Goal: Information Seeking & Learning: Learn about a topic

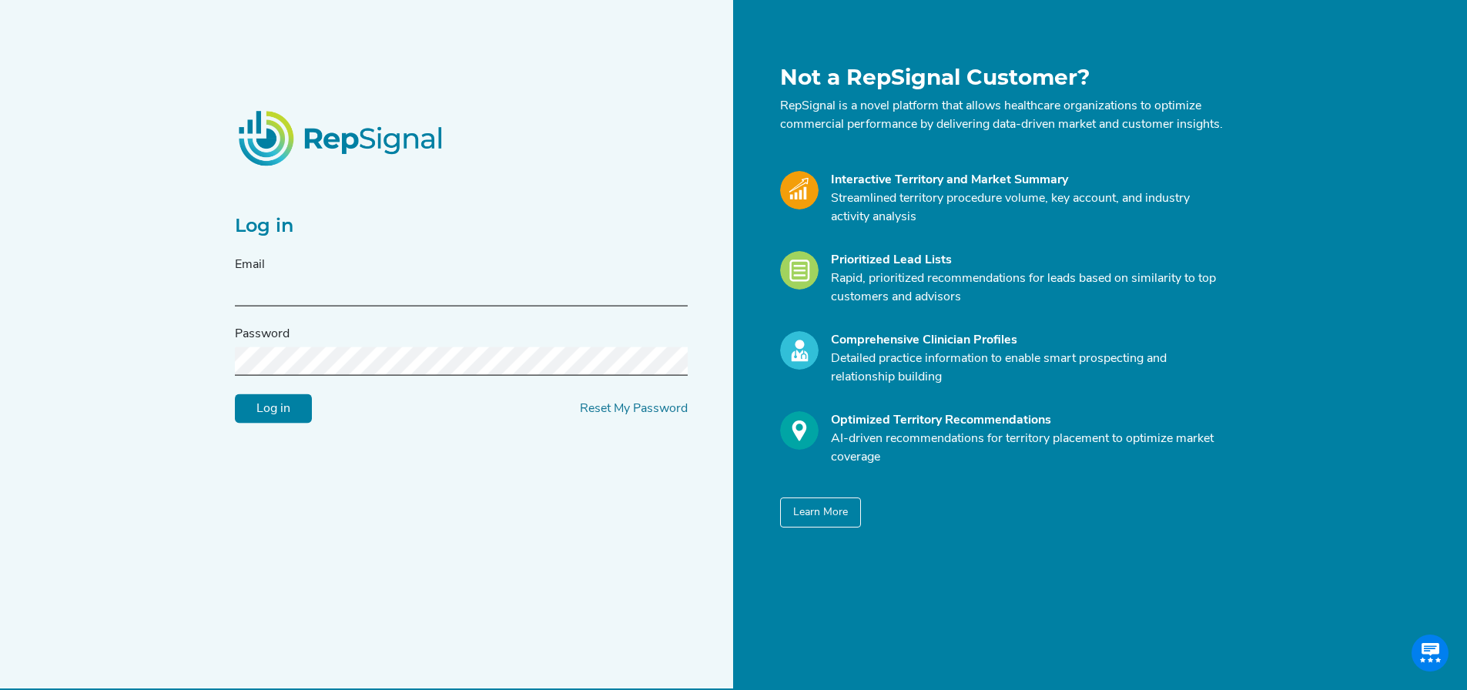
click at [276, 293] on input "text" at bounding box center [461, 292] width 453 height 28
type input "[EMAIL_ADDRESS][PERSON_NAME][DOMAIN_NAME]"
click at [235, 394] on input "Log in" at bounding box center [273, 408] width 77 height 29
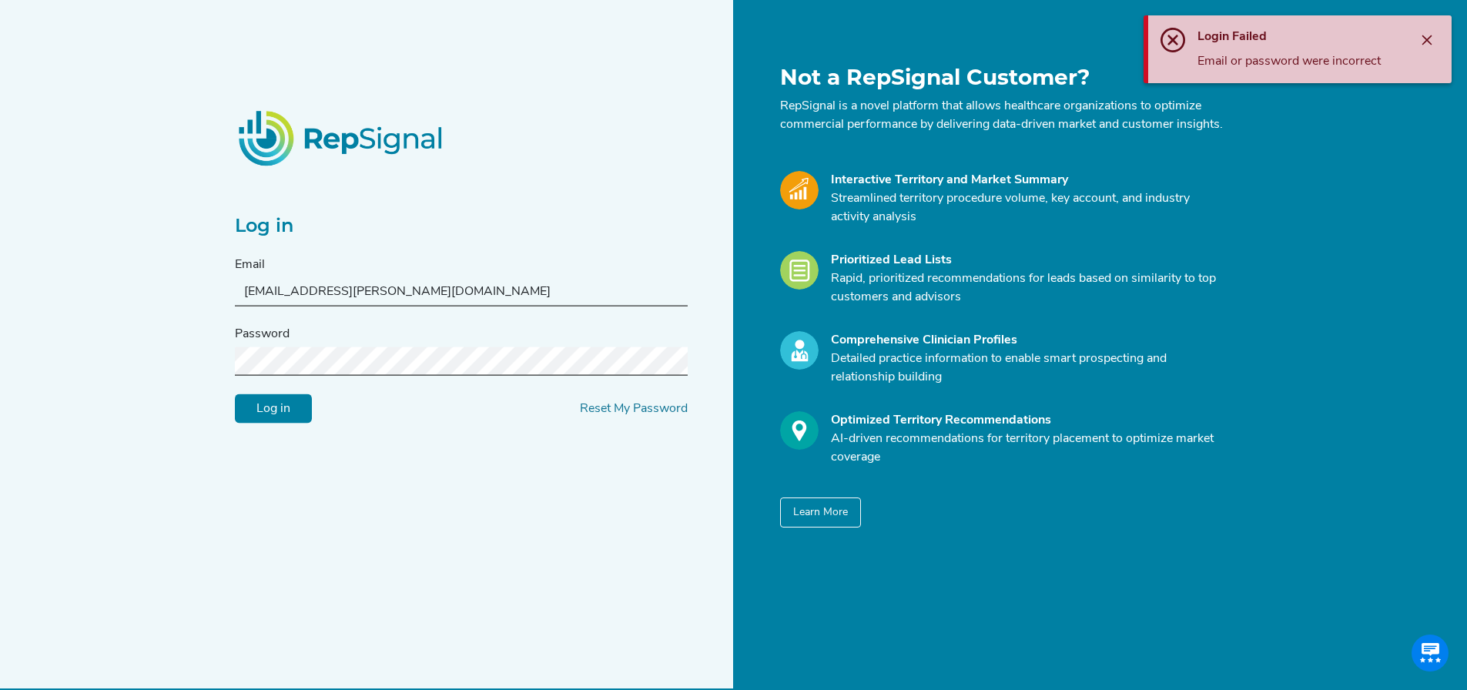
click at [235, 394] on input "Log in" at bounding box center [273, 408] width 77 height 29
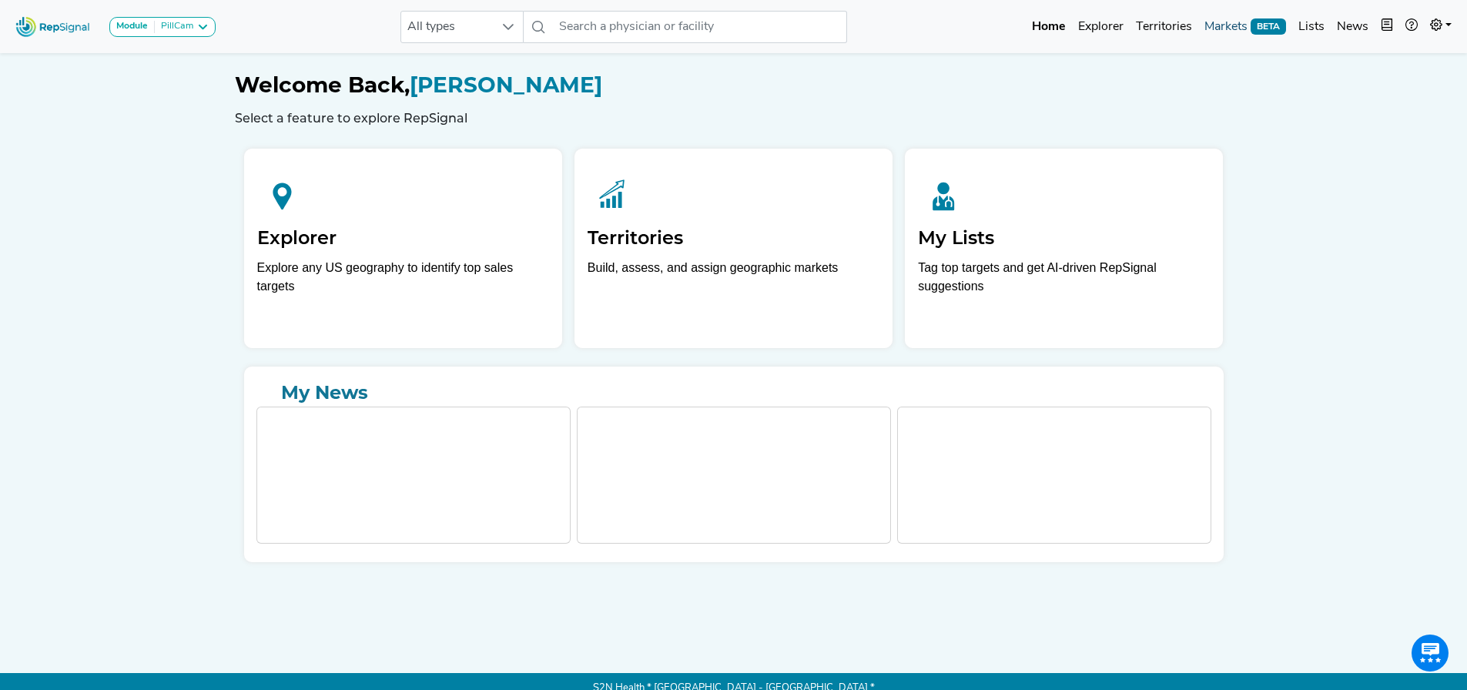
click at [1212, 16] on link "Markets BETA" at bounding box center [1245, 27] width 94 height 31
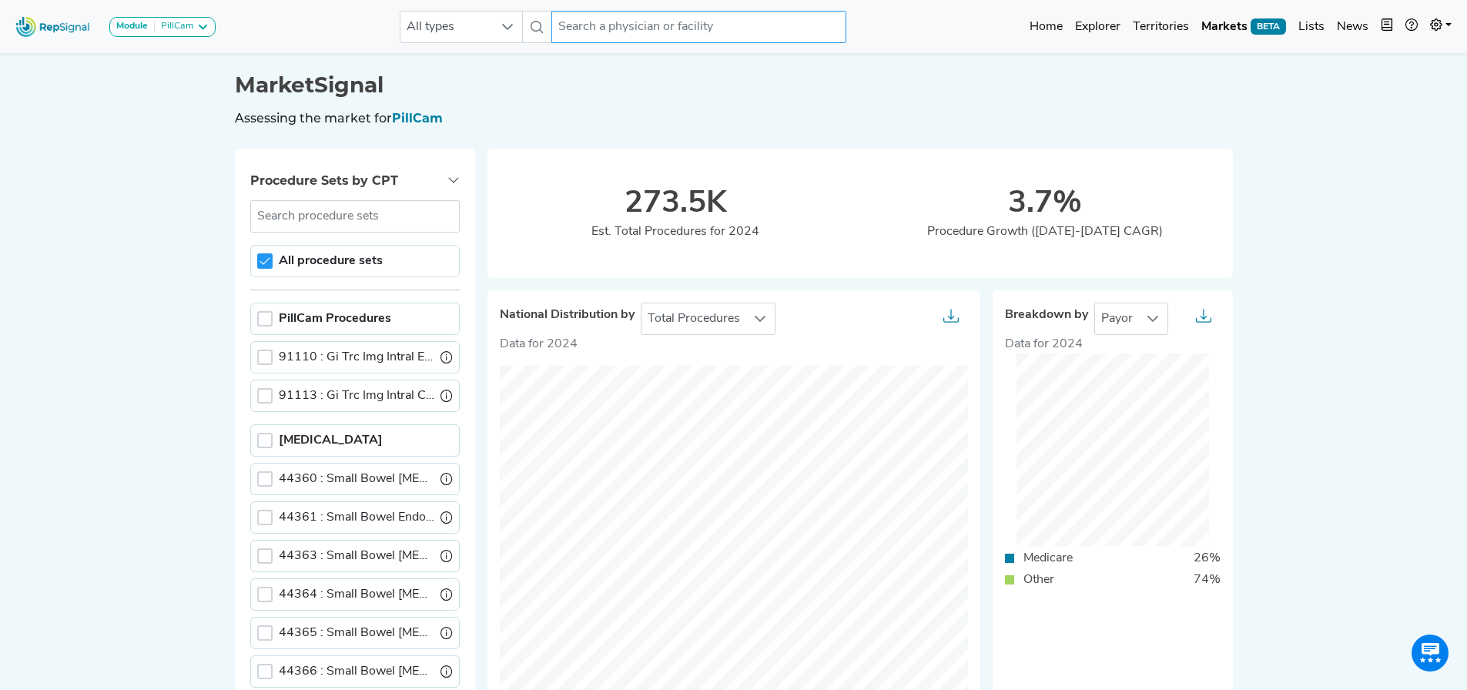
click at [689, 16] on input "text" at bounding box center [698, 27] width 294 height 32
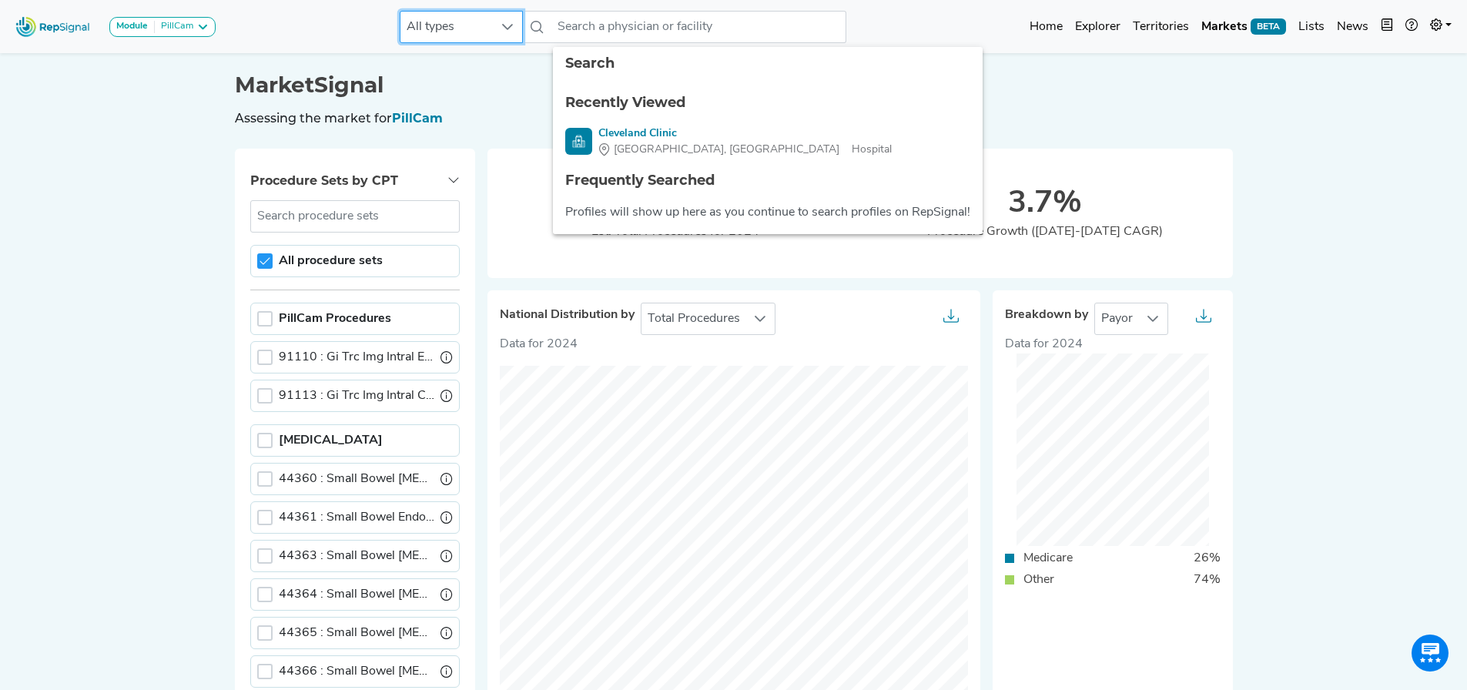
click at [484, 34] on span "All types" at bounding box center [446, 27] width 92 height 31
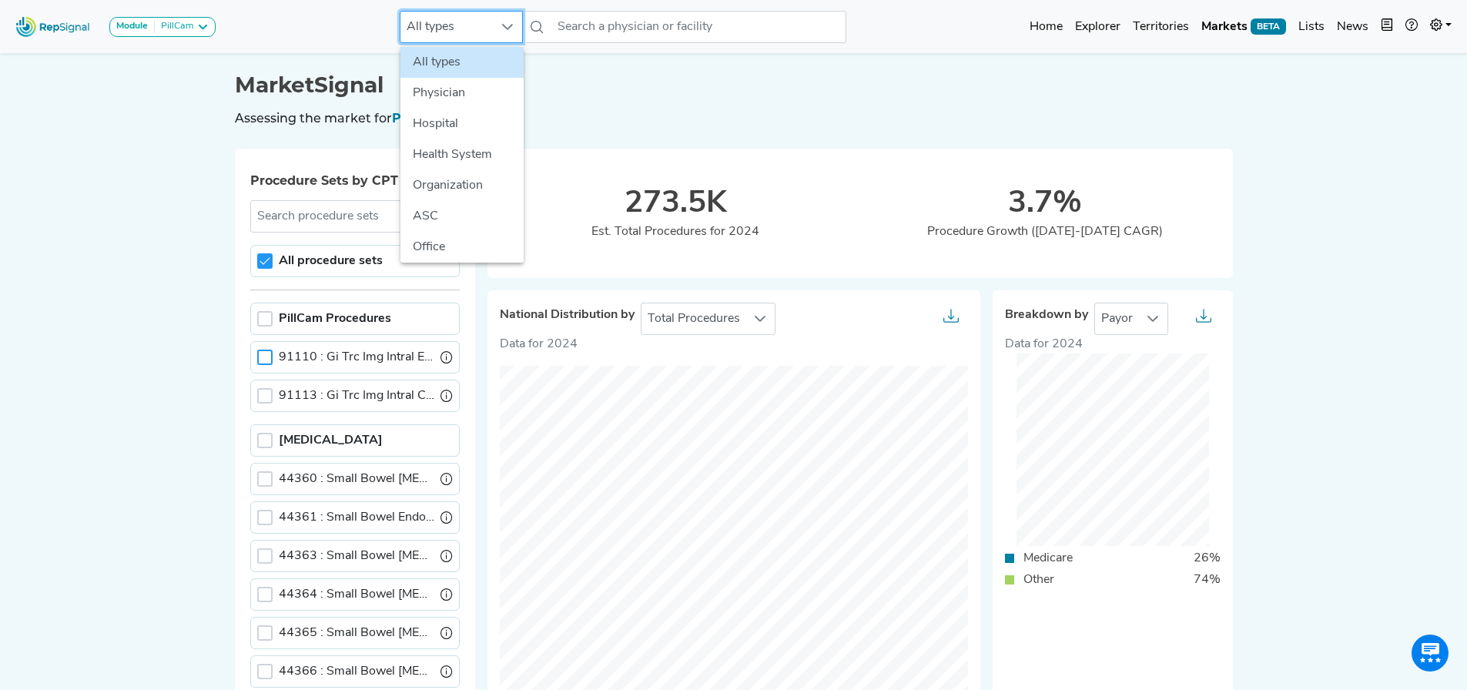
click at [257, 355] on div at bounding box center [264, 357] width 15 height 15
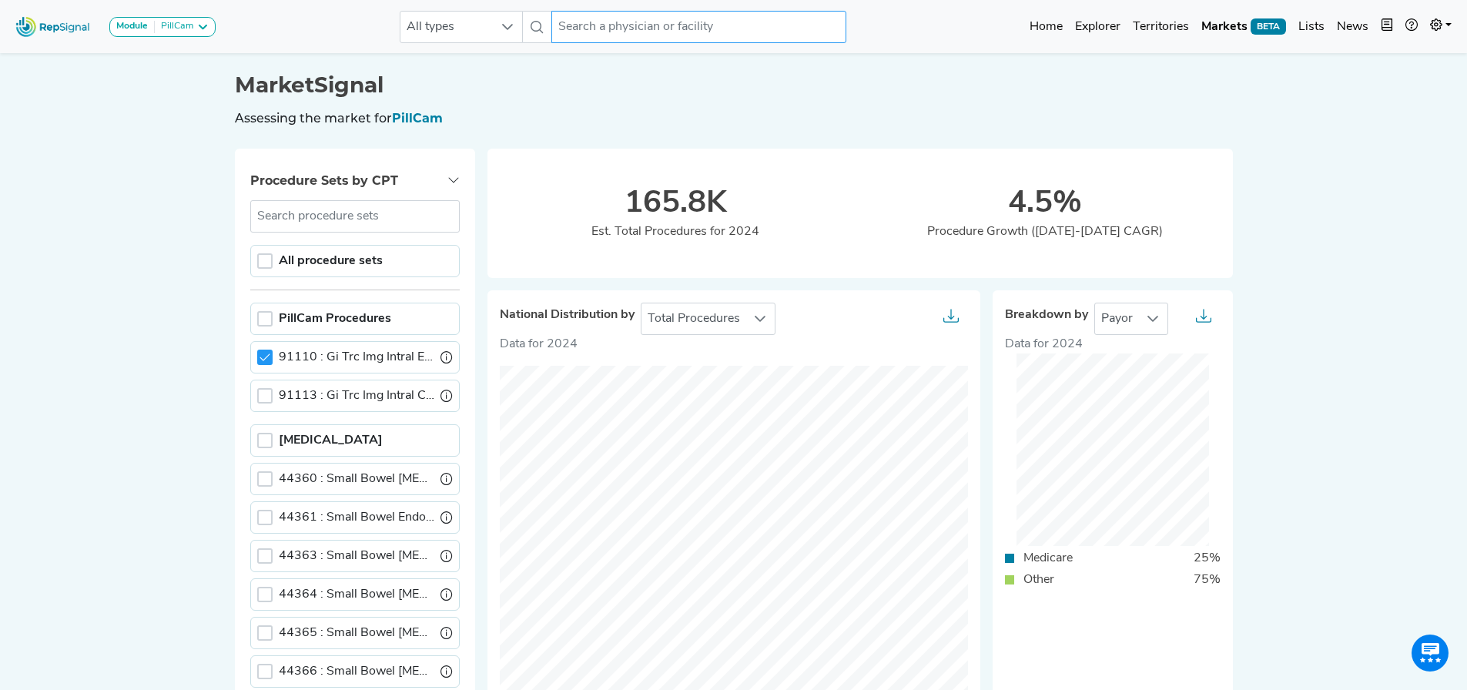
click at [631, 25] on input "text" at bounding box center [698, 27] width 294 height 32
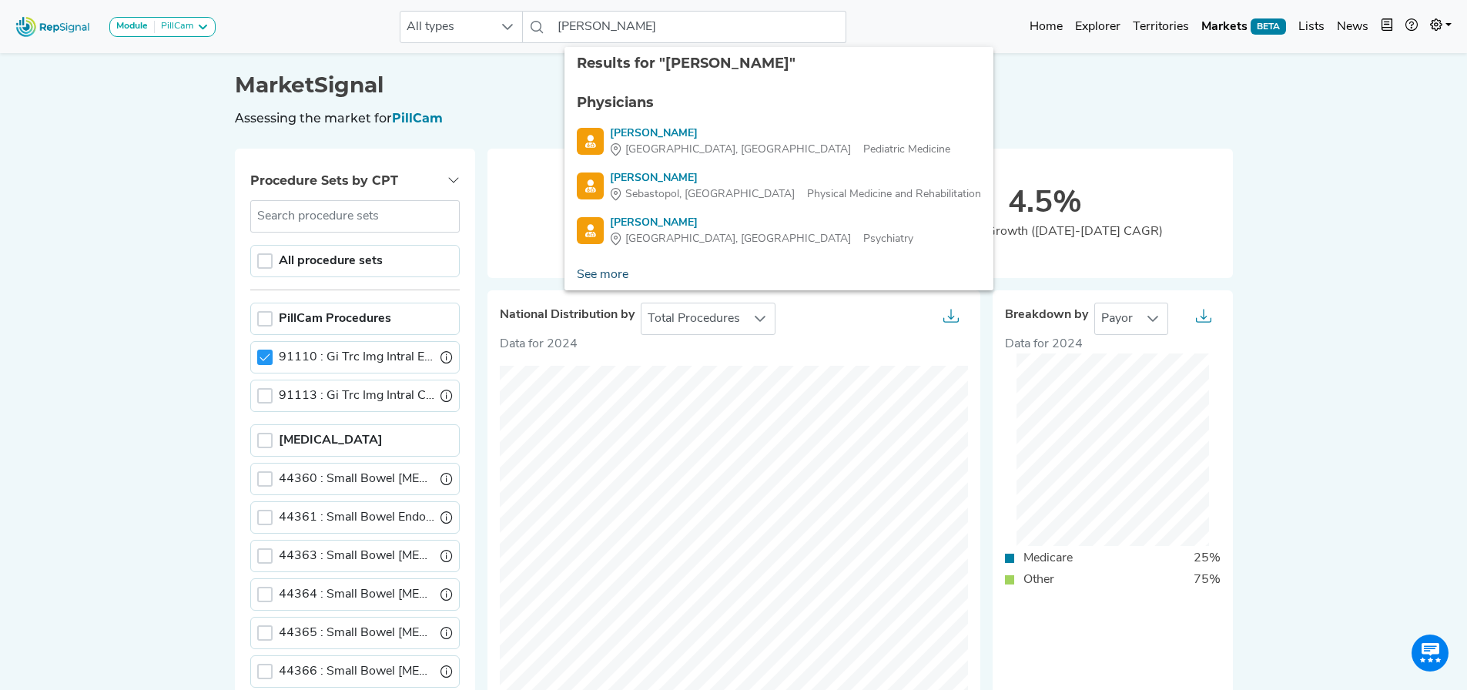
click at [581, 270] on link "See more" at bounding box center [602, 275] width 76 height 31
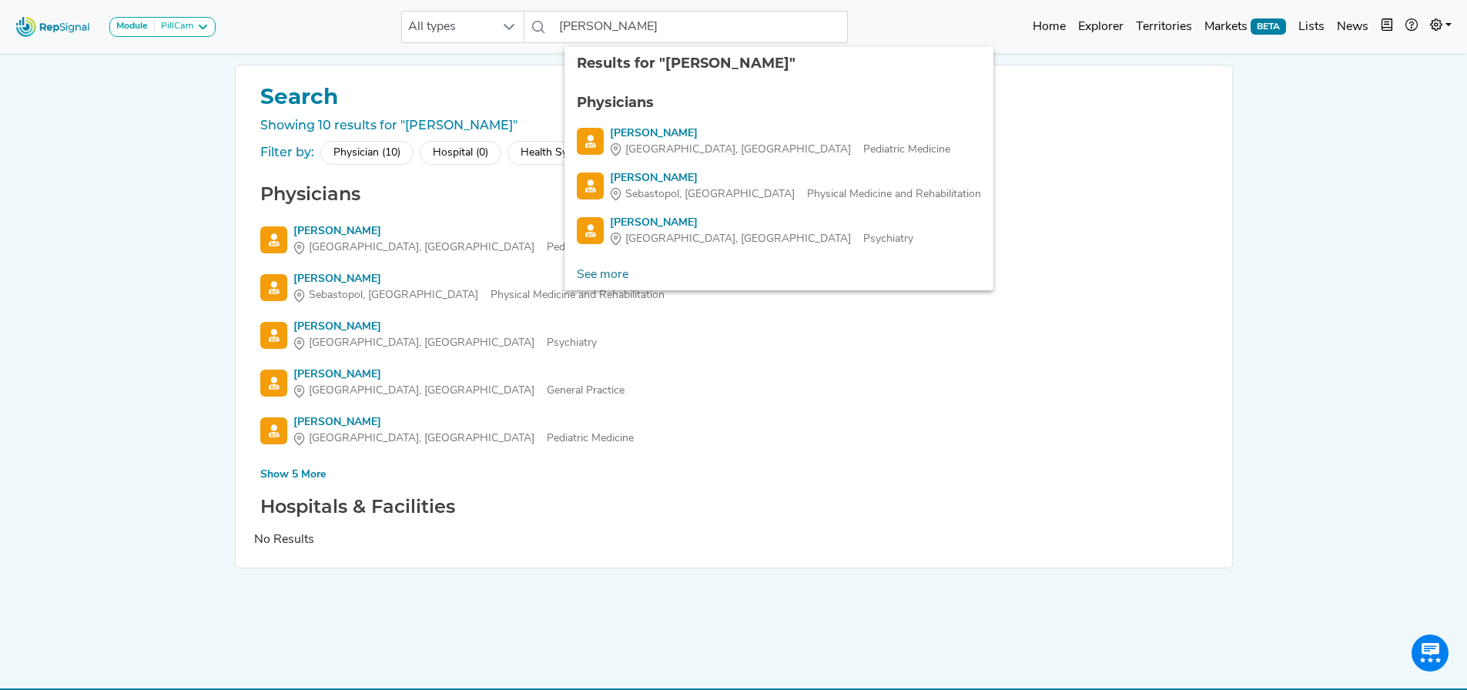
click at [283, 482] on div "Show 5 More" at bounding box center [292, 475] width 65 height 16
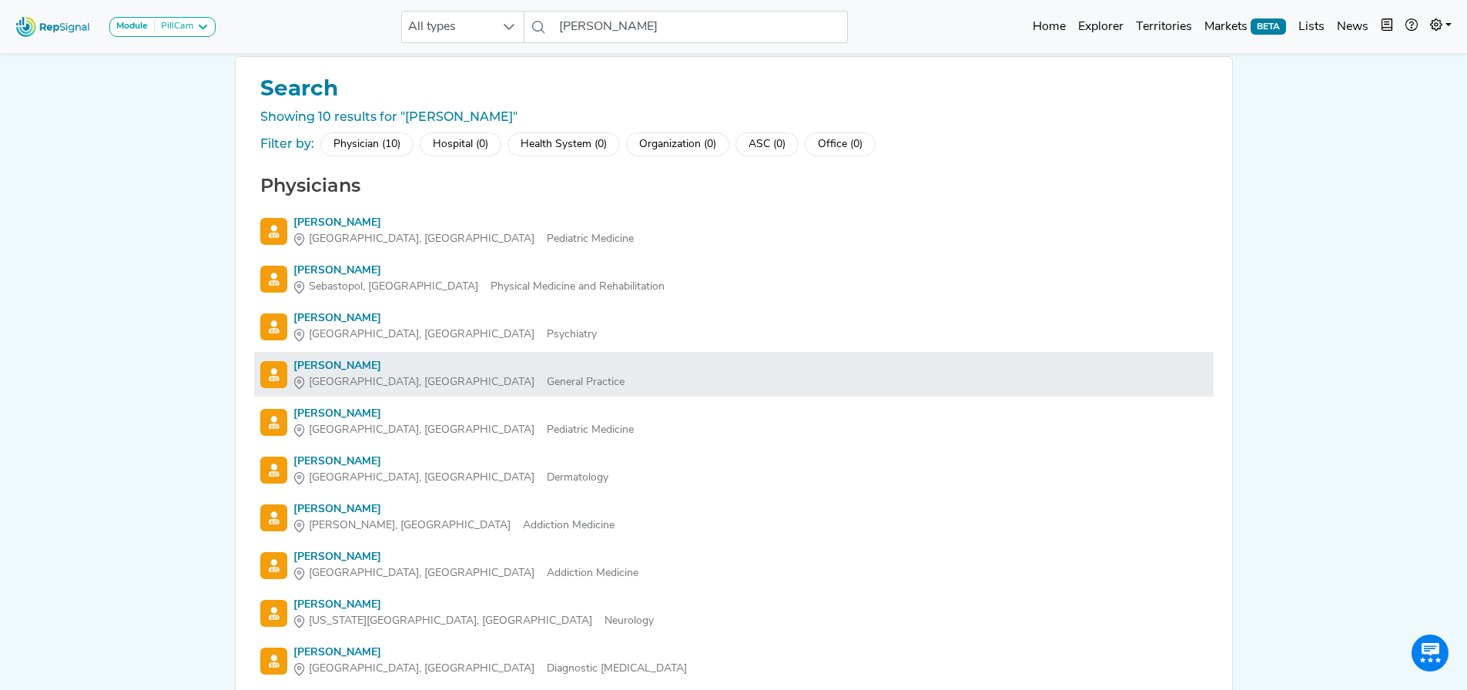
scroll to position [0, 12]
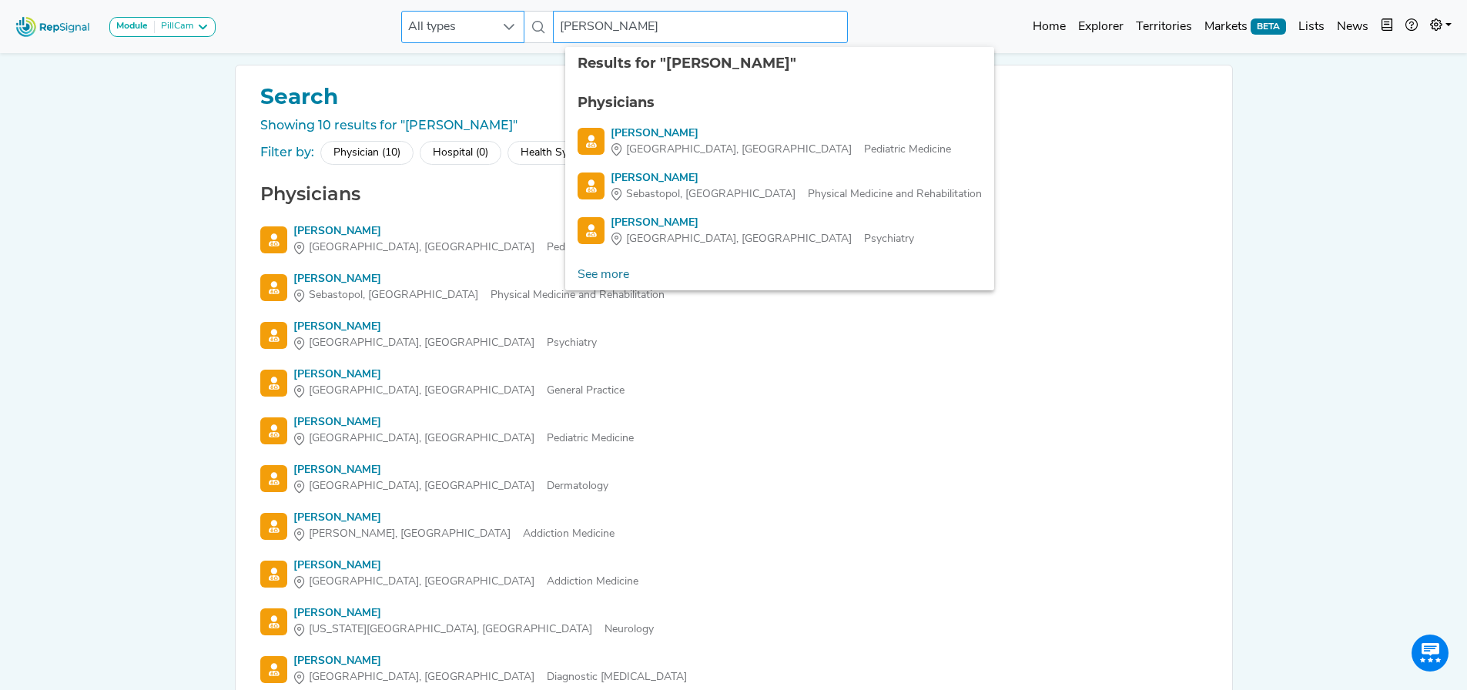
drag, startPoint x: 635, startPoint y: 22, endPoint x: 414, endPoint y: 32, distance: 221.2
click at [414, 32] on div "All types [PERSON_NAME] 4 results are available" at bounding box center [624, 27] width 447 height 32
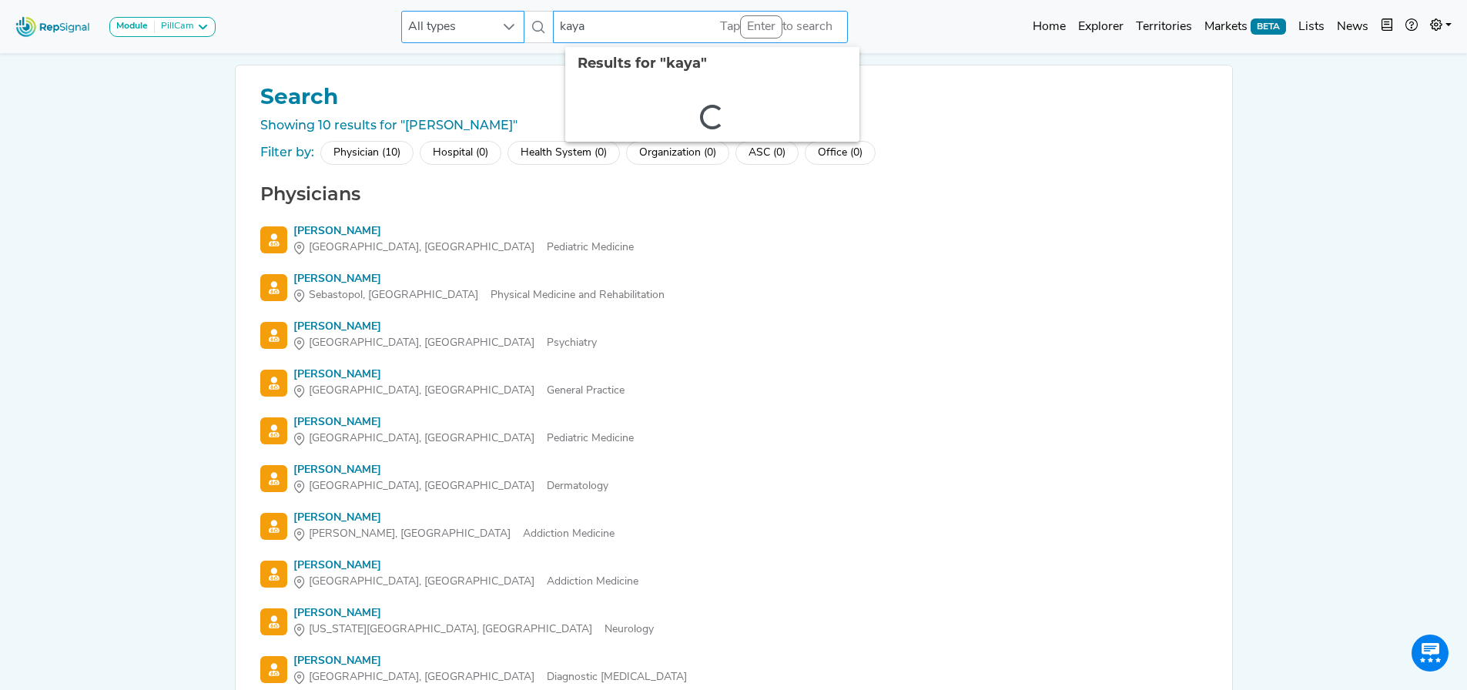
type input "kayal"
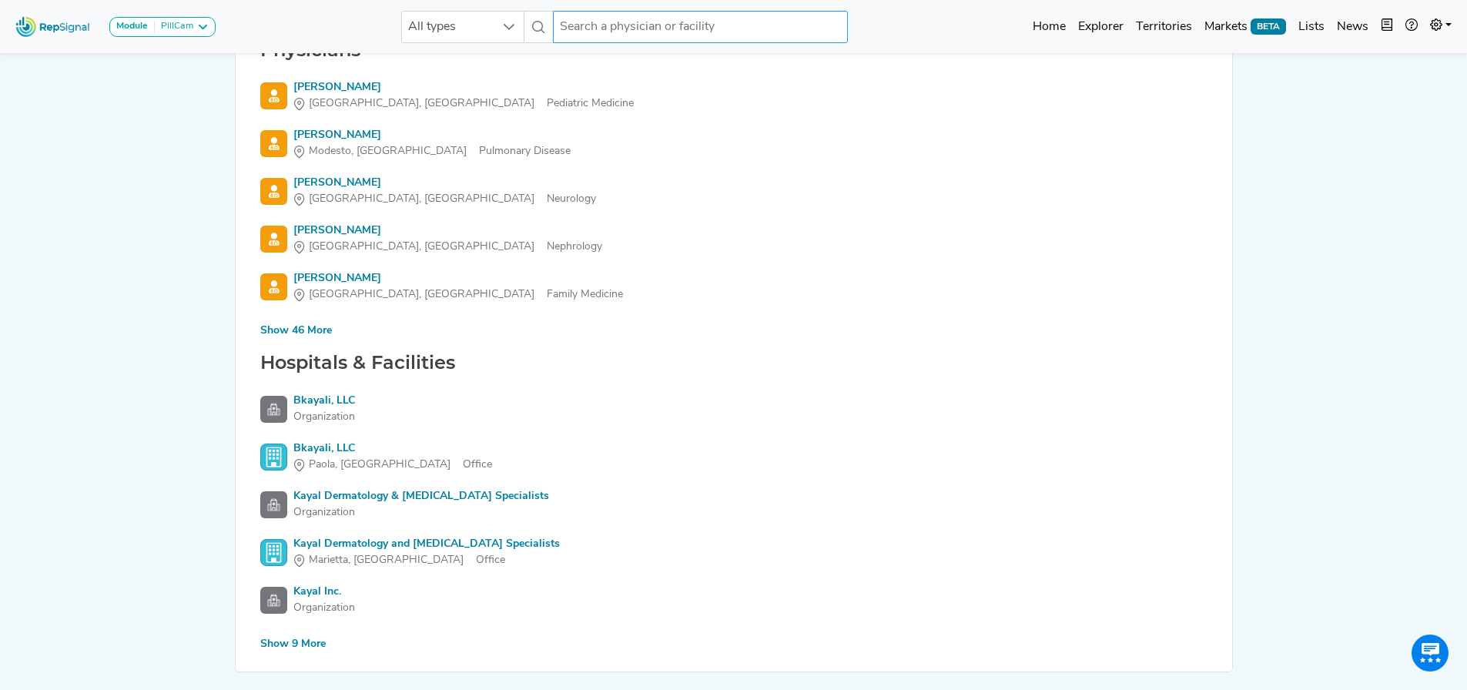
scroll to position [117, 12]
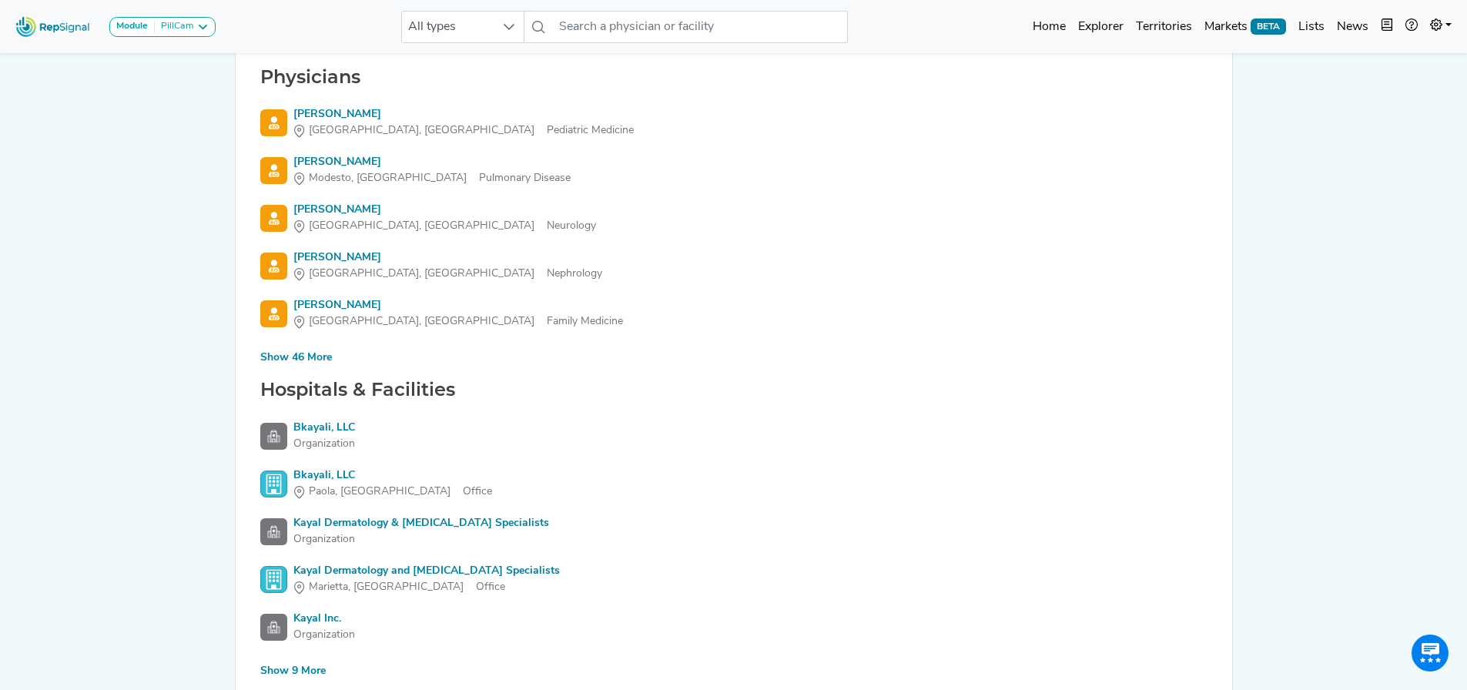
click at [279, 360] on div "Show 46 More" at bounding box center [296, 358] width 72 height 16
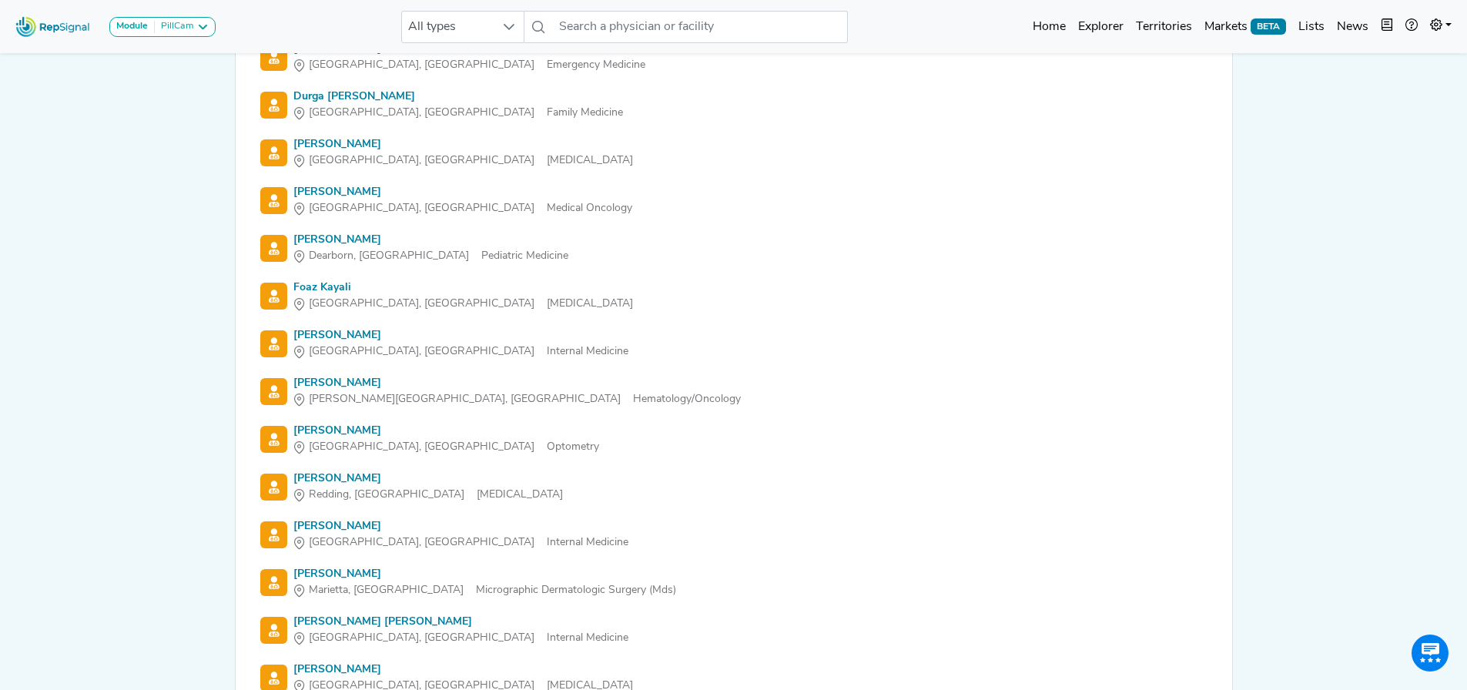
scroll to position [887, 12]
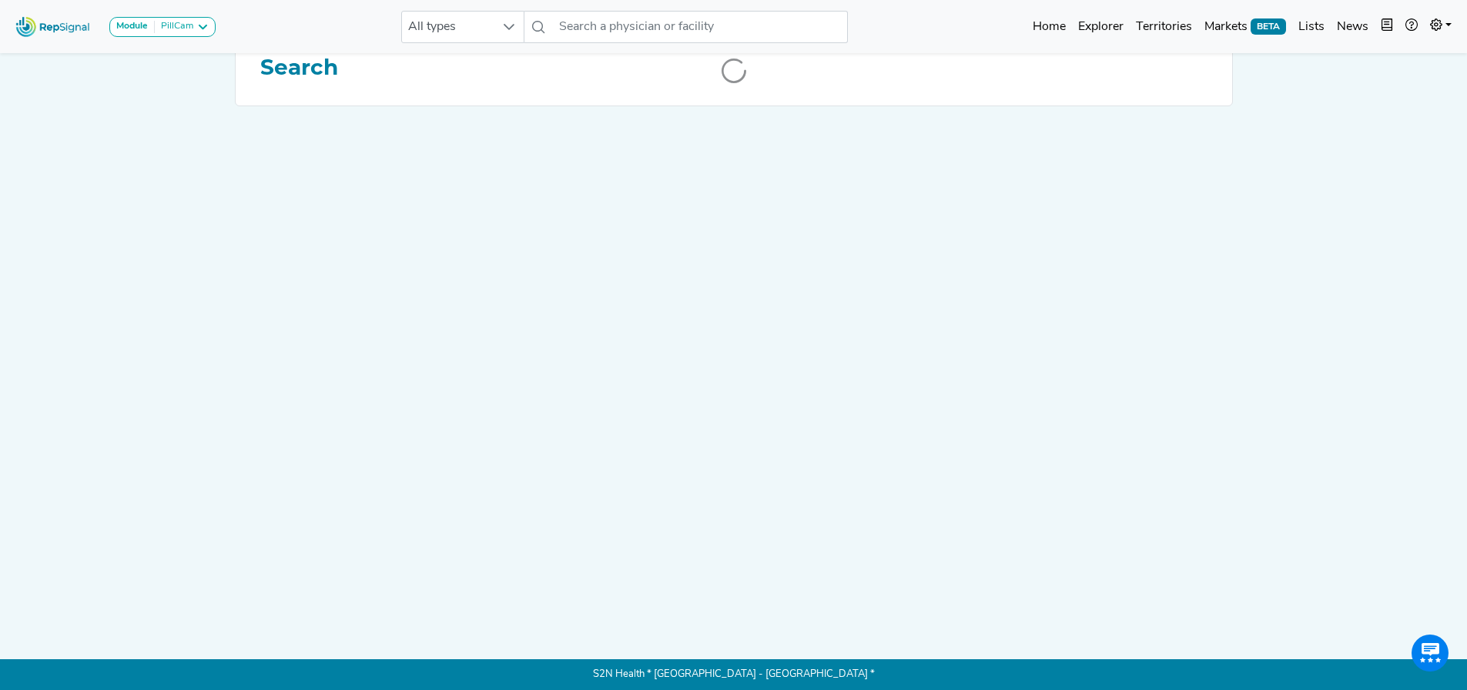
scroll to position [0, 12]
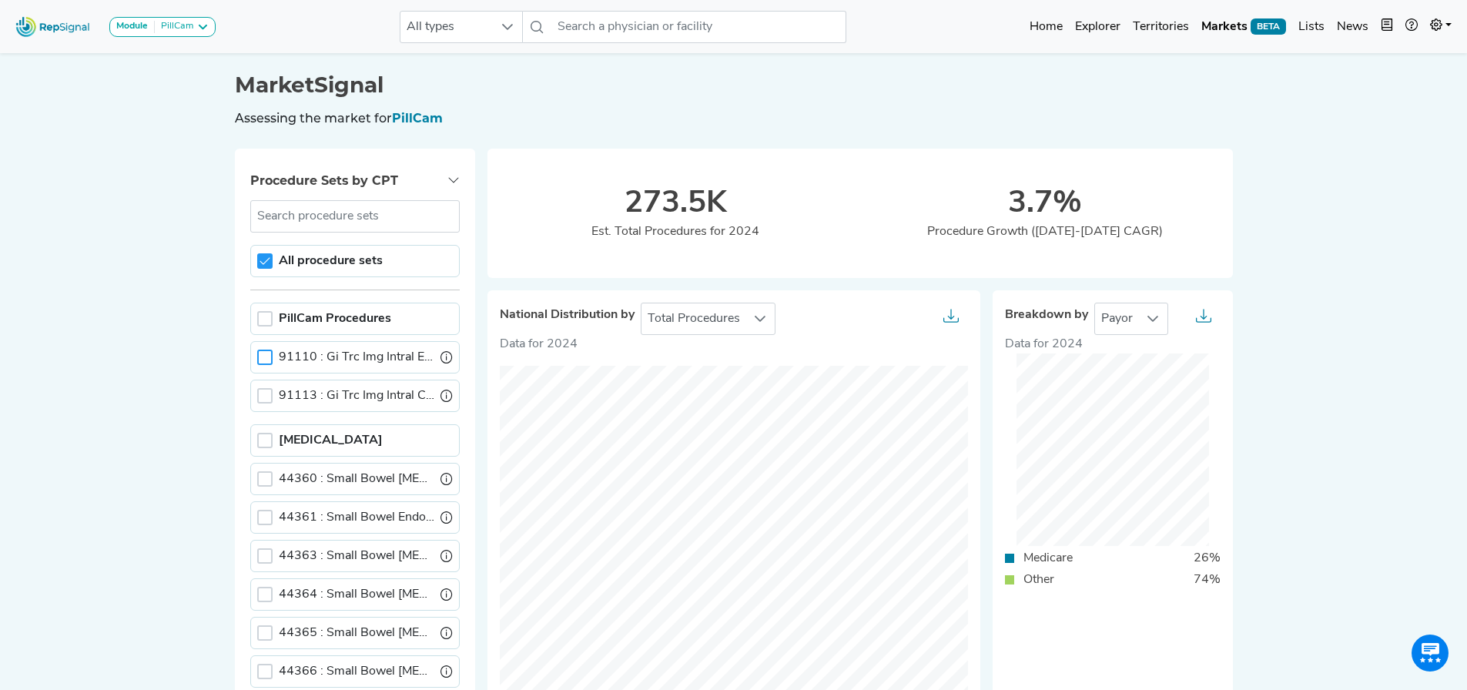
click at [257, 353] on div at bounding box center [264, 357] width 15 height 15
click at [683, 304] on span "Total Procedures" at bounding box center [693, 318] width 105 height 31
click at [795, 284] on div "National Distribution by Total Procedures Data for 2024 © Mapbox © OpenStreetMa…" at bounding box center [860, 520] width 758 height 485
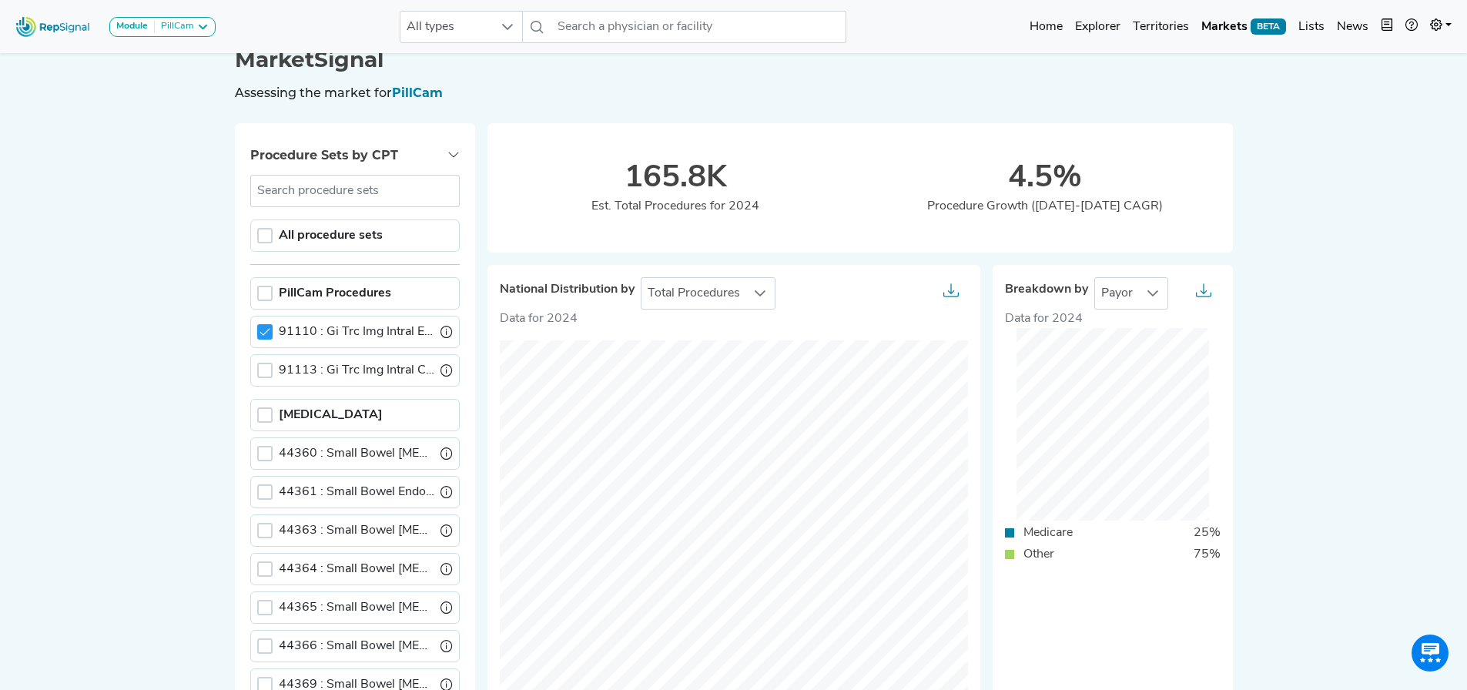
scroll to position [0, 12]
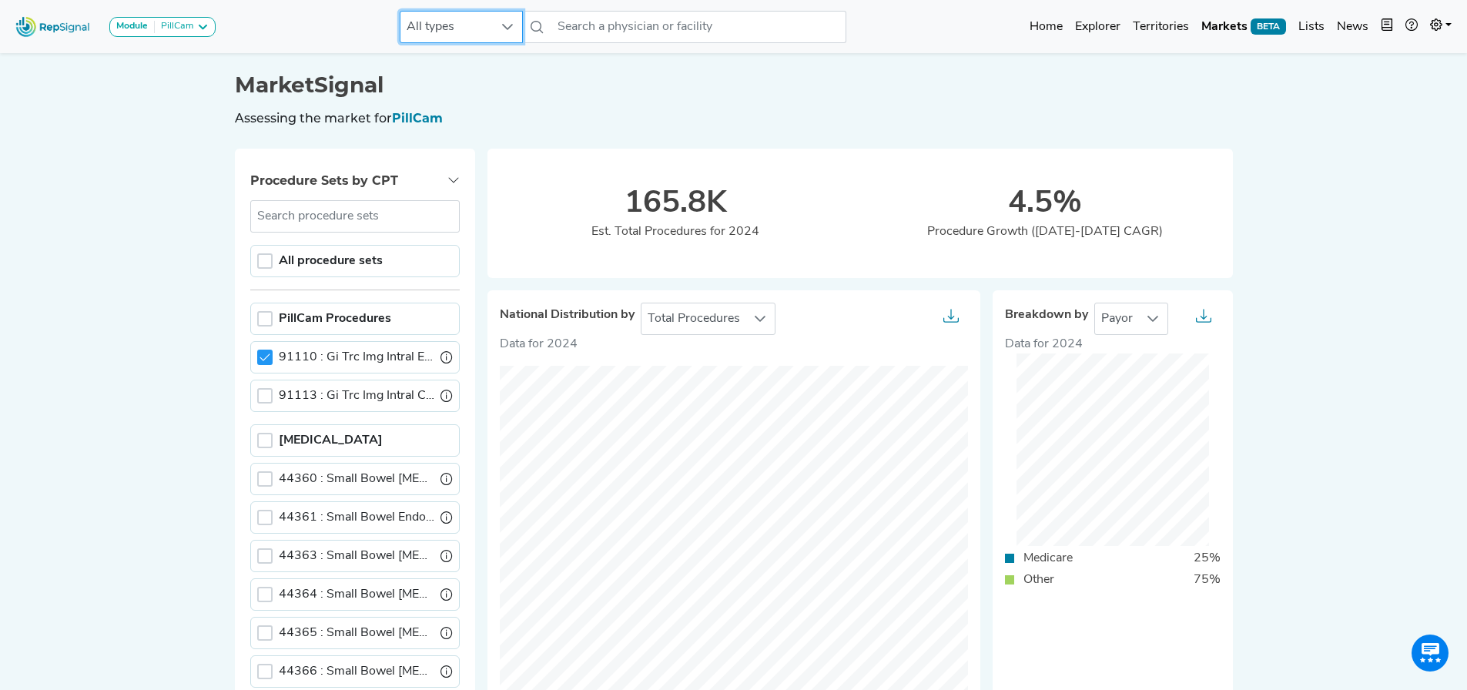
click at [472, 29] on span "All types" at bounding box center [446, 27] width 92 height 31
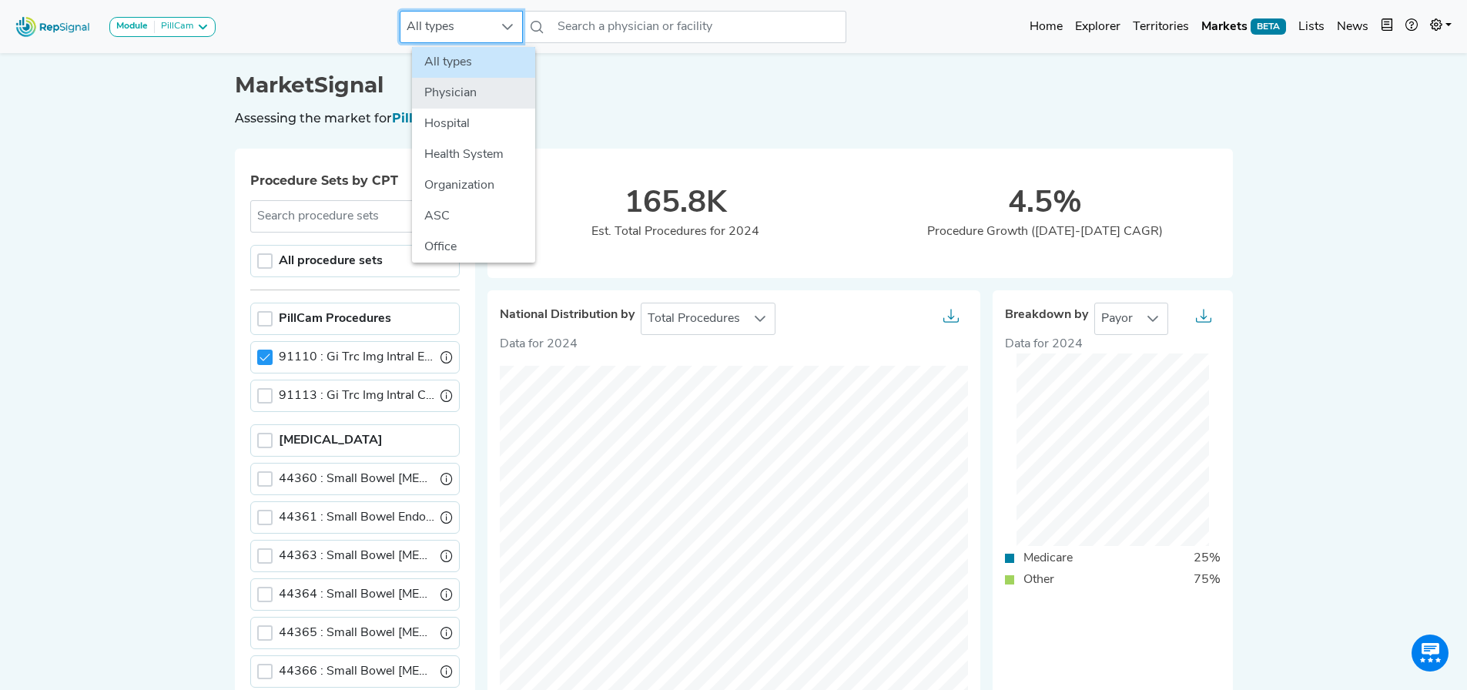
click at [453, 89] on li "Physician" at bounding box center [473, 93] width 123 height 31
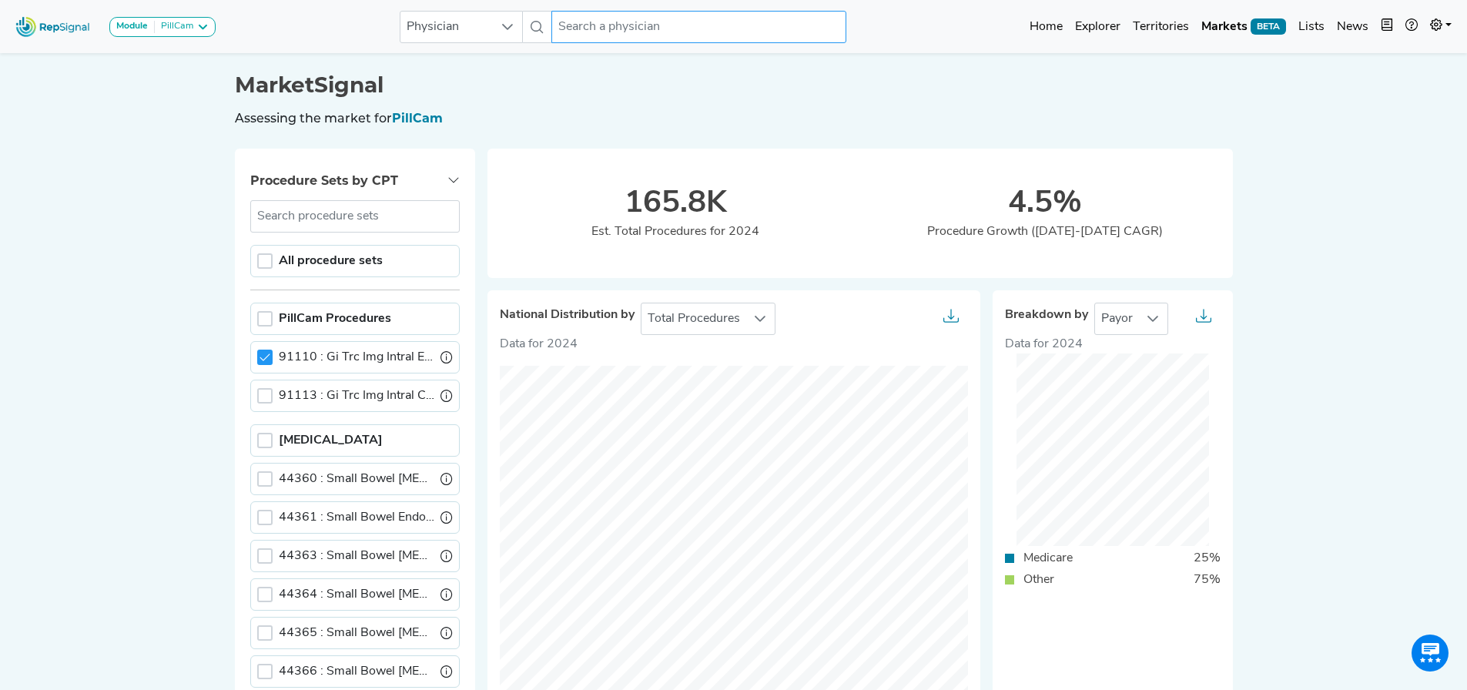
click at [631, 32] on input "text" at bounding box center [698, 27] width 294 height 32
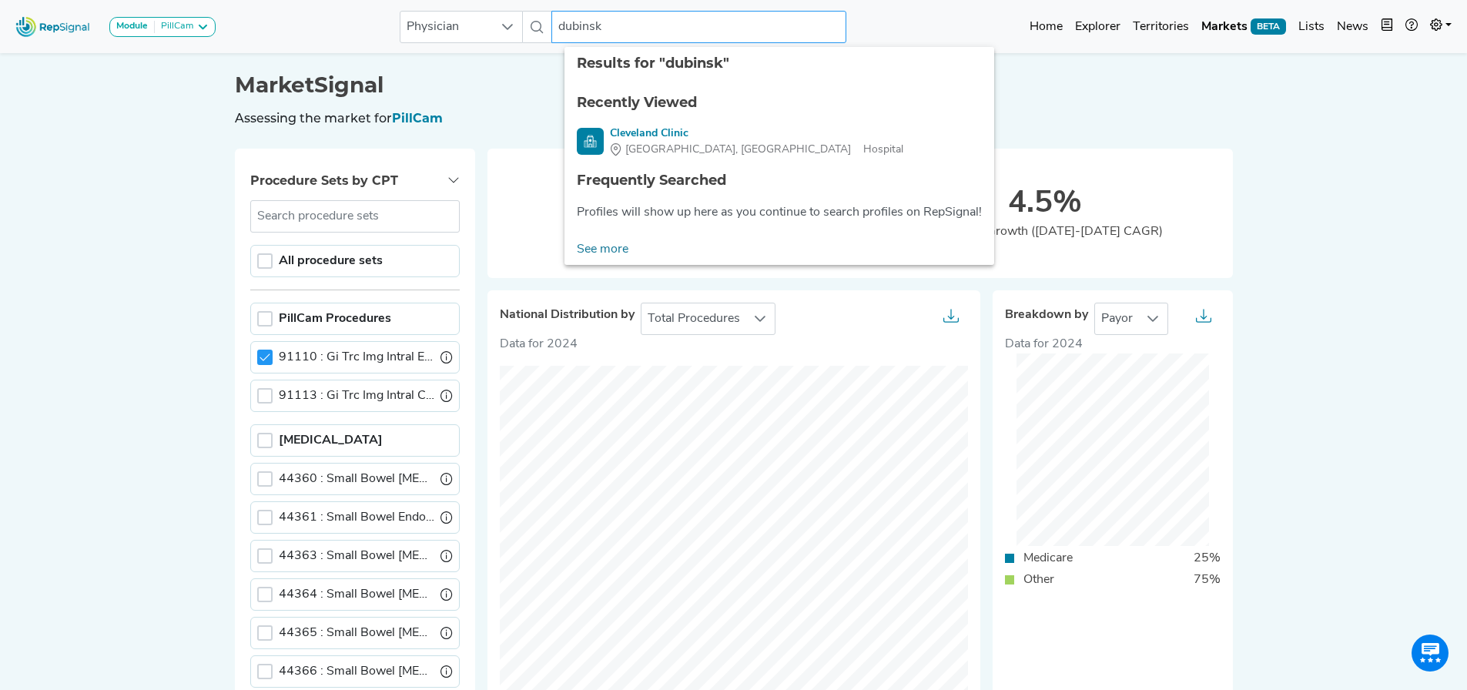
type input "[PERSON_NAME]"
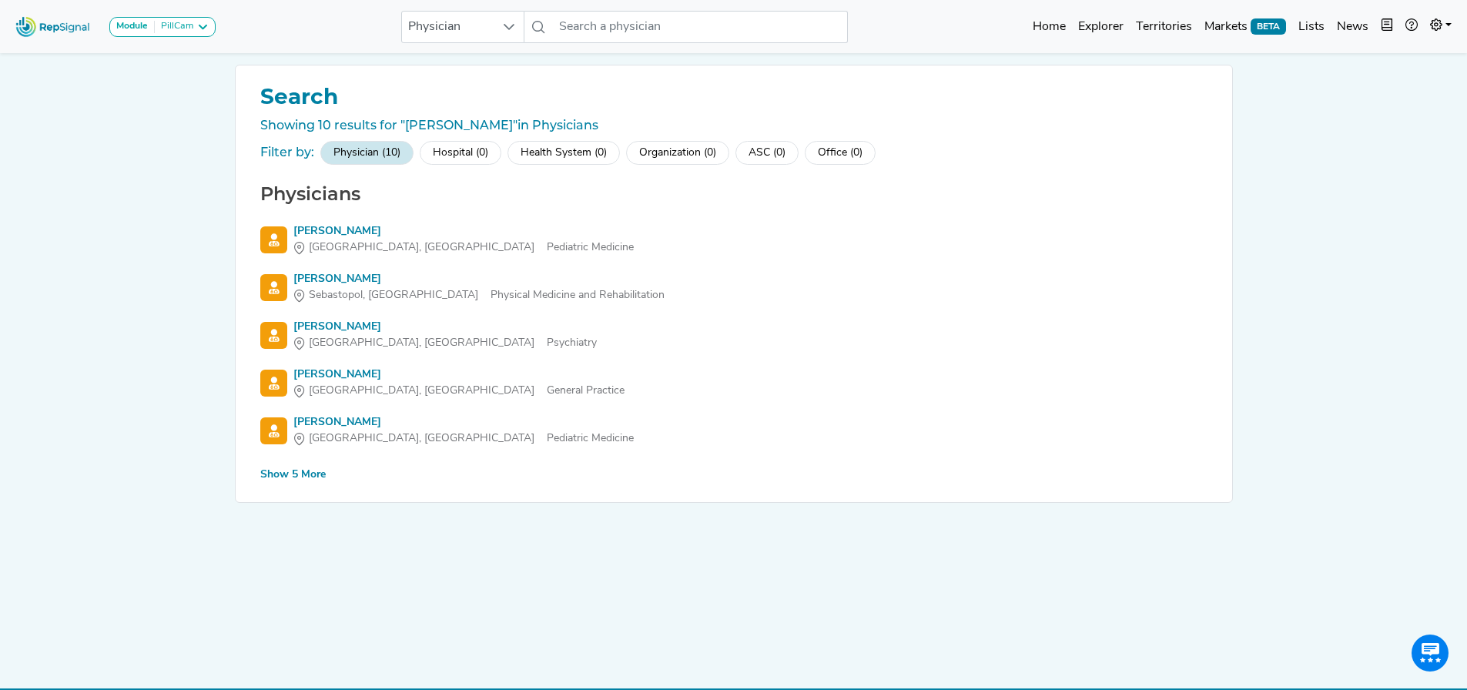
click at [294, 475] on div "Show 5 More" at bounding box center [292, 475] width 65 height 16
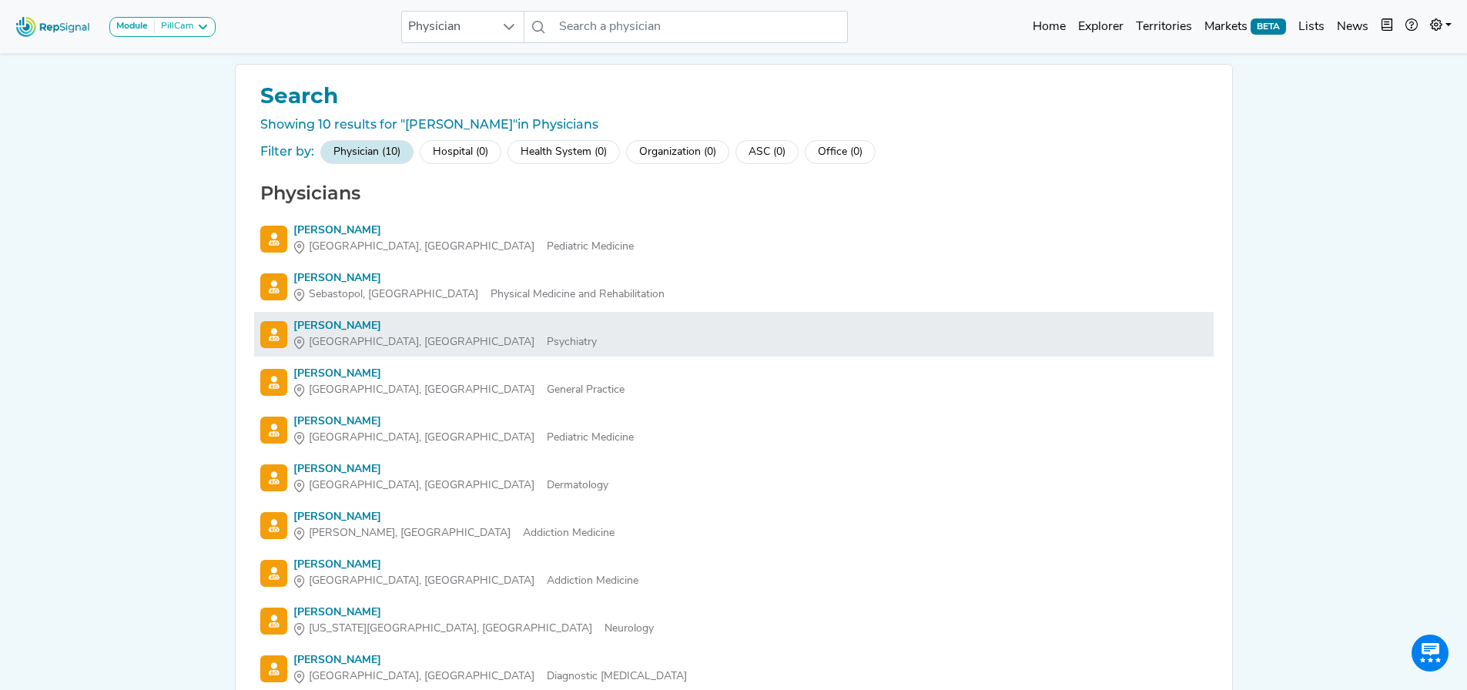
scroll to position [0, 12]
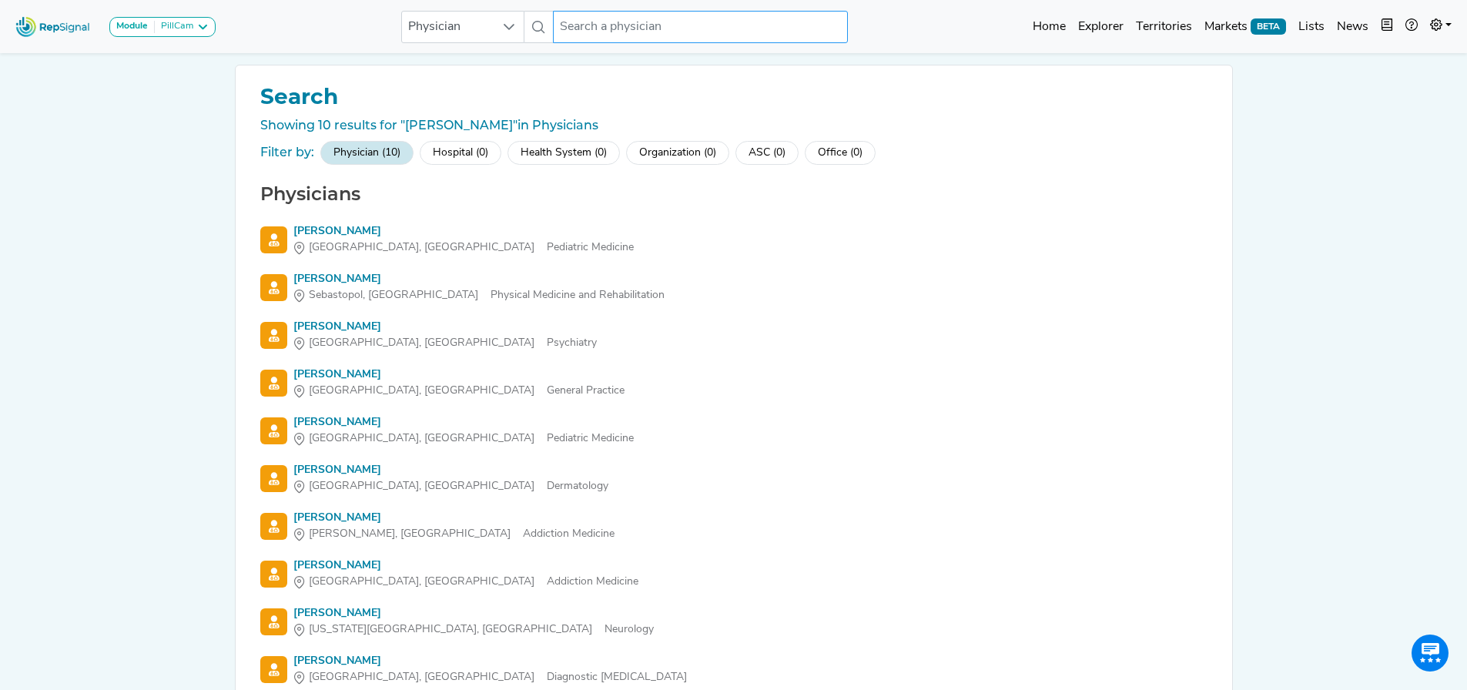
click at [620, 27] on input "text" at bounding box center [700, 27] width 294 height 32
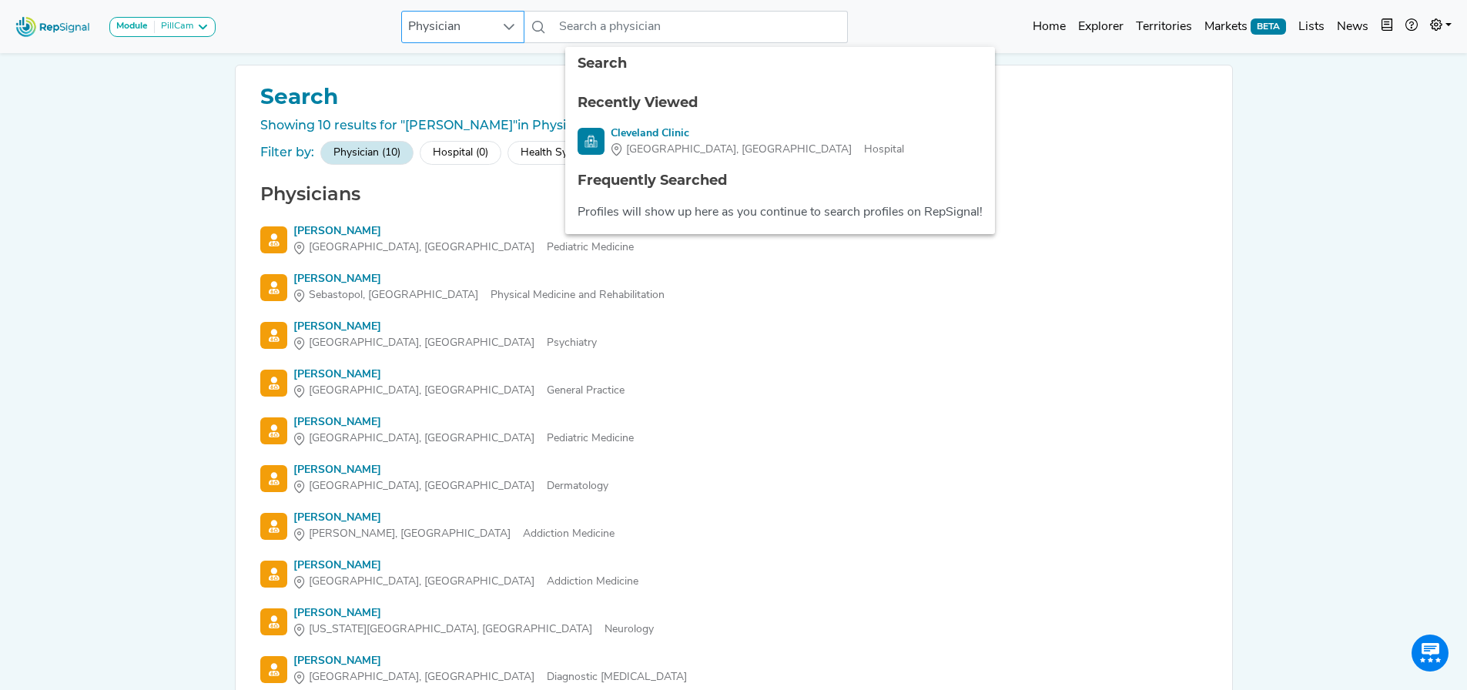
click at [494, 25] on div at bounding box center [508, 27] width 29 height 31
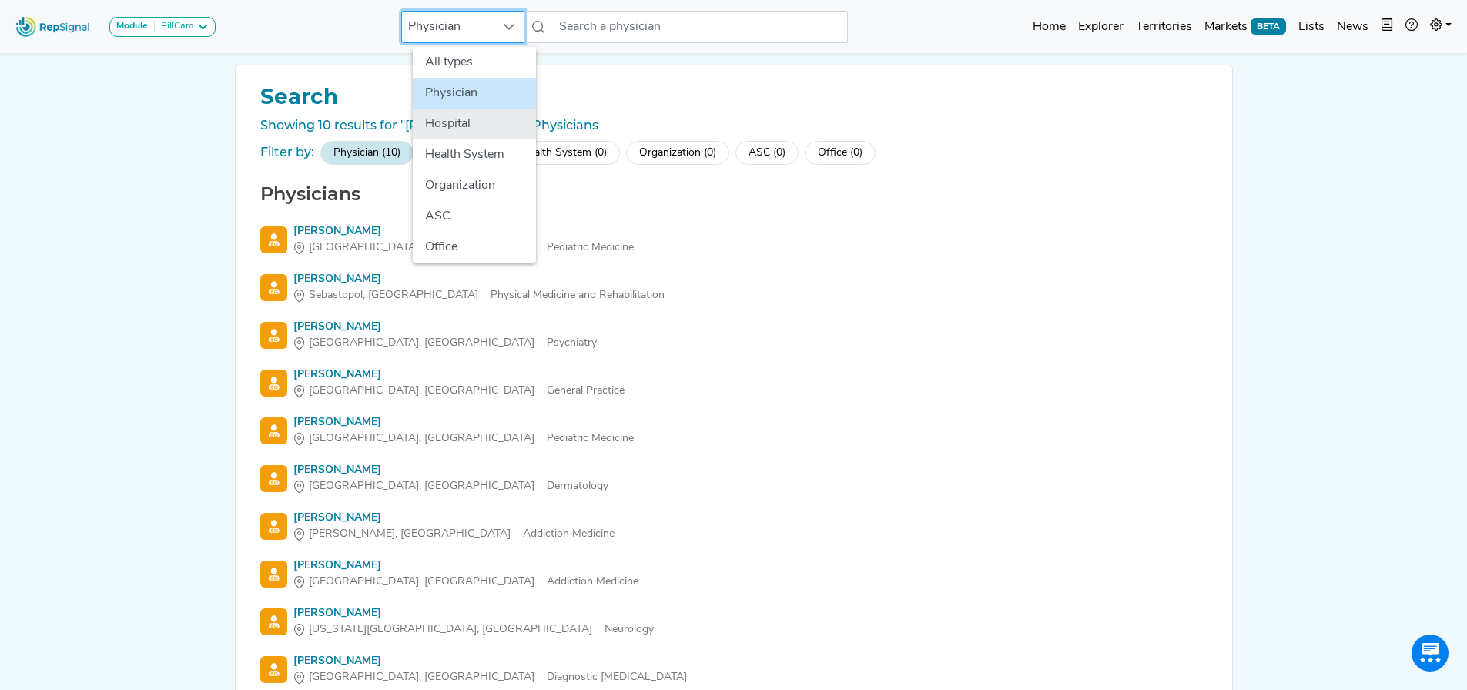
click at [464, 134] on li "Hospital" at bounding box center [474, 124] width 123 height 31
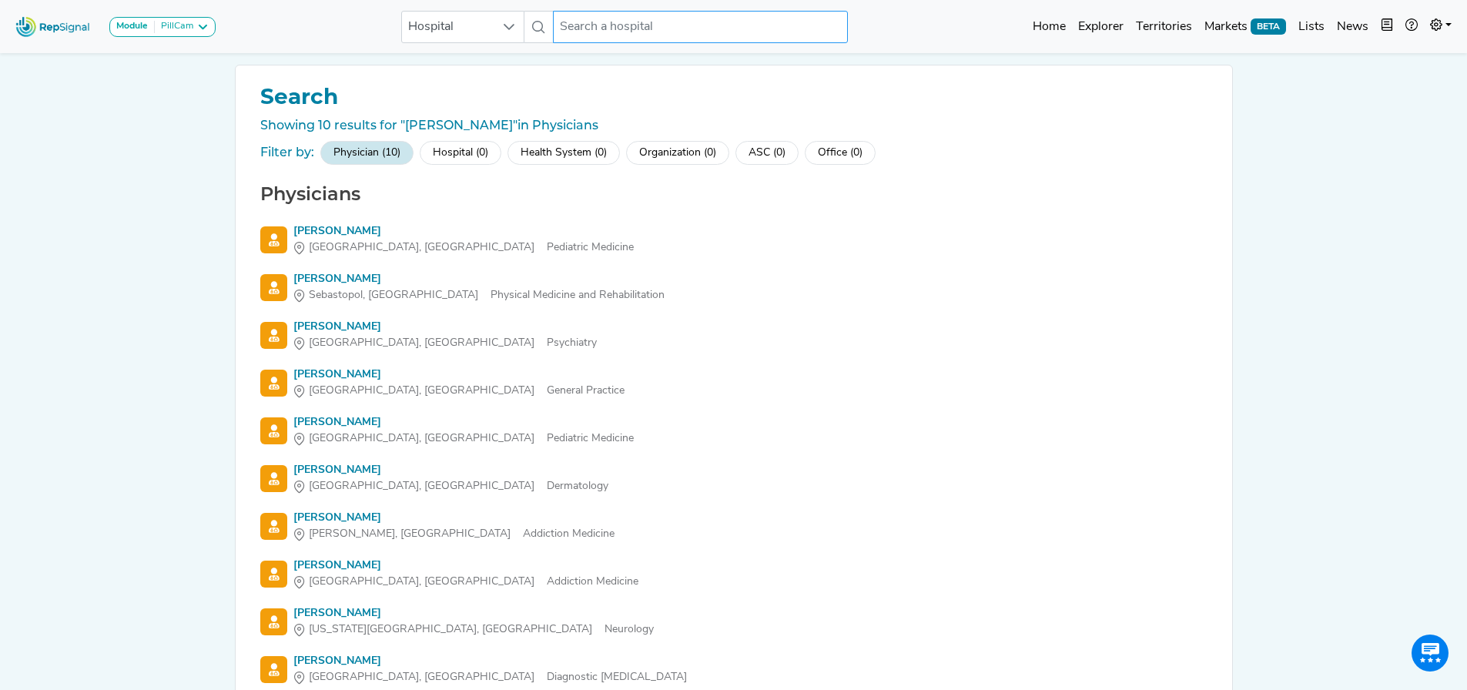
click at [596, 30] on input "text" at bounding box center [700, 27] width 294 height 32
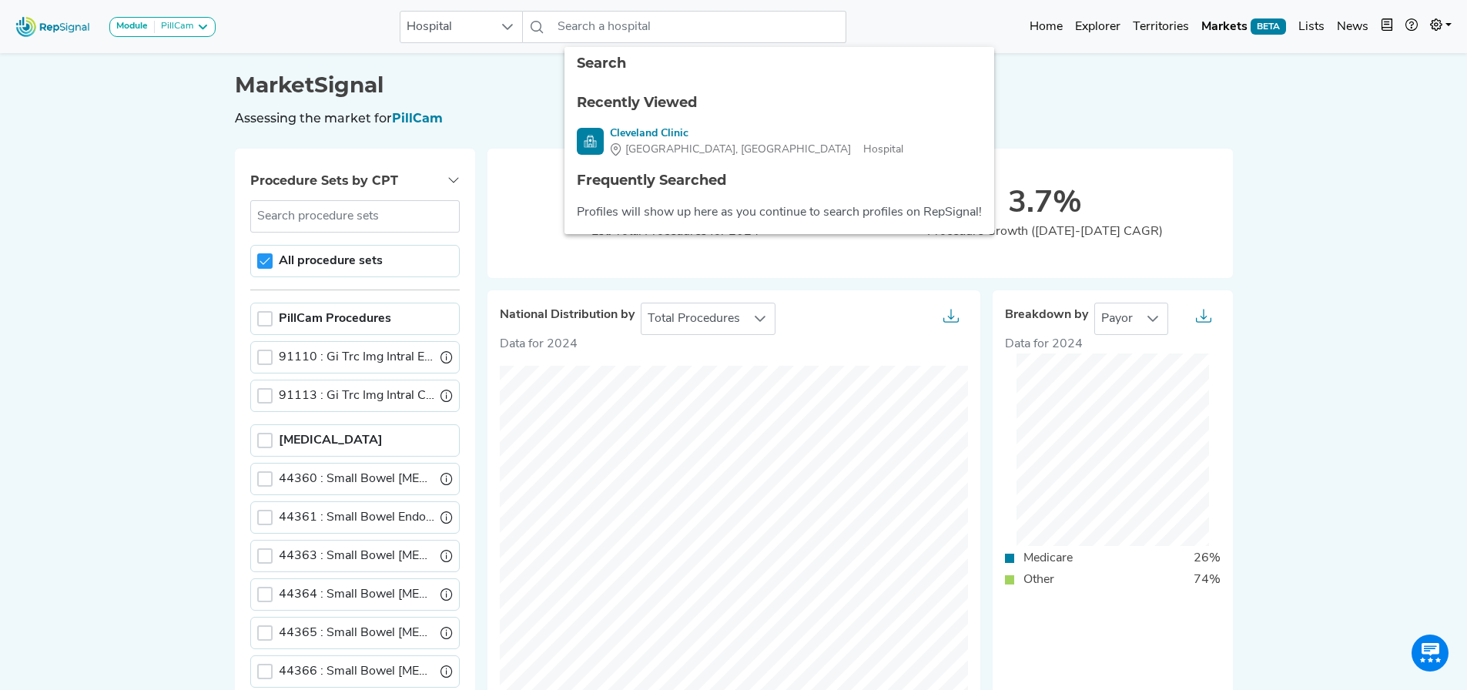
drag, startPoint x: 1231, startPoint y: 119, endPoint x: 1139, endPoint y: 52, distance: 113.5
click at [1227, 116] on div "Module PillCam Barrx Bravo & Digitrapper ERCP & Cholangioscopy EUS & Related Pr…" at bounding box center [733, 691] width 1467 height 1382
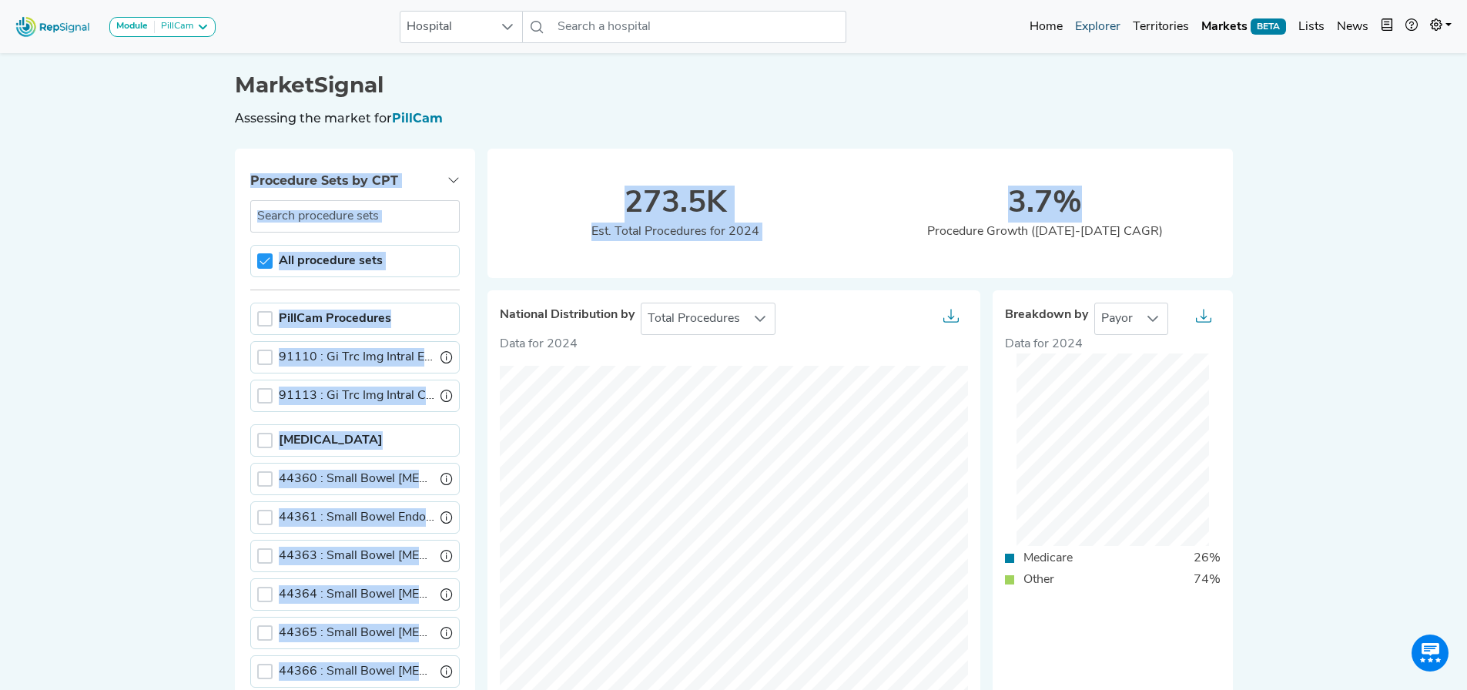
click at [1095, 30] on link "Explorer" at bounding box center [1098, 27] width 58 height 31
click at [1081, 26] on link "Explorer" at bounding box center [1098, 27] width 58 height 31
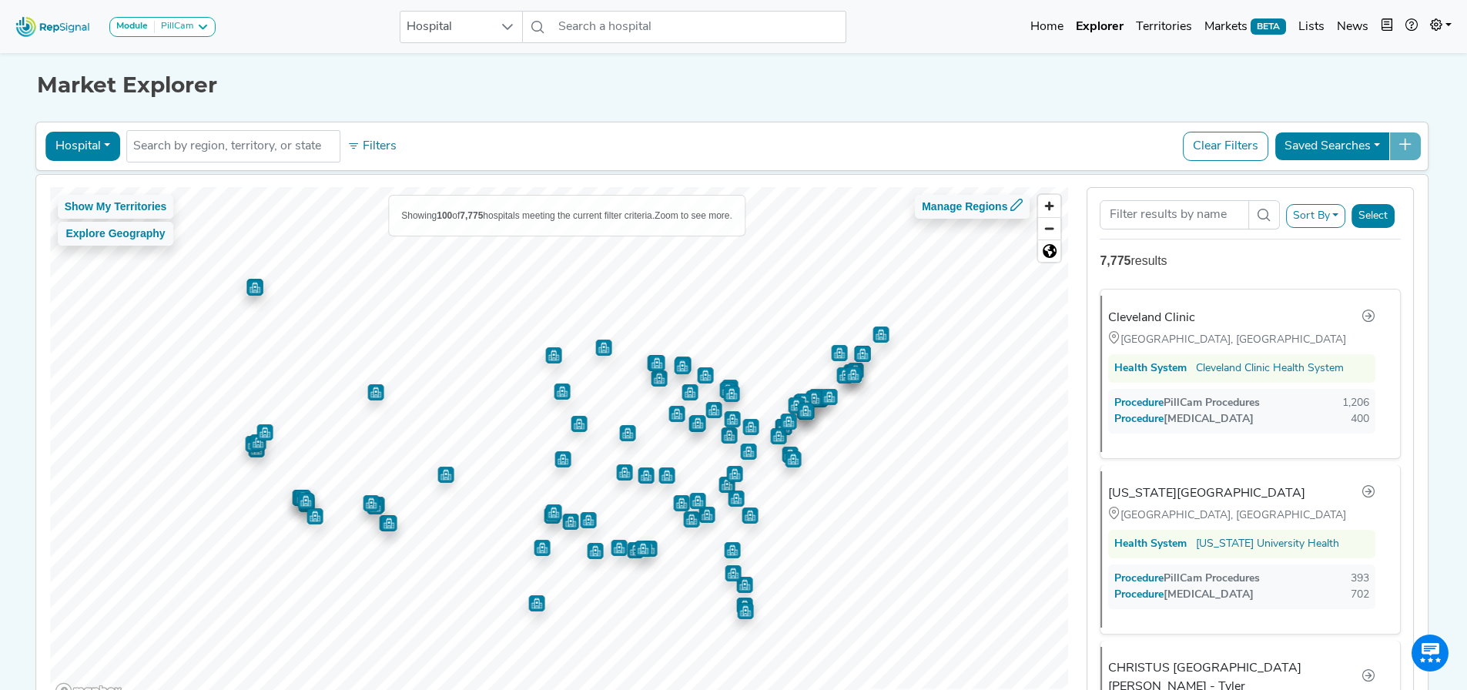
click at [50, 155] on button "Hospital" at bounding box center [82, 146] width 75 height 29
click at [73, 191] on link "Physician" at bounding box center [107, 181] width 122 height 25
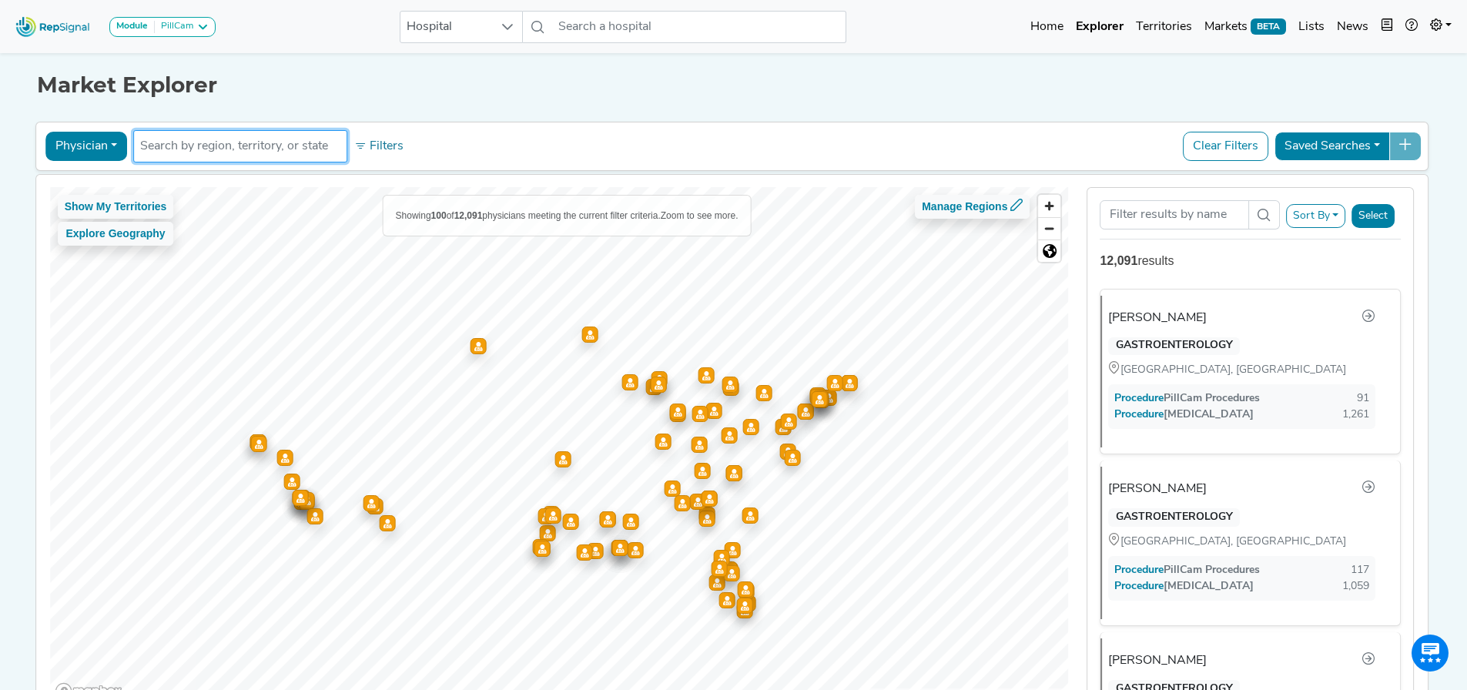
click at [214, 146] on input "text" at bounding box center [240, 146] width 200 height 18
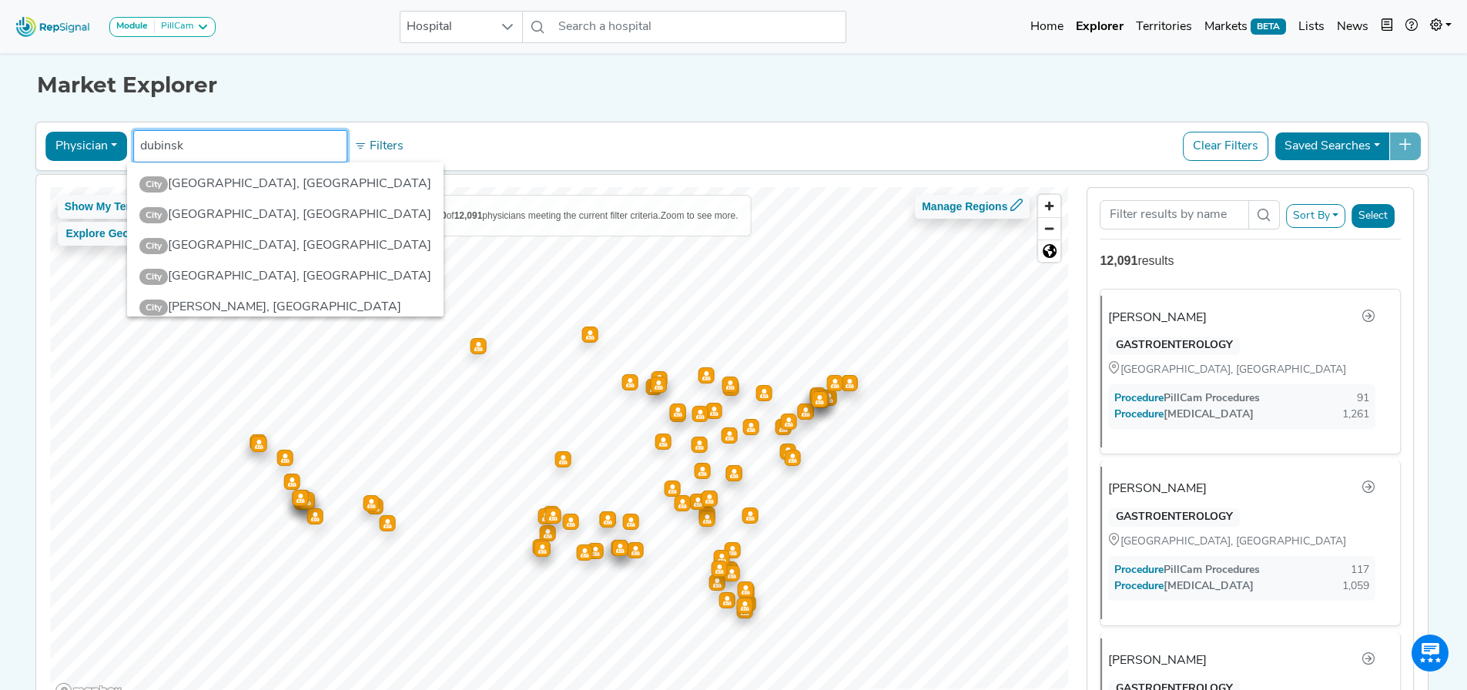
type input "[PERSON_NAME]"
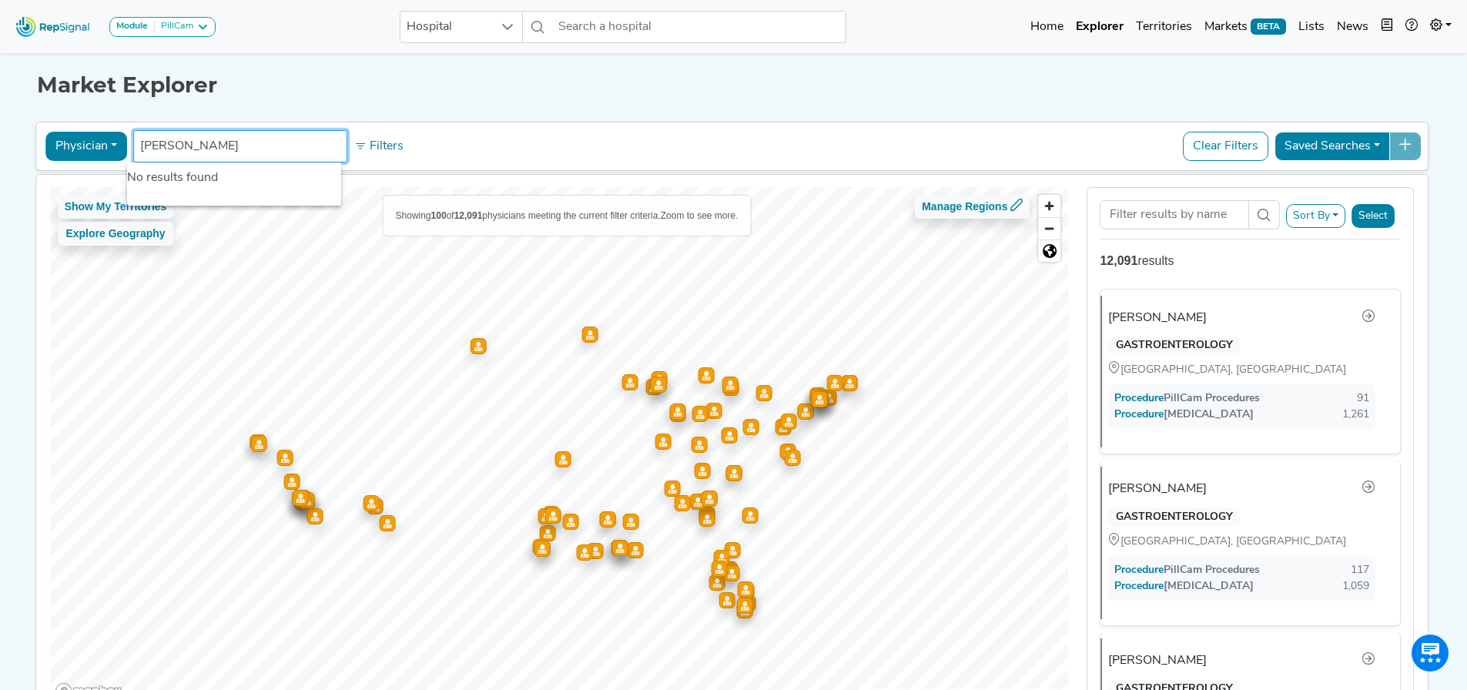
drag, startPoint x: 209, startPoint y: 142, endPoint x: -18, endPoint y: 149, distance: 227.3
click at [0, 149] on html "Module PillCam Barrx Bravo & Digitrapper ERCP & Cholangioscopy EUS & Related Pr…" at bounding box center [733, 392] width 1467 height 785
type input "i"
click at [54, 136] on button "Physician" at bounding box center [86, 146] width 82 height 29
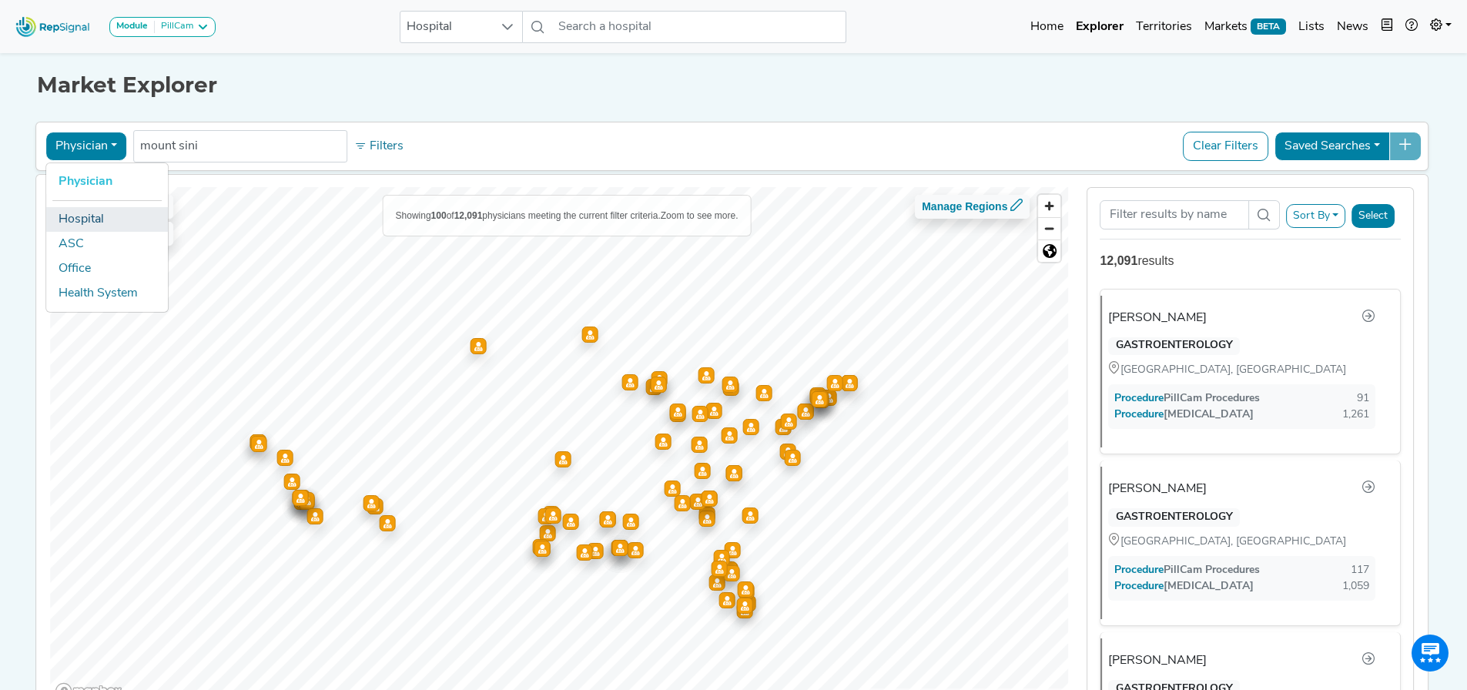
click at [70, 223] on link "Hospital" at bounding box center [107, 219] width 122 height 25
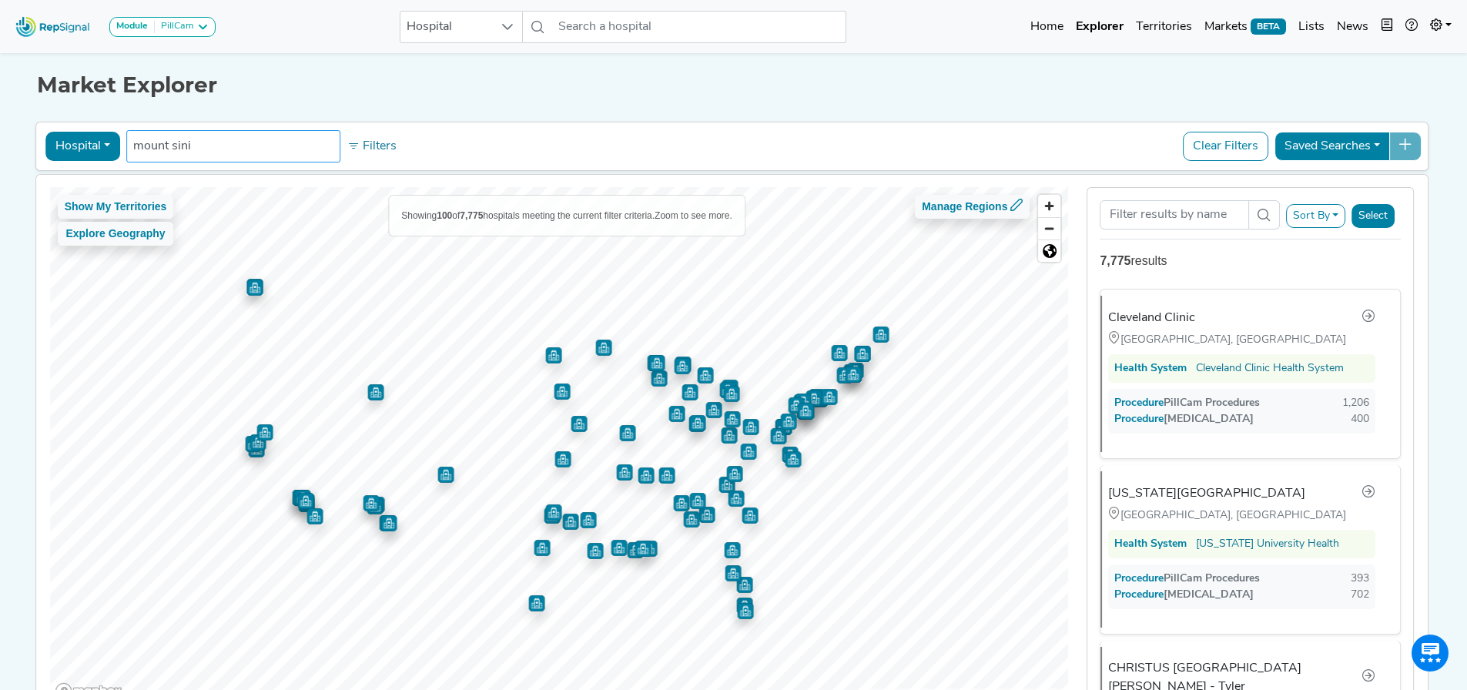
click at [225, 143] on input "mount sini" at bounding box center [233, 146] width 200 height 18
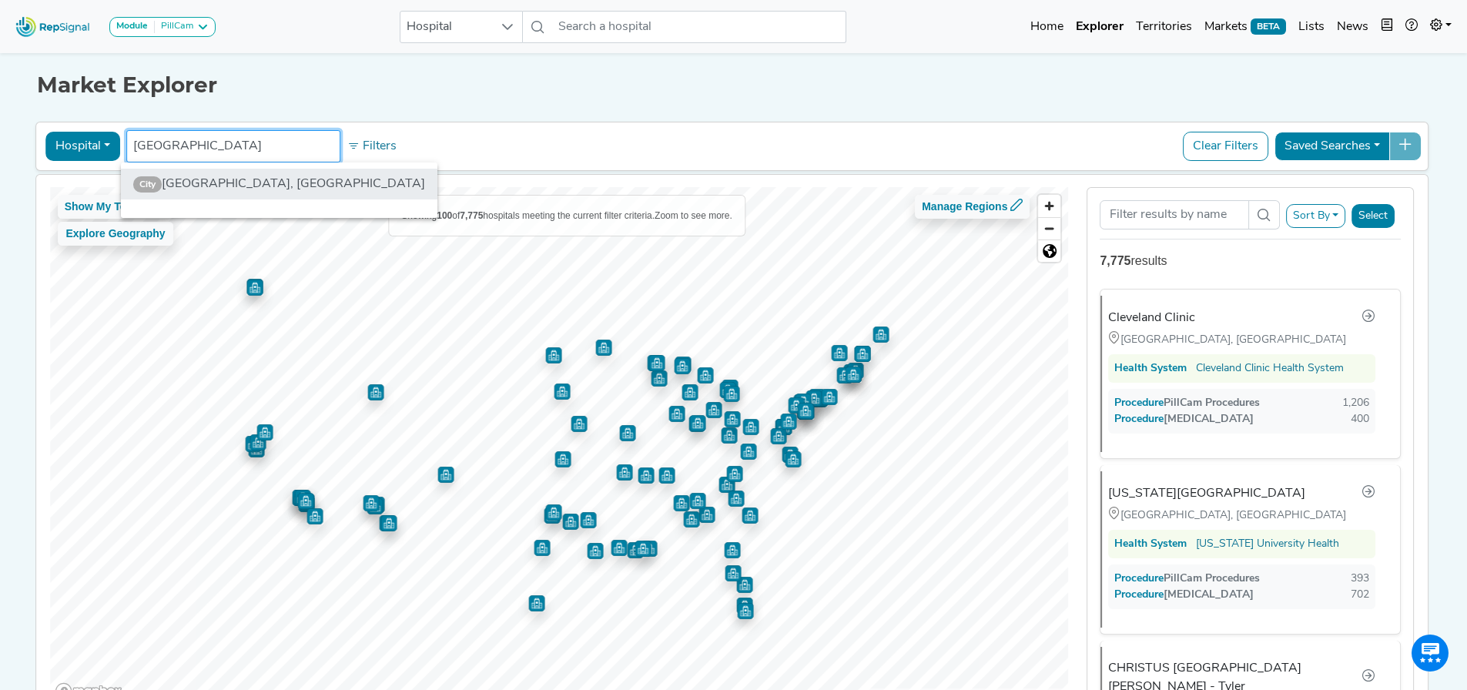
type input "[GEOGRAPHIC_DATA]"
click at [186, 189] on li "City [GEOGRAPHIC_DATA], [GEOGRAPHIC_DATA]" at bounding box center [279, 184] width 316 height 31
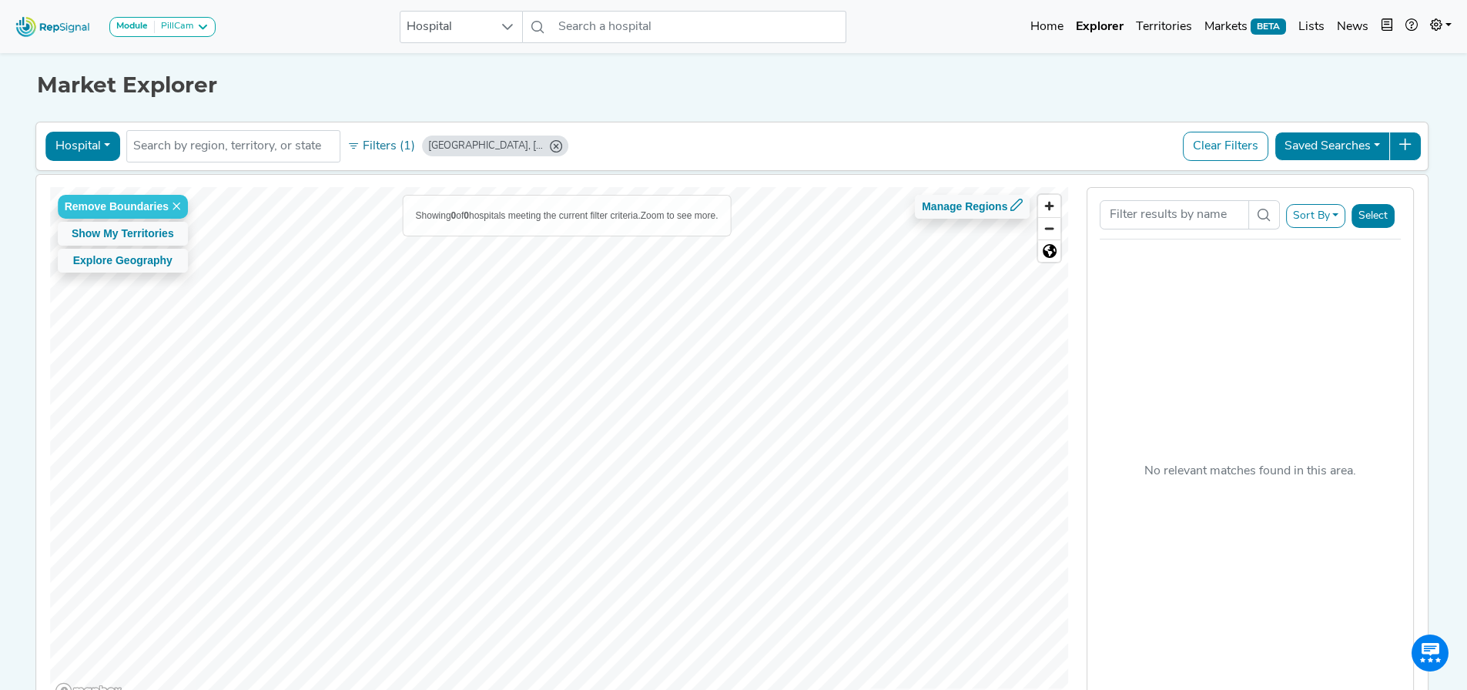
click at [550, 147] on icon "Mount Sinai, NY" at bounding box center [556, 146] width 12 height 12
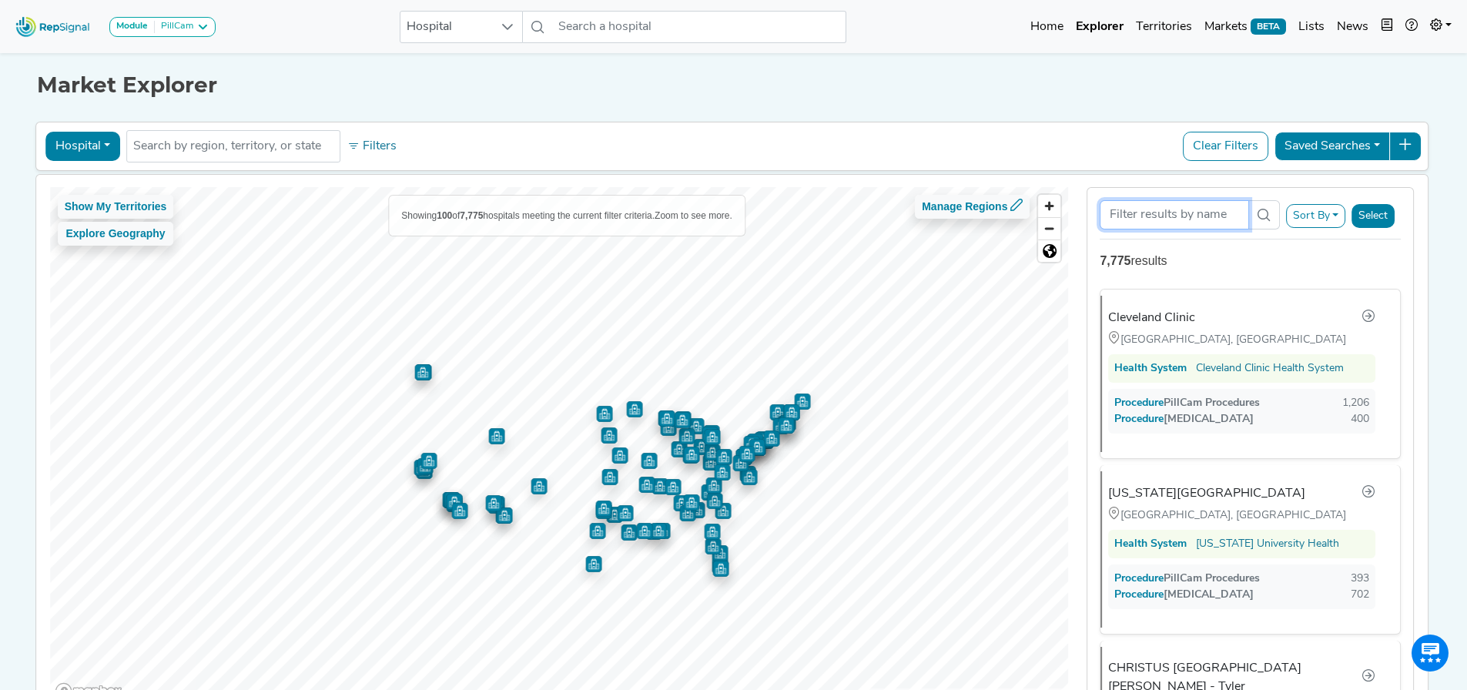
click at [1177, 216] on input "Search Term" at bounding box center [1174, 214] width 149 height 29
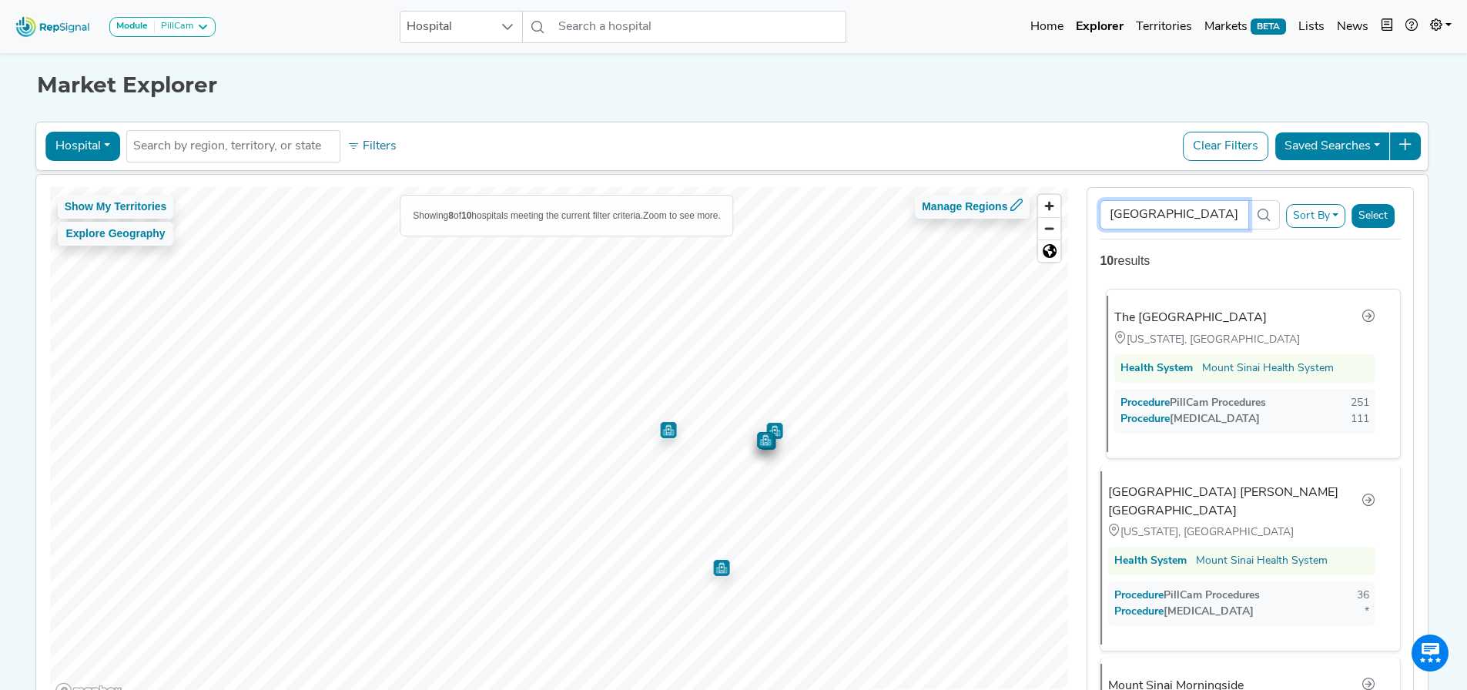
type input "[GEOGRAPHIC_DATA]"
click at [1282, 399] on div "Procedure PillCam Procedures 251" at bounding box center [1244, 403] width 249 height 16
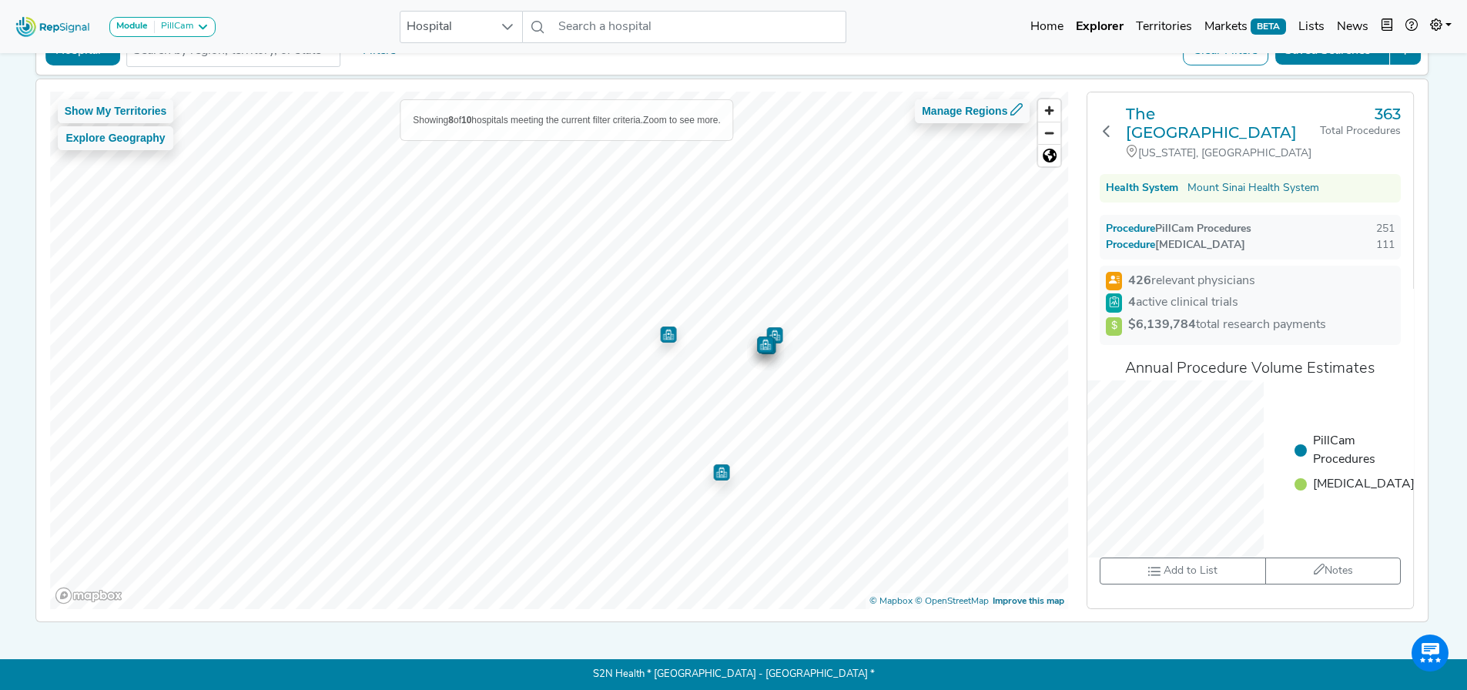
scroll to position [104, 0]
click at [1329, 475] on li "PillCam Procedures" at bounding box center [1354, 484] width 120 height 18
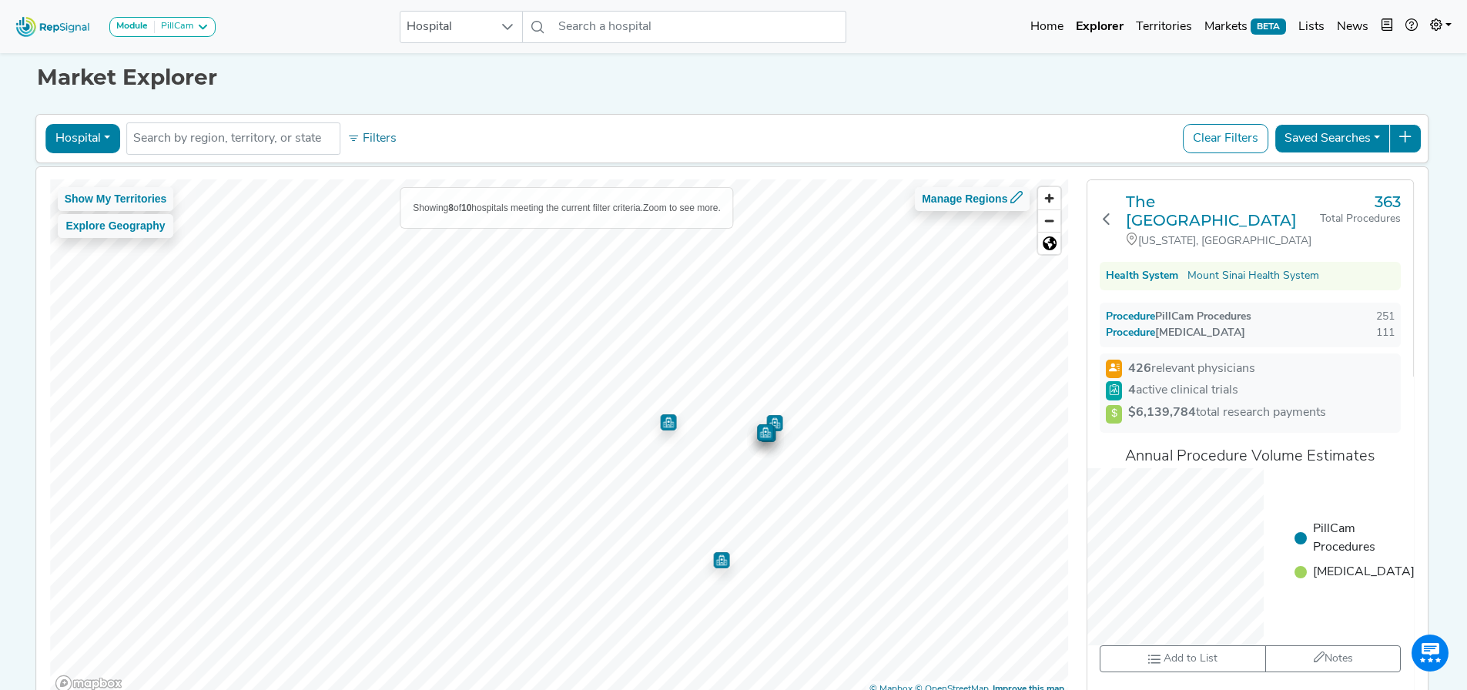
scroll to position [0, 0]
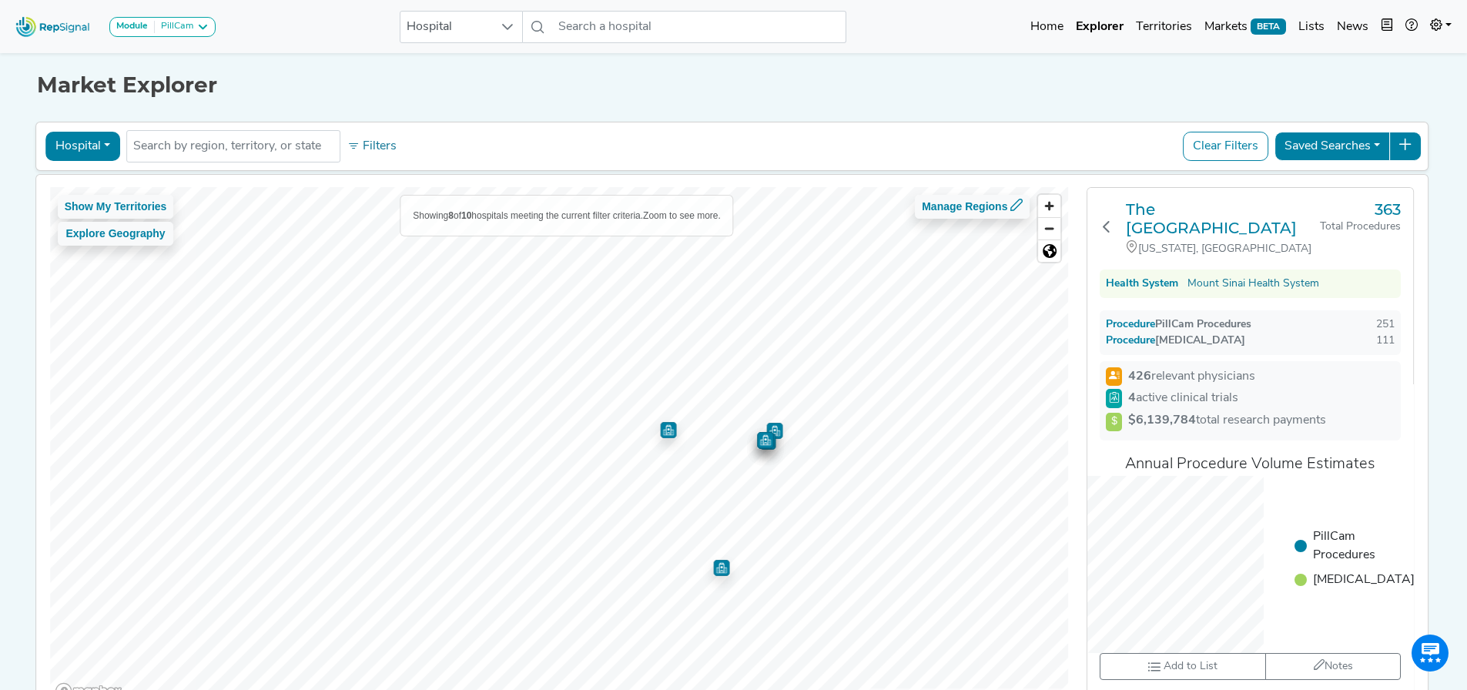
click at [56, 159] on button "Hospital" at bounding box center [82, 146] width 75 height 29
click at [83, 185] on link "Physician" at bounding box center [107, 181] width 122 height 25
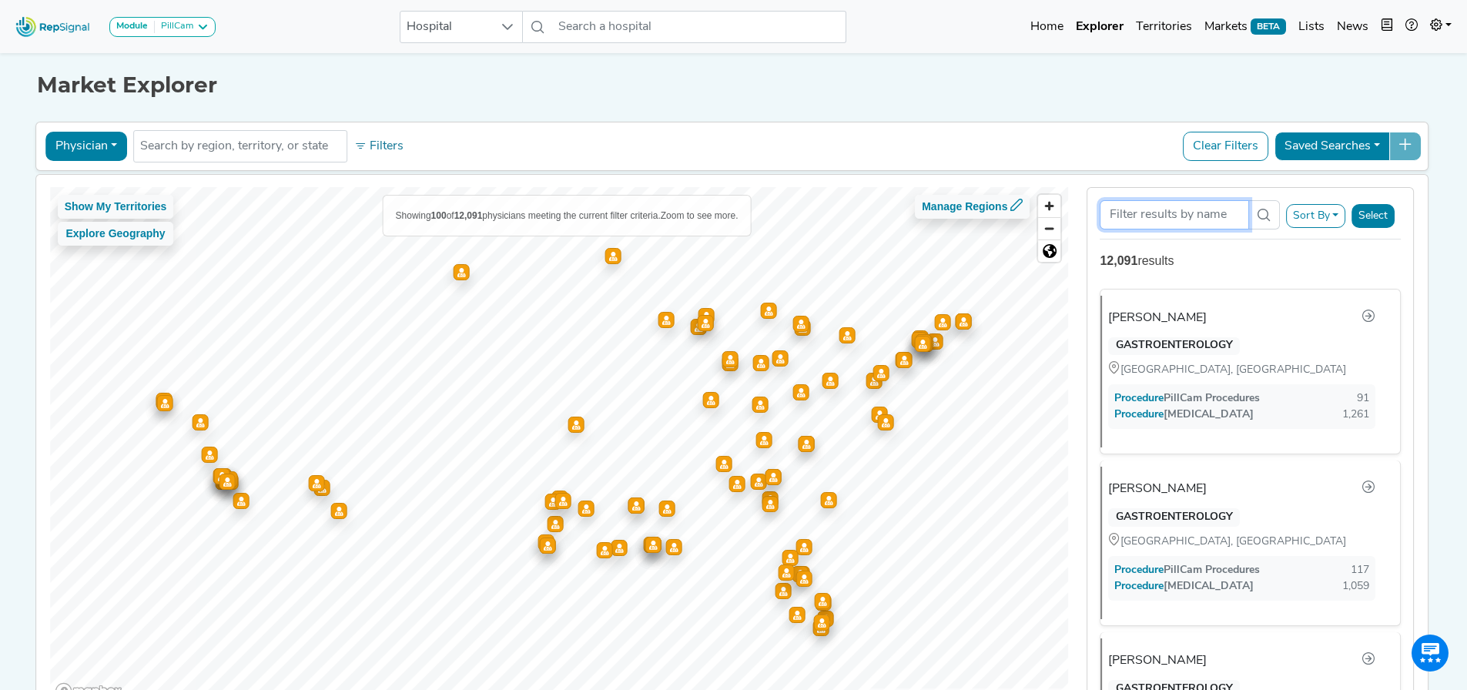
click at [1188, 209] on input "Search Term" at bounding box center [1174, 214] width 149 height 29
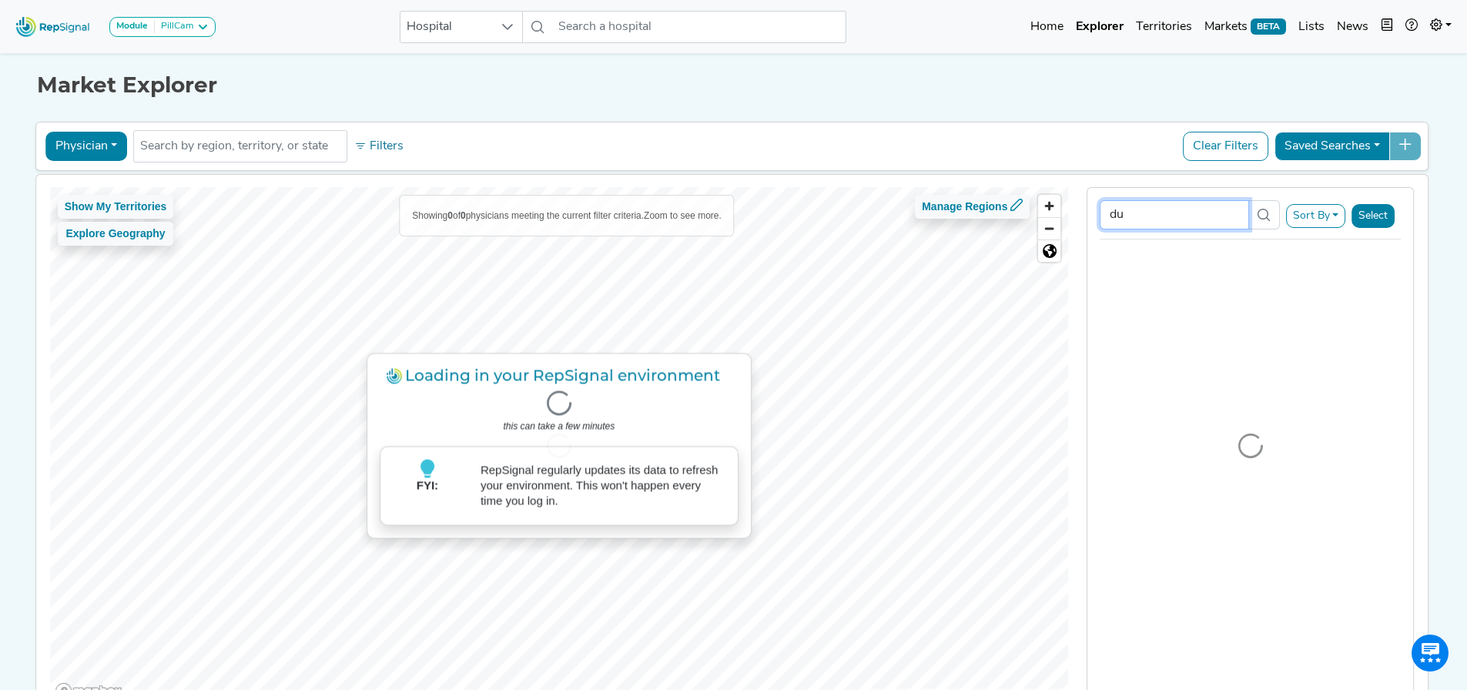
type input "d"
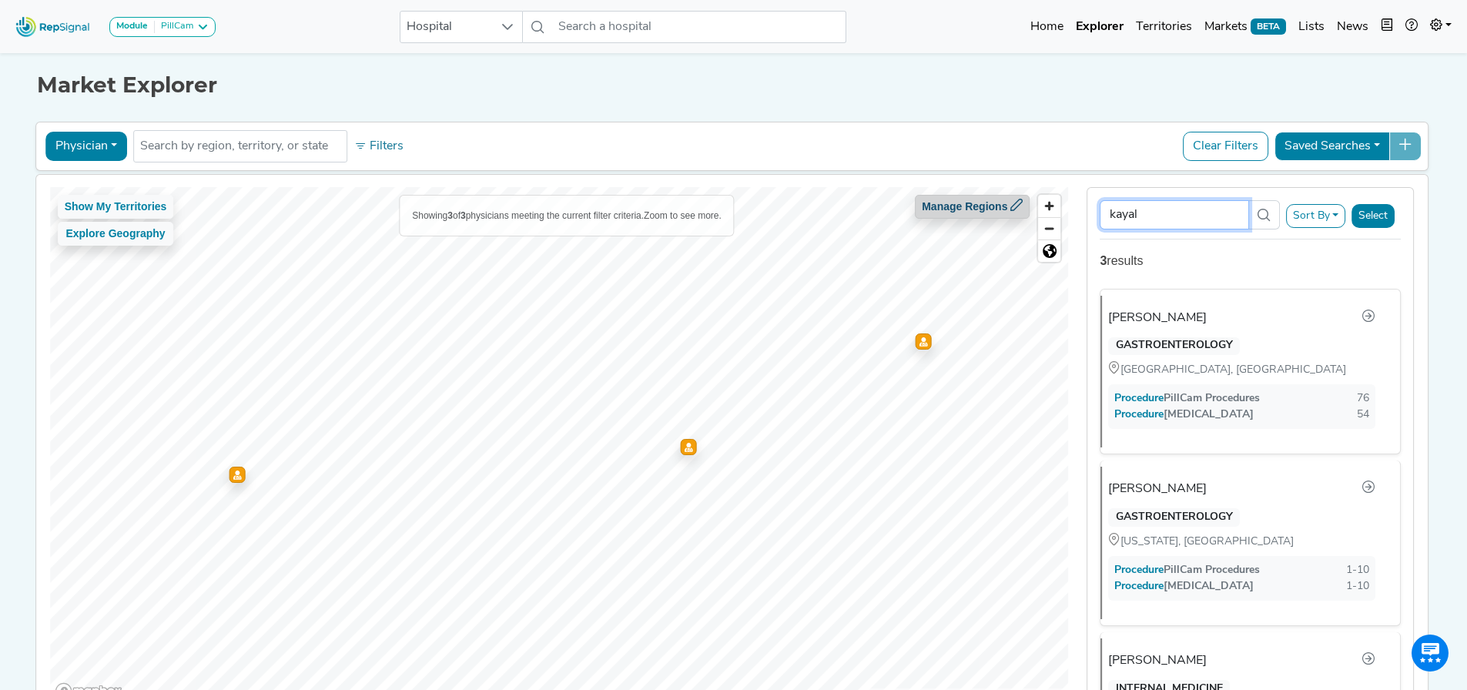
click at [783, 203] on div "Show My Territories Explore Geography Showing 3 of 3 physicians meeting the cur…" at bounding box center [732, 446] width 1408 height 542
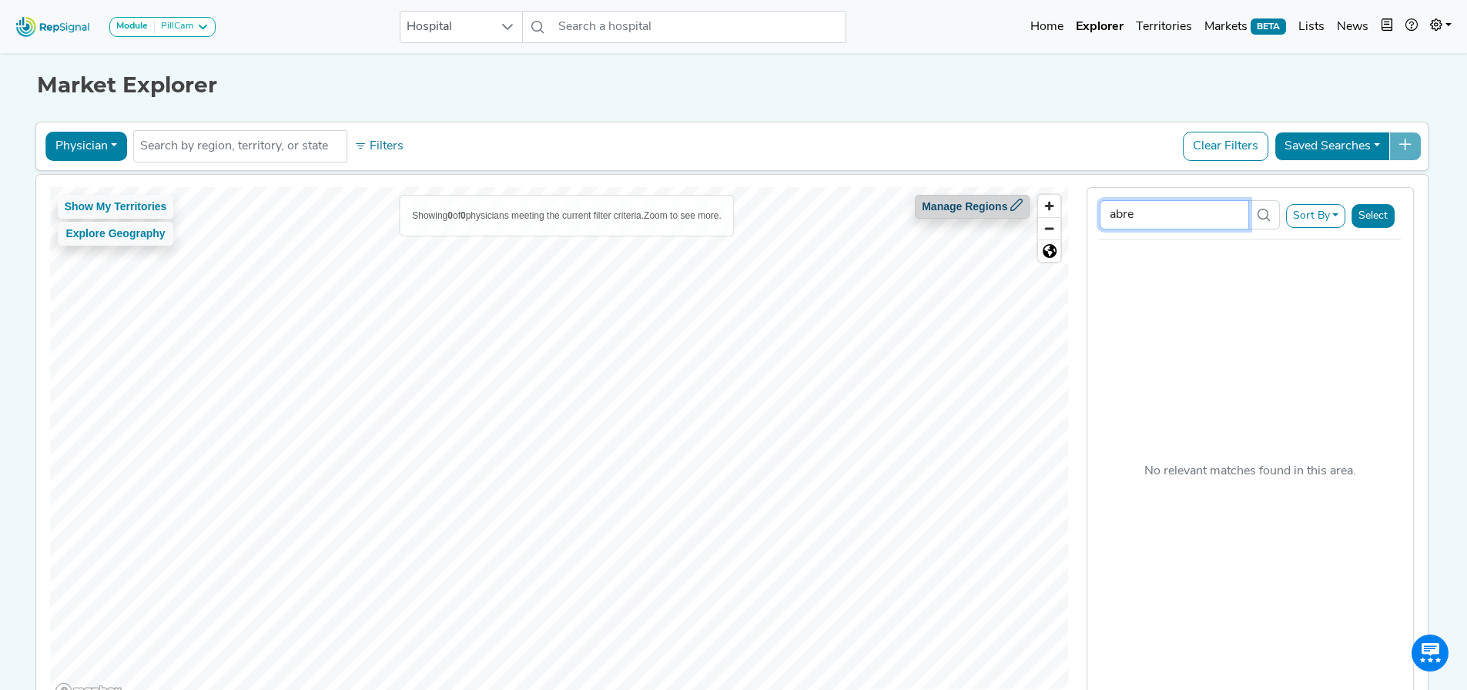
type input "[PERSON_NAME]"
click at [1138, 207] on input "[PERSON_NAME]" at bounding box center [1174, 214] width 149 height 29
click at [1038, 219] on div "Show My Territories Explore Geography Showing 0 of 0 physicians meeting the cur…" at bounding box center [732, 446] width 1408 height 542
type input "a"
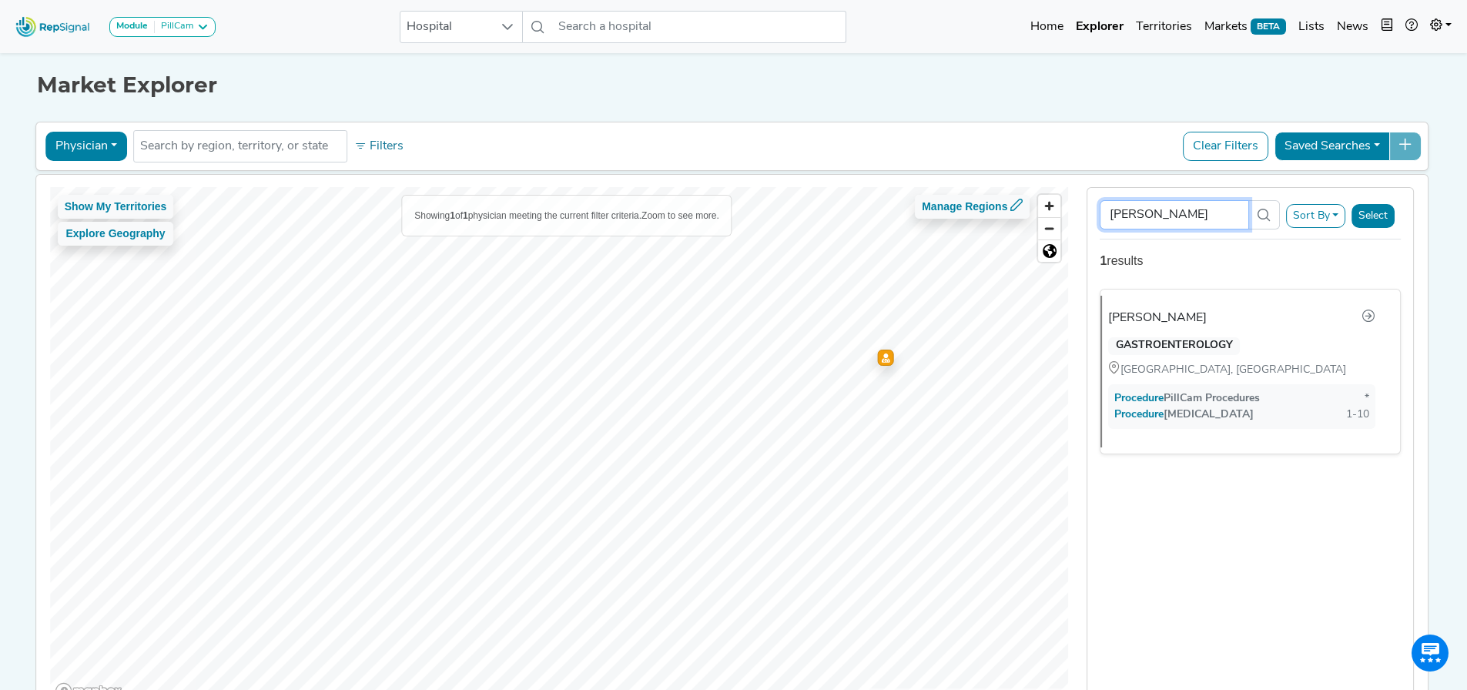
click at [946, 231] on div "Show My Territories Explore Geography Showing 1 of 1 physician meeting the curr…" at bounding box center [732, 446] width 1408 height 542
click at [1033, 236] on div "Show My Territories Explore Geography Showing 1 of 1 physician meeting the curr…" at bounding box center [732, 446] width 1408 height 542
click at [1182, 209] on input "[PERSON_NAME]" at bounding box center [1174, 214] width 149 height 29
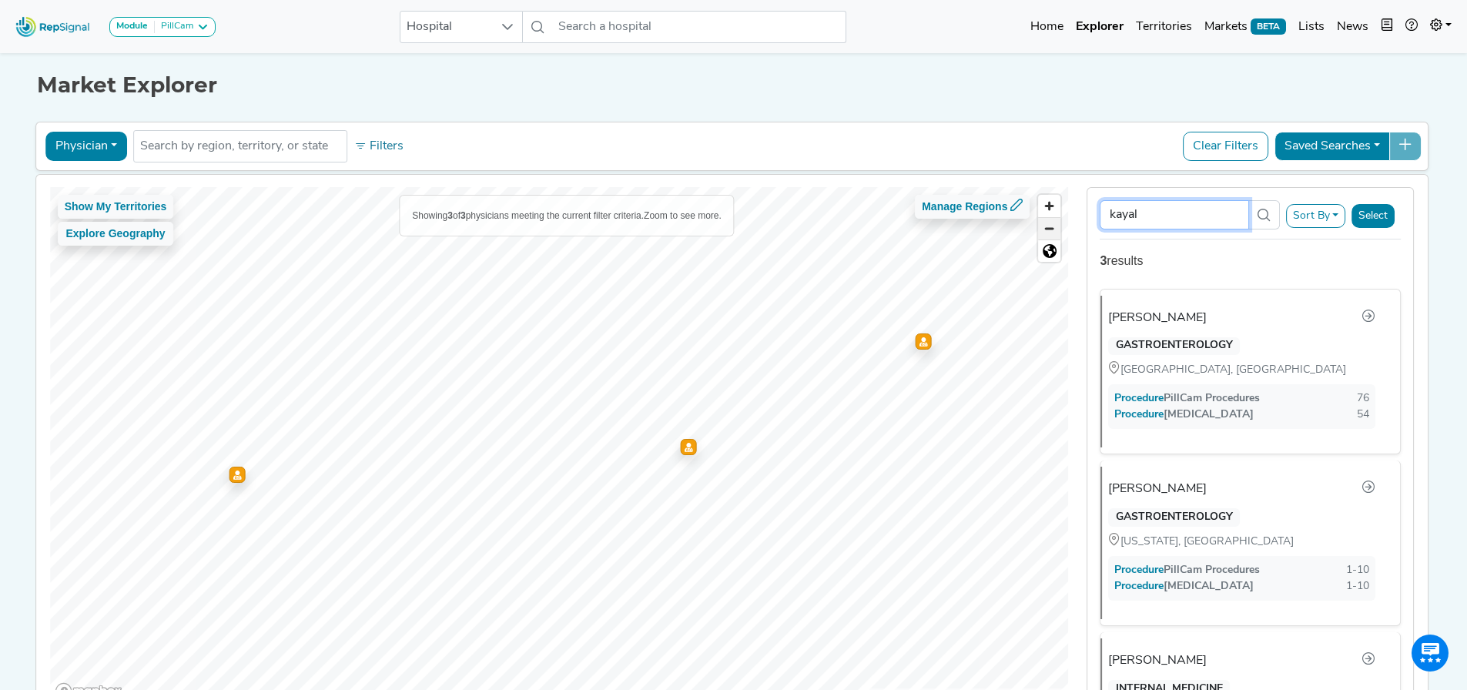
drag, startPoint x: 1161, startPoint y: 212, endPoint x: 1061, endPoint y: 226, distance: 101.2
click at [1061, 226] on div "Show My Territories Explore Geography Showing 3 of 3 physicians meeting the cur…" at bounding box center [732, 446] width 1408 height 542
type input "charabaty"
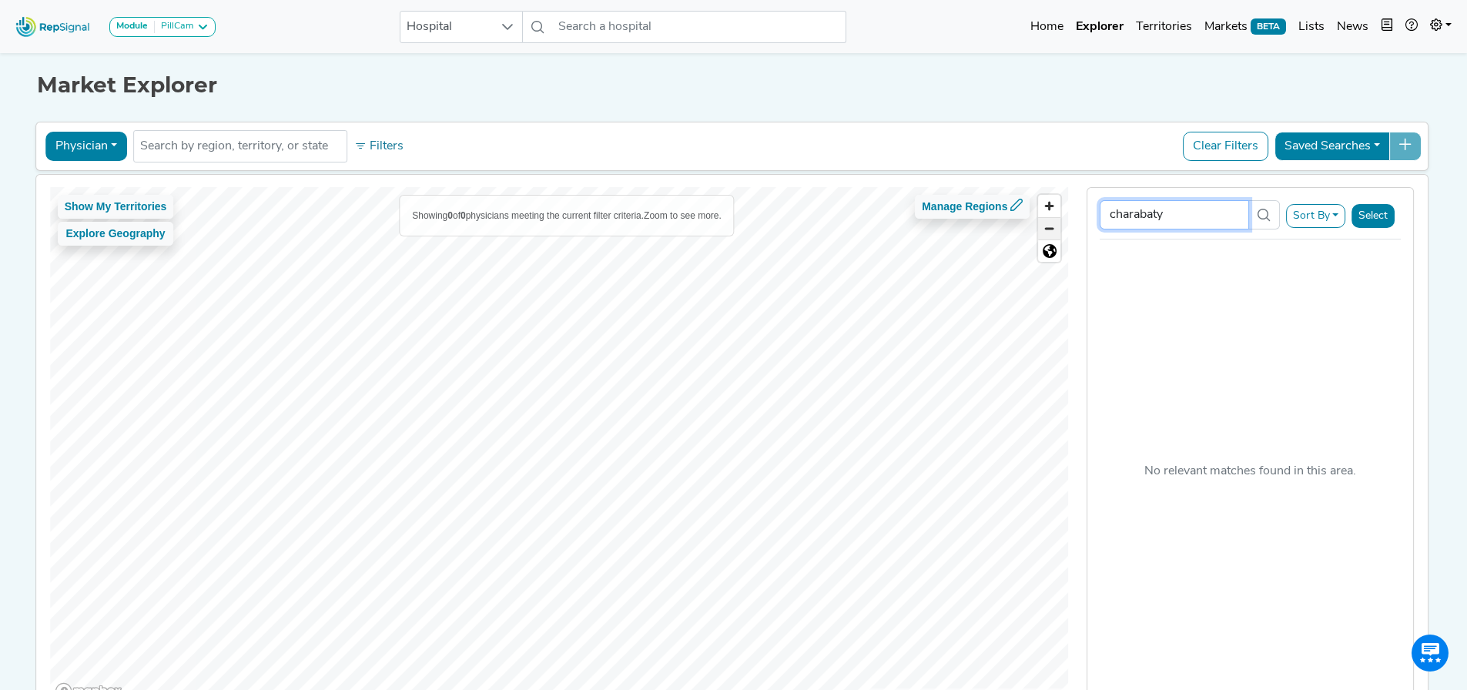
click at [1008, 238] on div "Show My Territories Explore Geography Showing 0 of 0 physicians meeting the cur…" at bounding box center [732, 446] width 1408 height 542
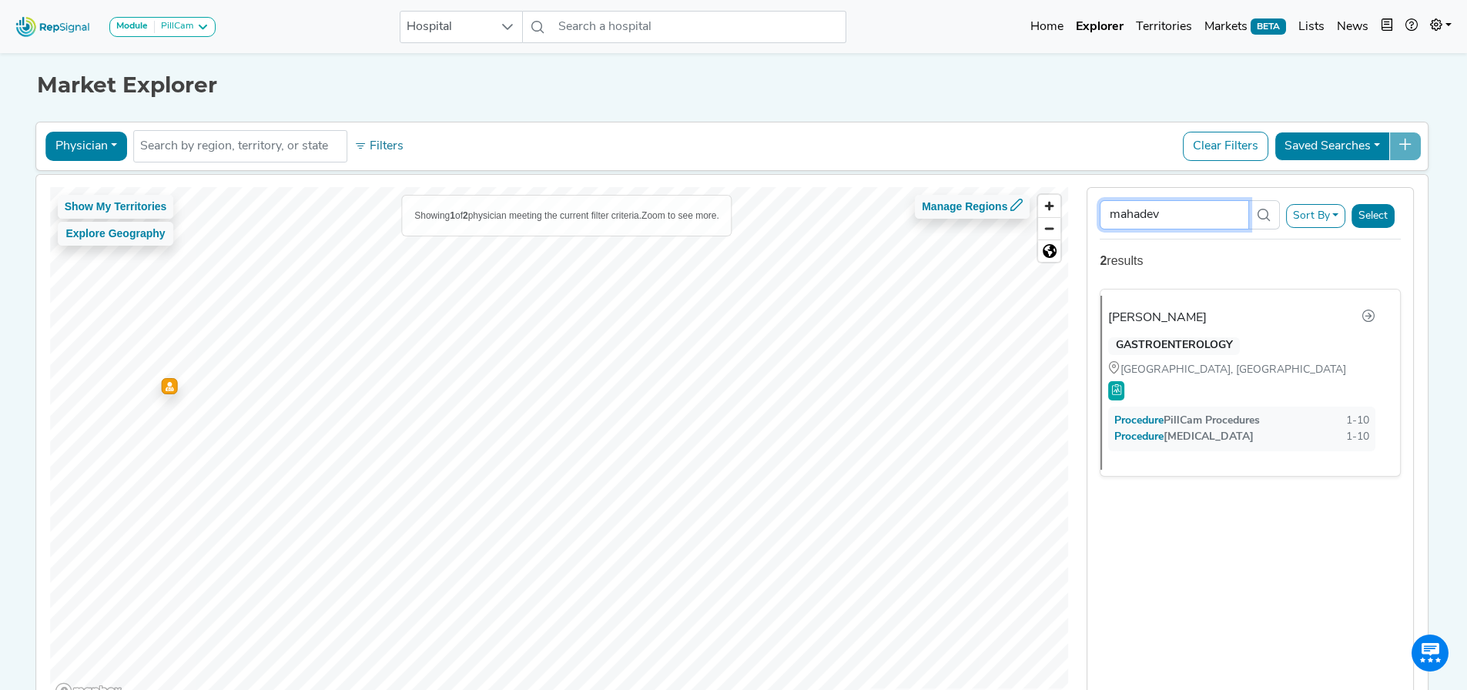
drag, startPoint x: 1193, startPoint y: 207, endPoint x: 1095, endPoint y: 224, distance: 99.3
click at [1095, 224] on div "mahadev Sort By RepSignal Annual Procedure Volume Estimate PillCam Procedures […" at bounding box center [1250, 445] width 327 height 517
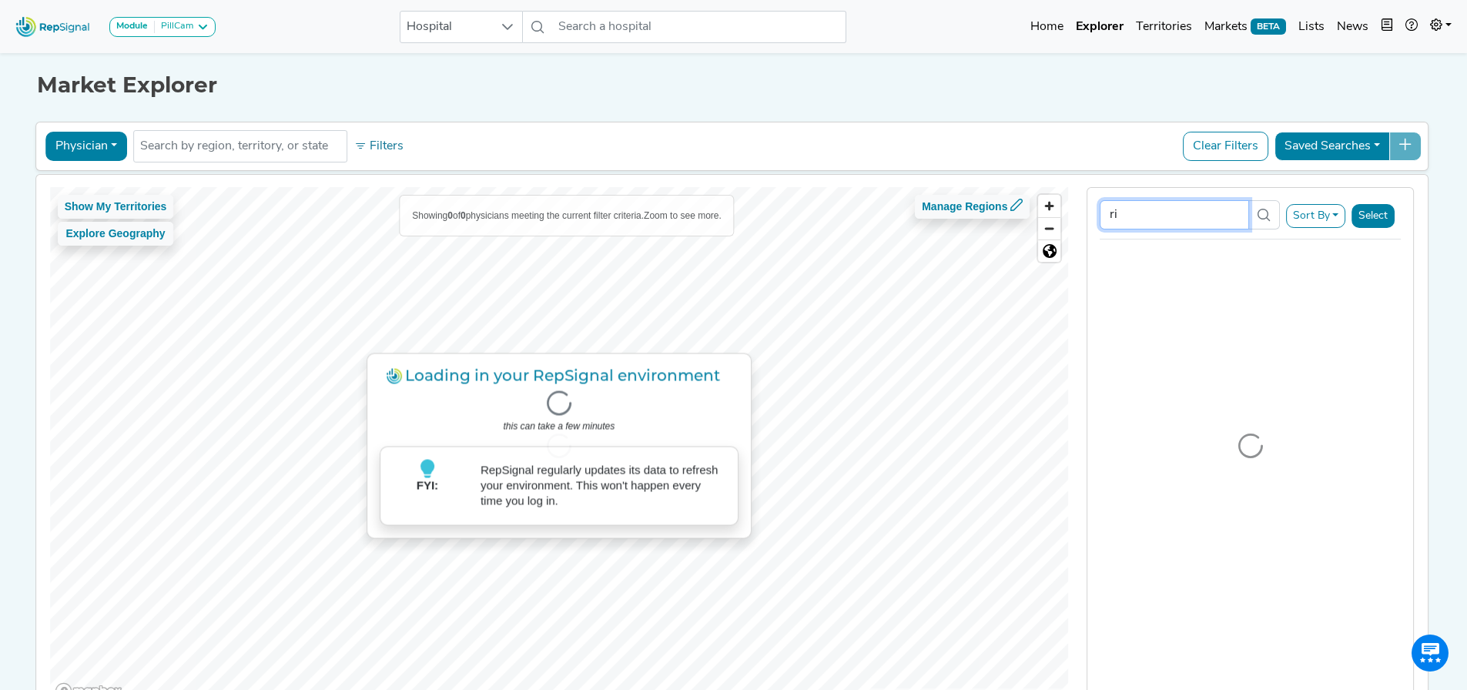
type input "r"
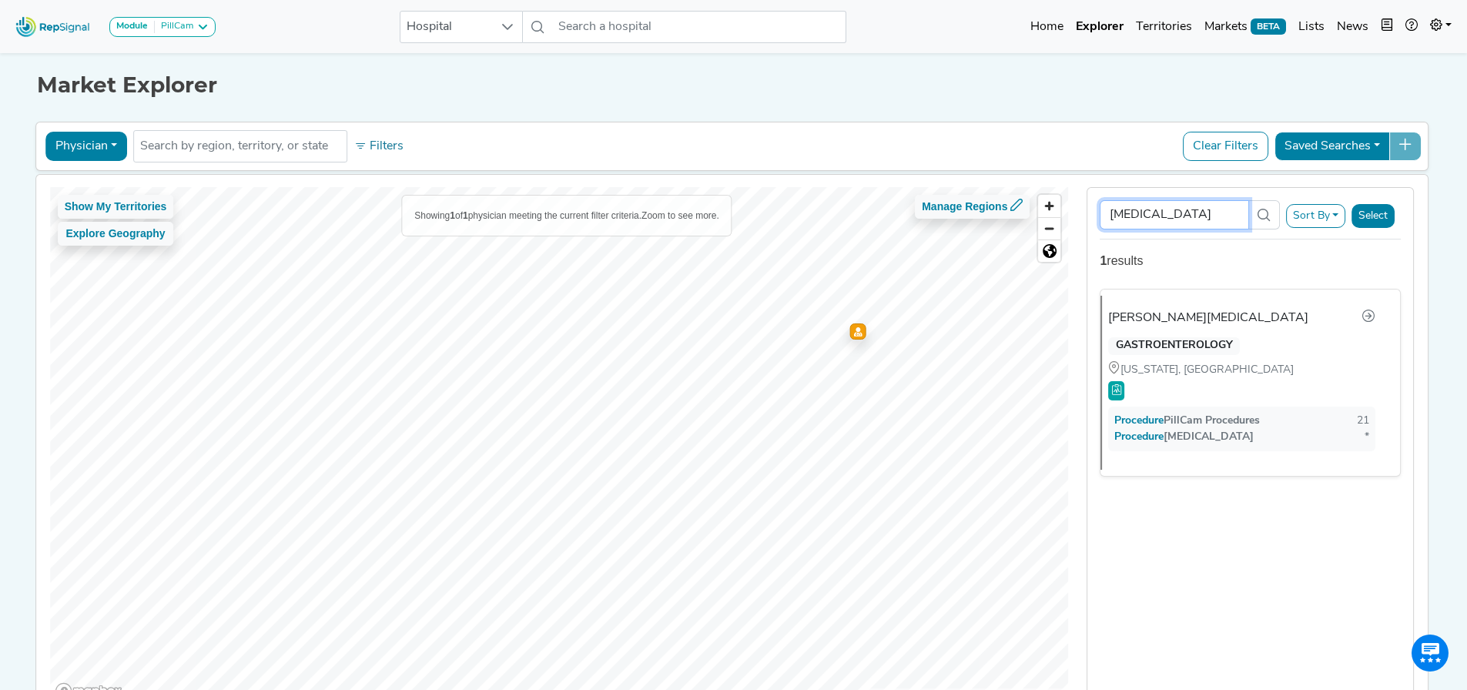
type input "[MEDICAL_DATA]"
click at [1420, 323] on div "[MEDICAL_DATA] Sort By RepSignal Annual Procedure Volume Estimate PillCam Proce…" at bounding box center [1250, 445] width 346 height 517
click at [69, 139] on button "Physician" at bounding box center [86, 146] width 82 height 29
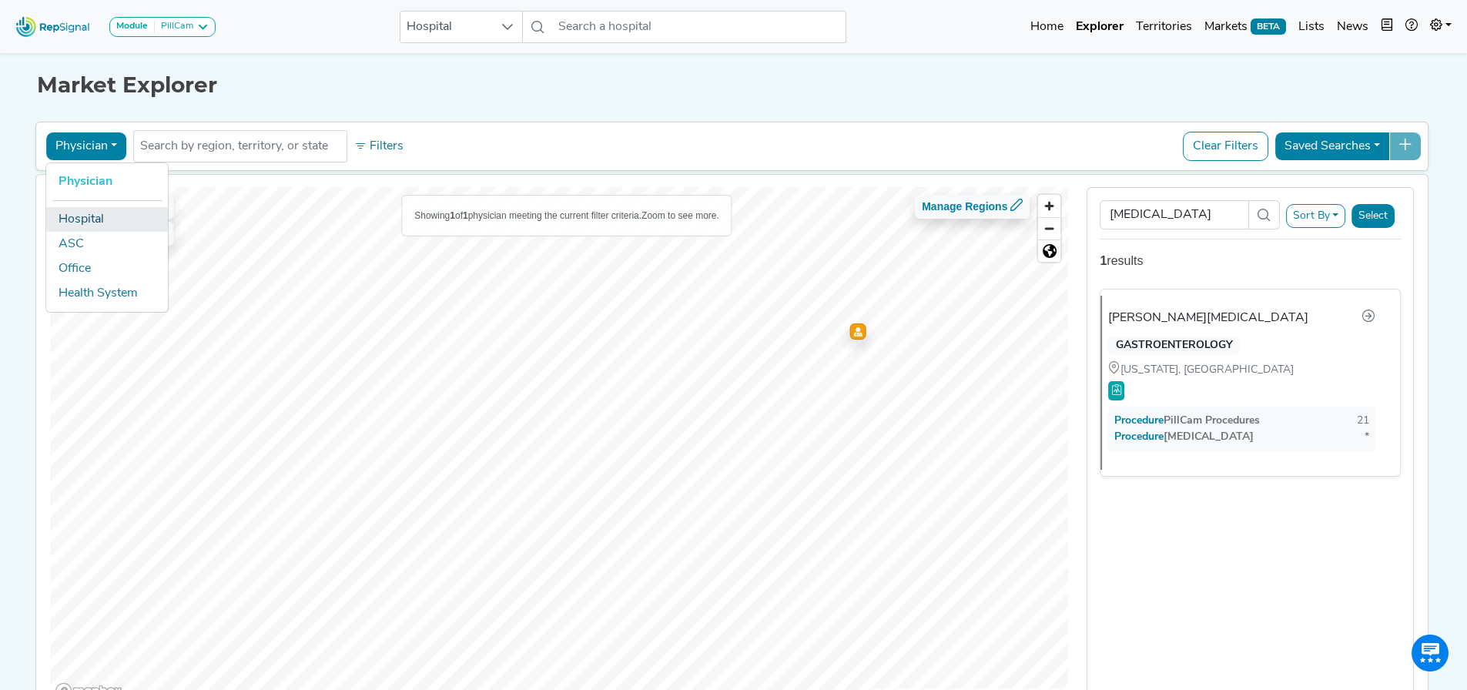
click at [79, 220] on link "Hospital" at bounding box center [107, 219] width 122 height 25
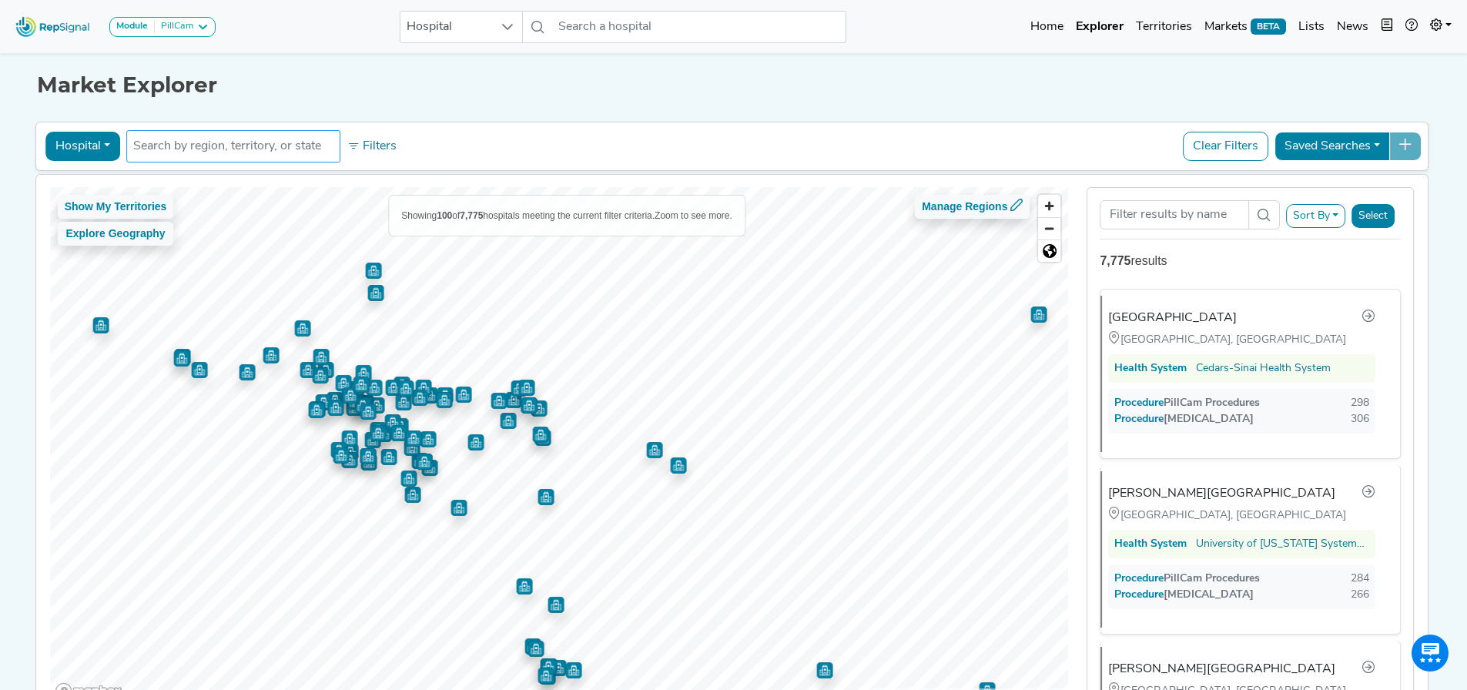
click at [270, 150] on input "text" at bounding box center [233, 146] width 200 height 18
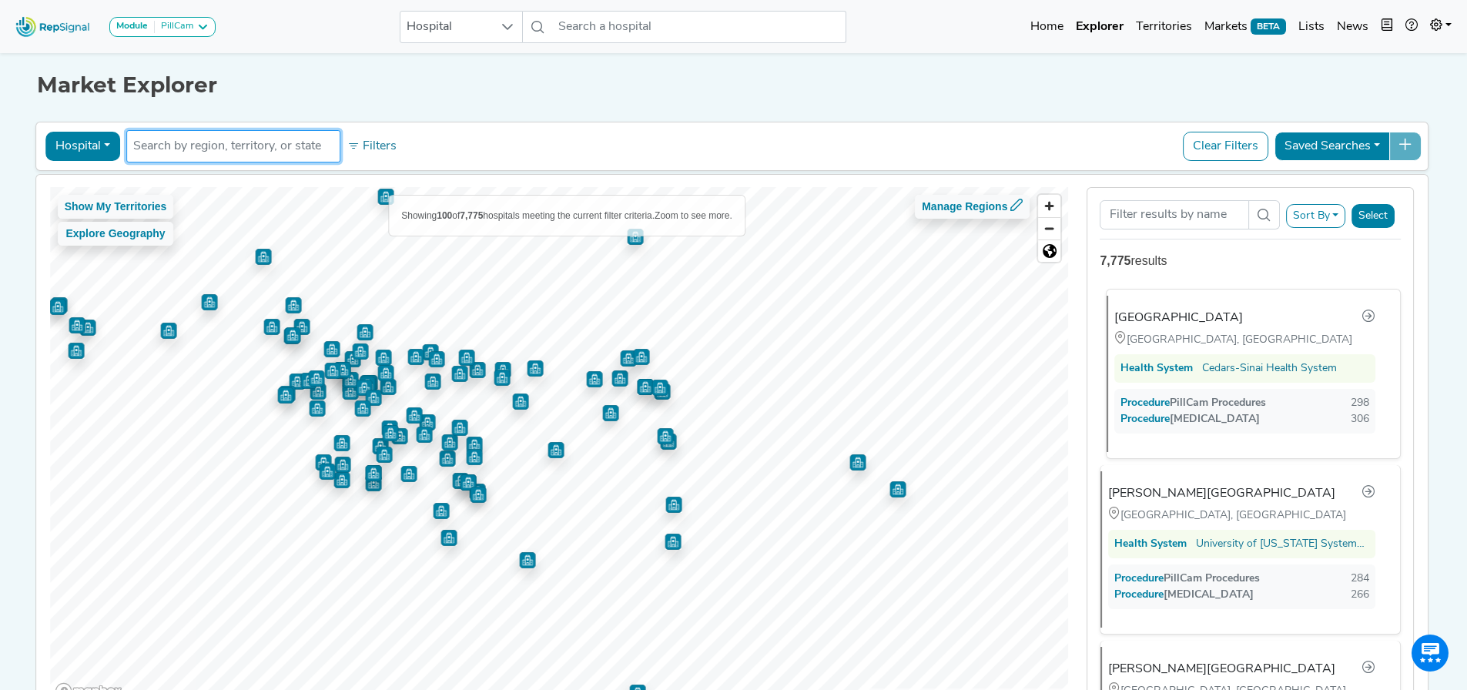
click at [1224, 315] on div "[GEOGRAPHIC_DATA]" at bounding box center [1178, 318] width 129 height 18
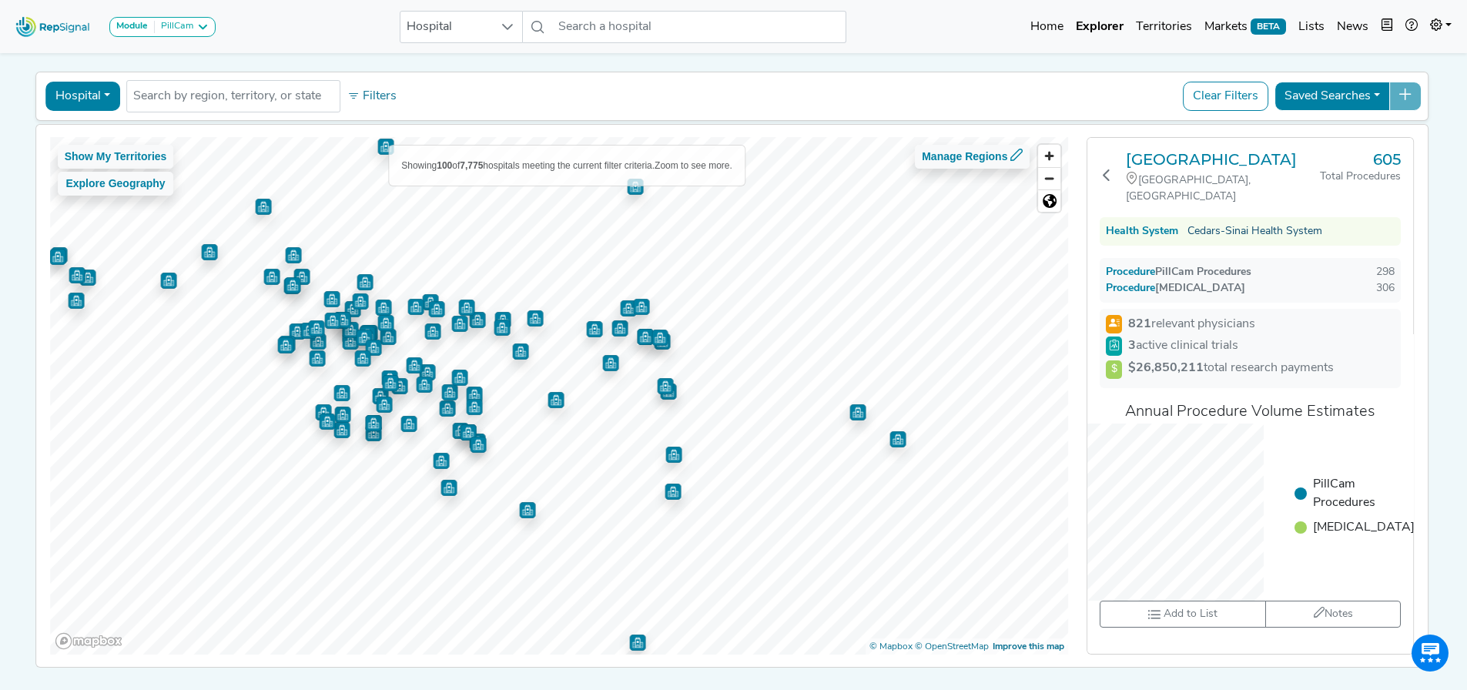
scroll to position [77, 0]
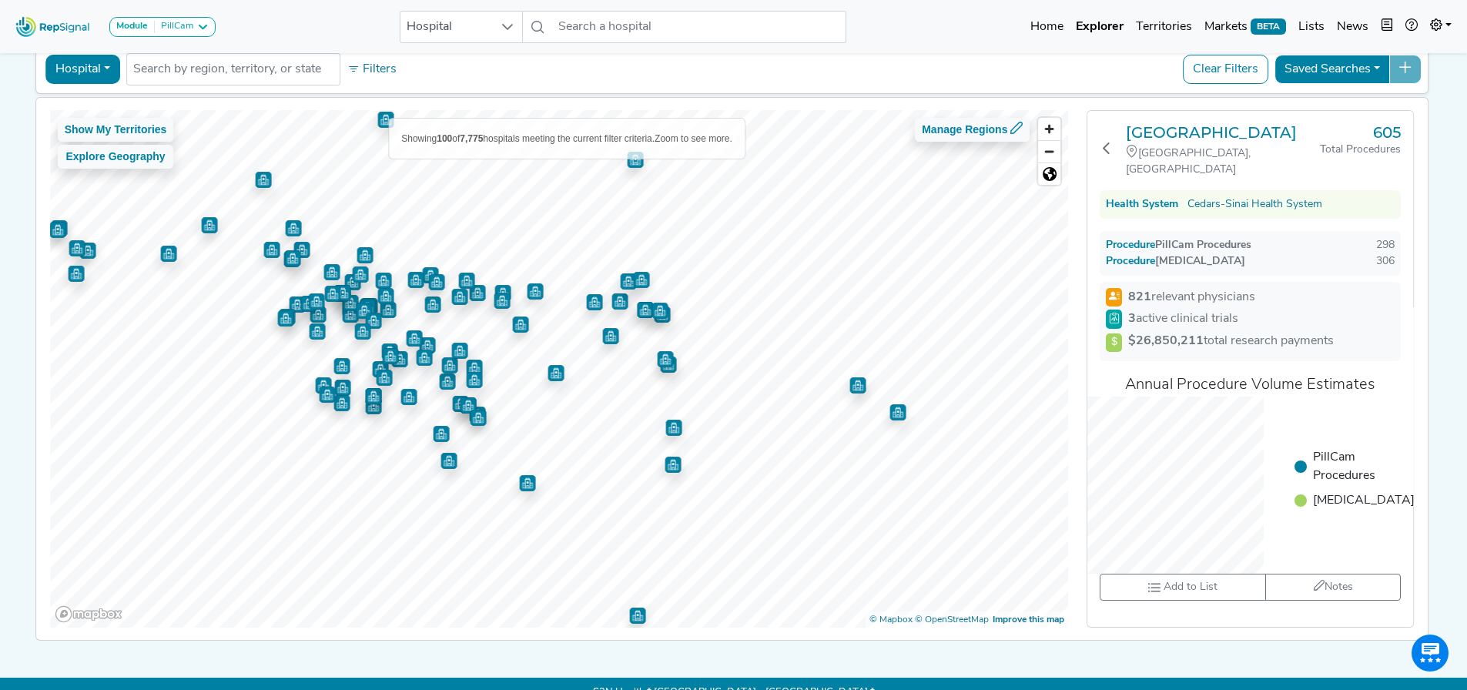
click at [1141, 250] on span "Procedure" at bounding box center [1138, 245] width 34 height 12
click at [1140, 294] on strong "821" at bounding box center [1139, 297] width 23 height 12
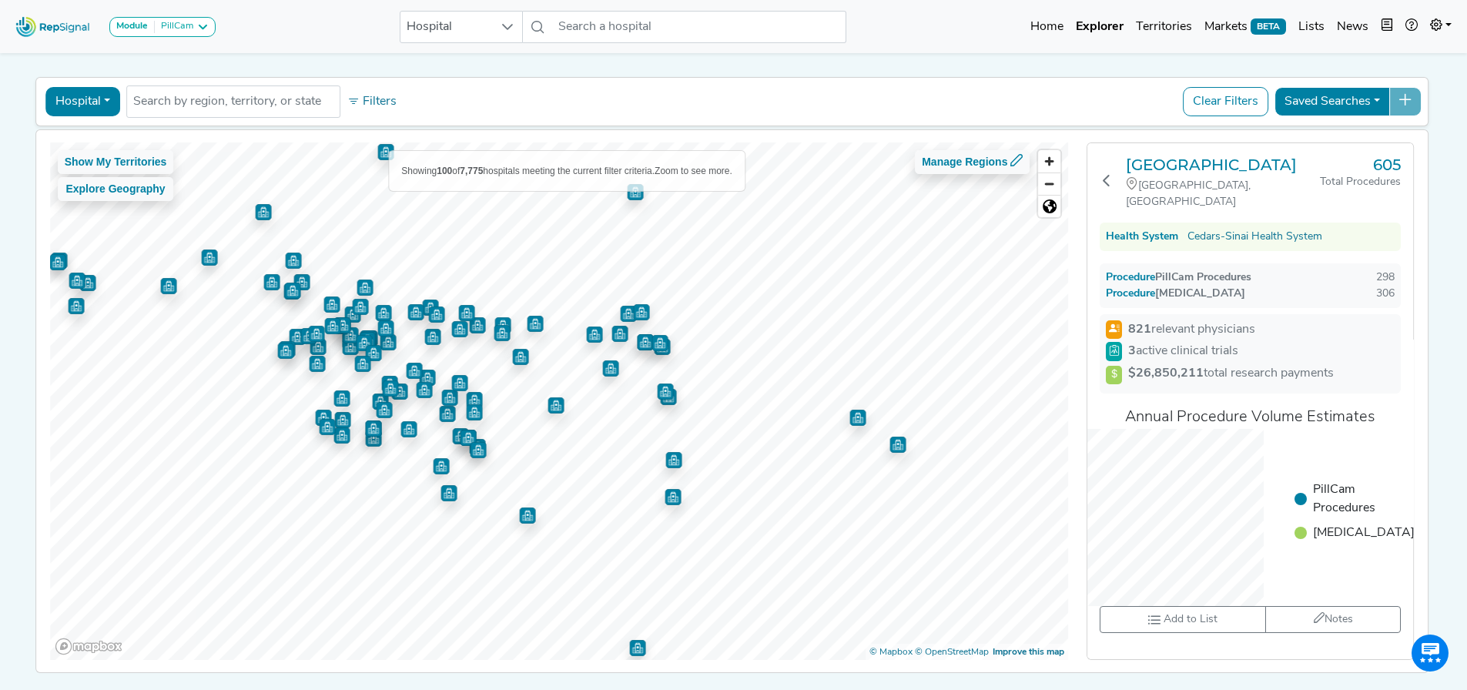
scroll to position [0, 0]
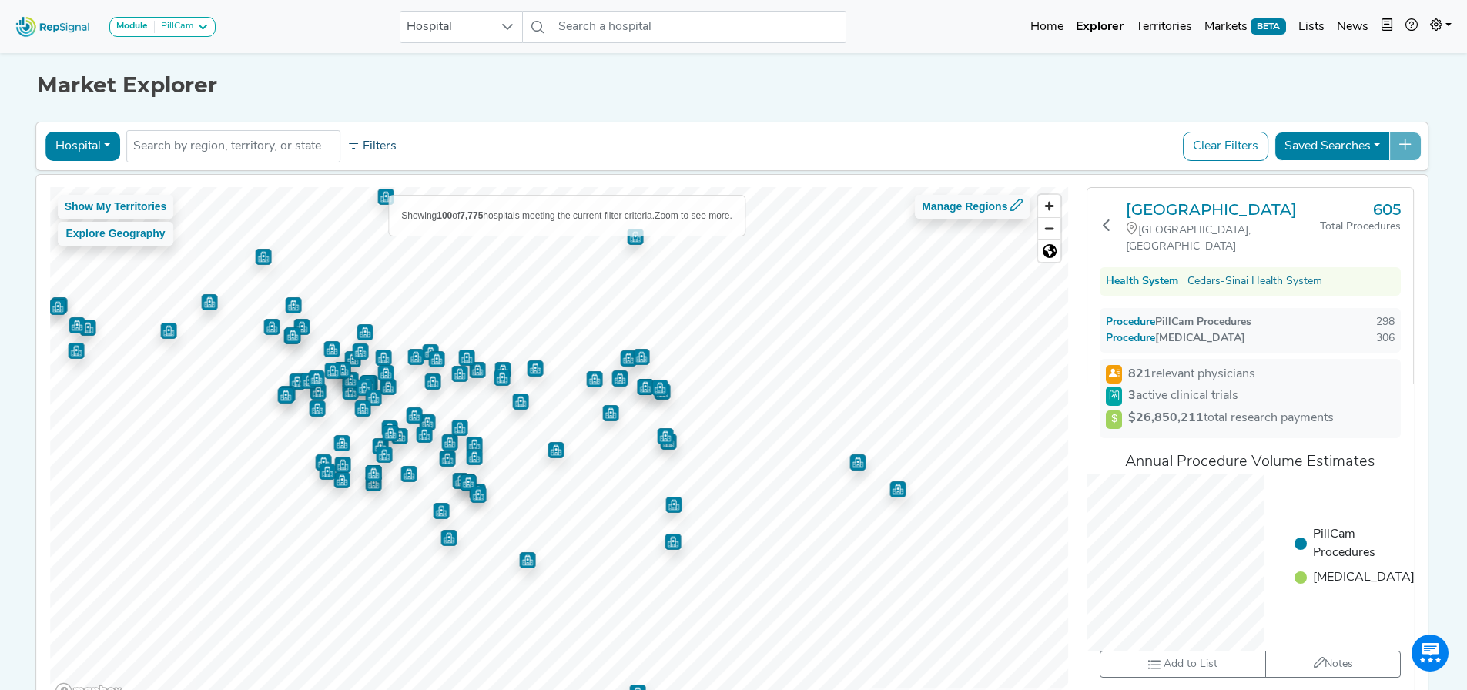
click at [368, 146] on button "Filters" at bounding box center [371, 146] width 57 height 26
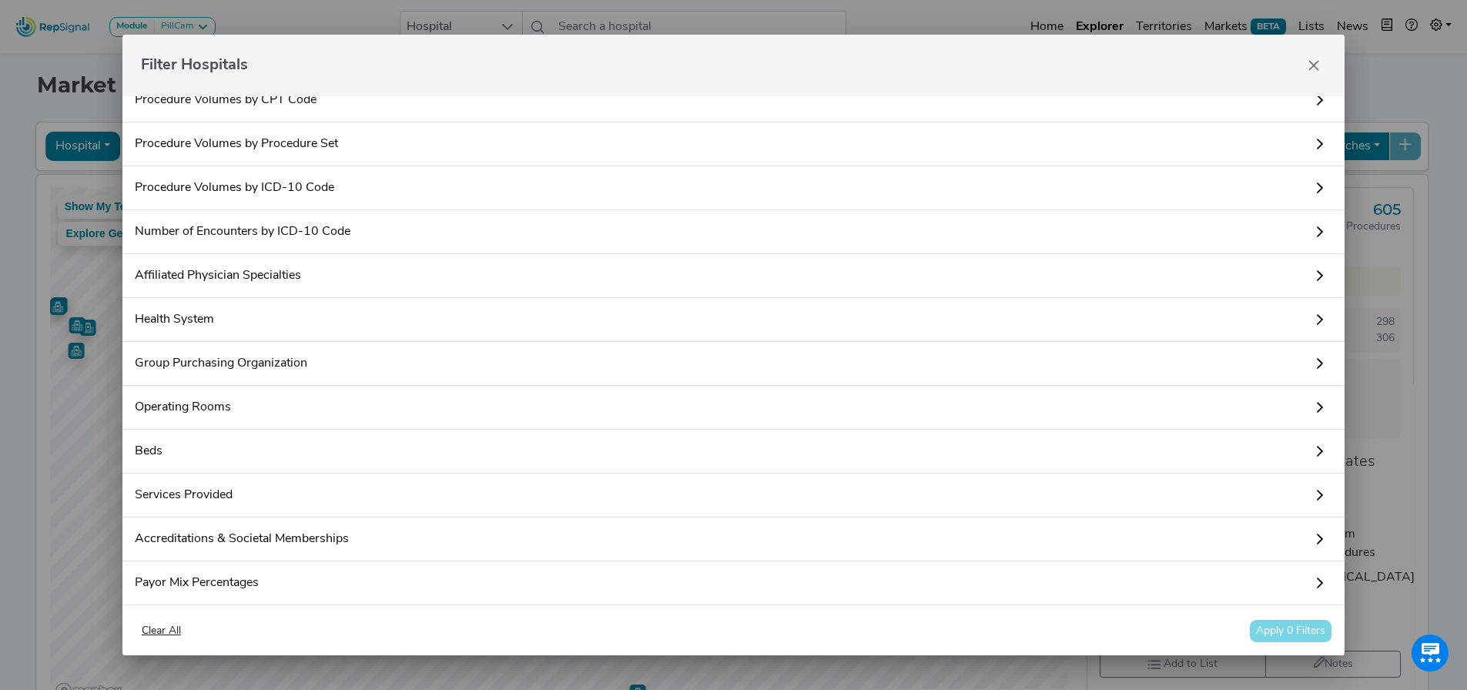
scroll to position [98, 0]
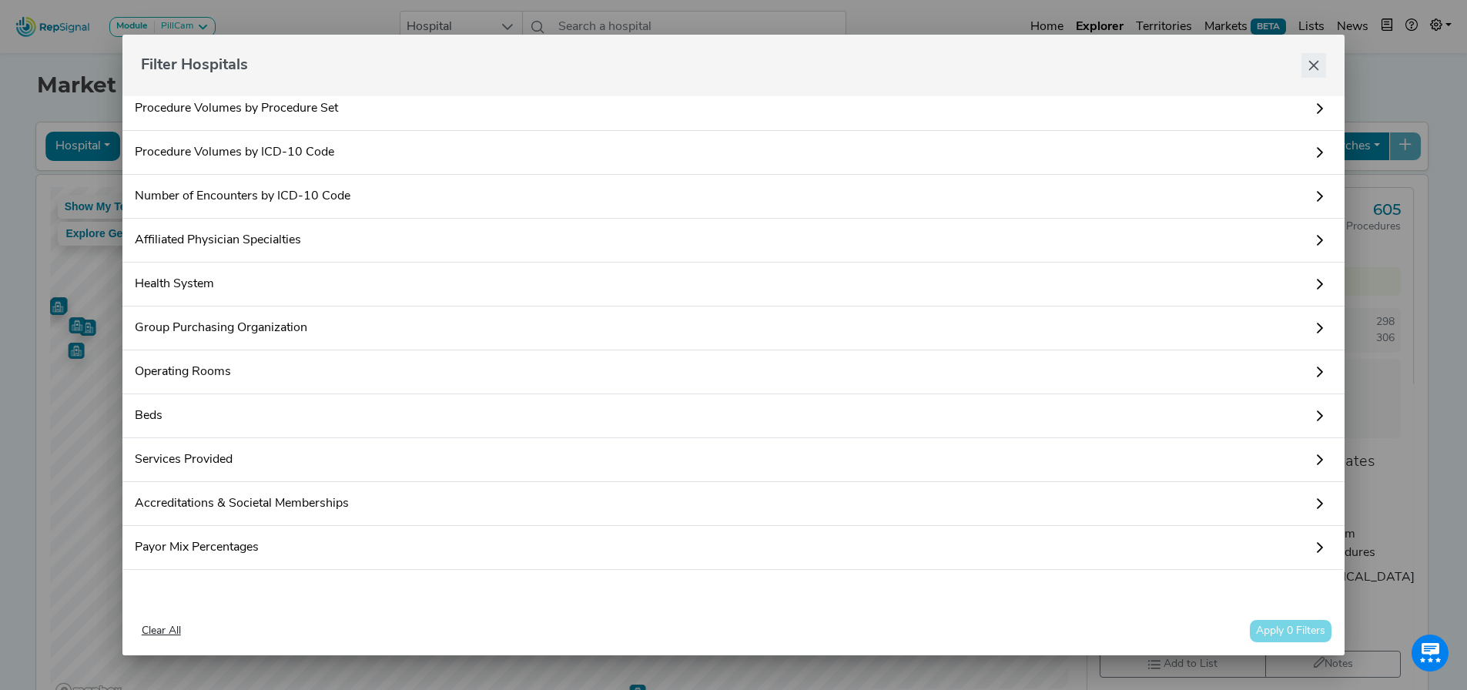
click at [1324, 64] on button "Close" at bounding box center [1313, 65] width 25 height 25
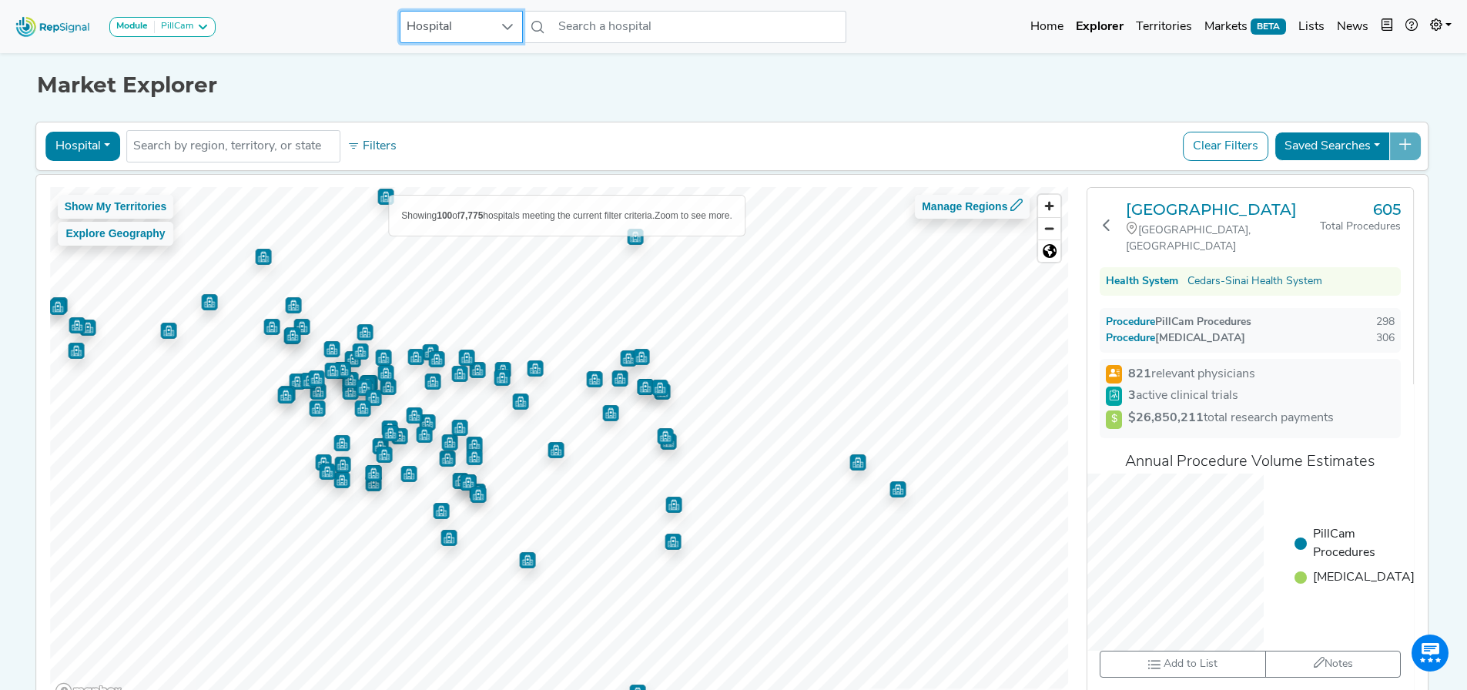
click at [487, 25] on span "Hospital" at bounding box center [446, 27] width 92 height 31
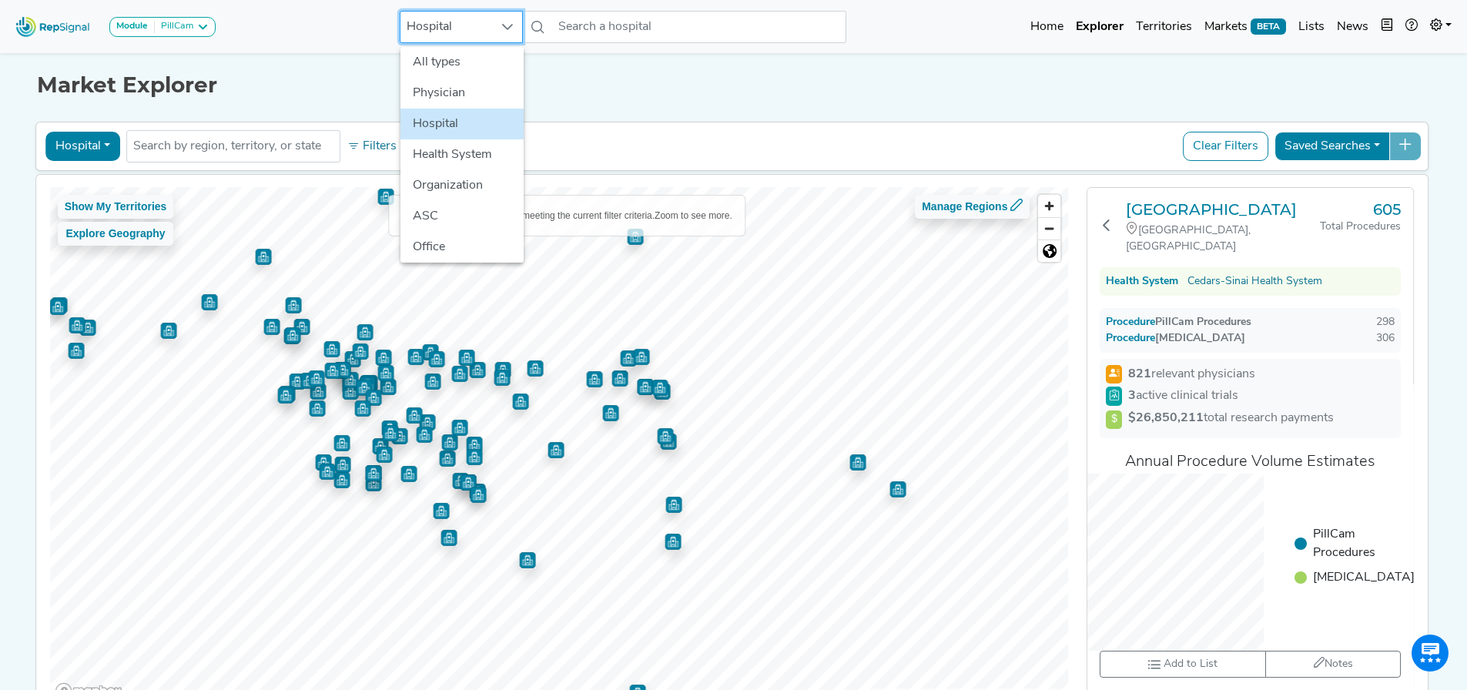
scroll to position [0, 12]
click at [420, 96] on li "Physician" at bounding box center [461, 93] width 123 height 31
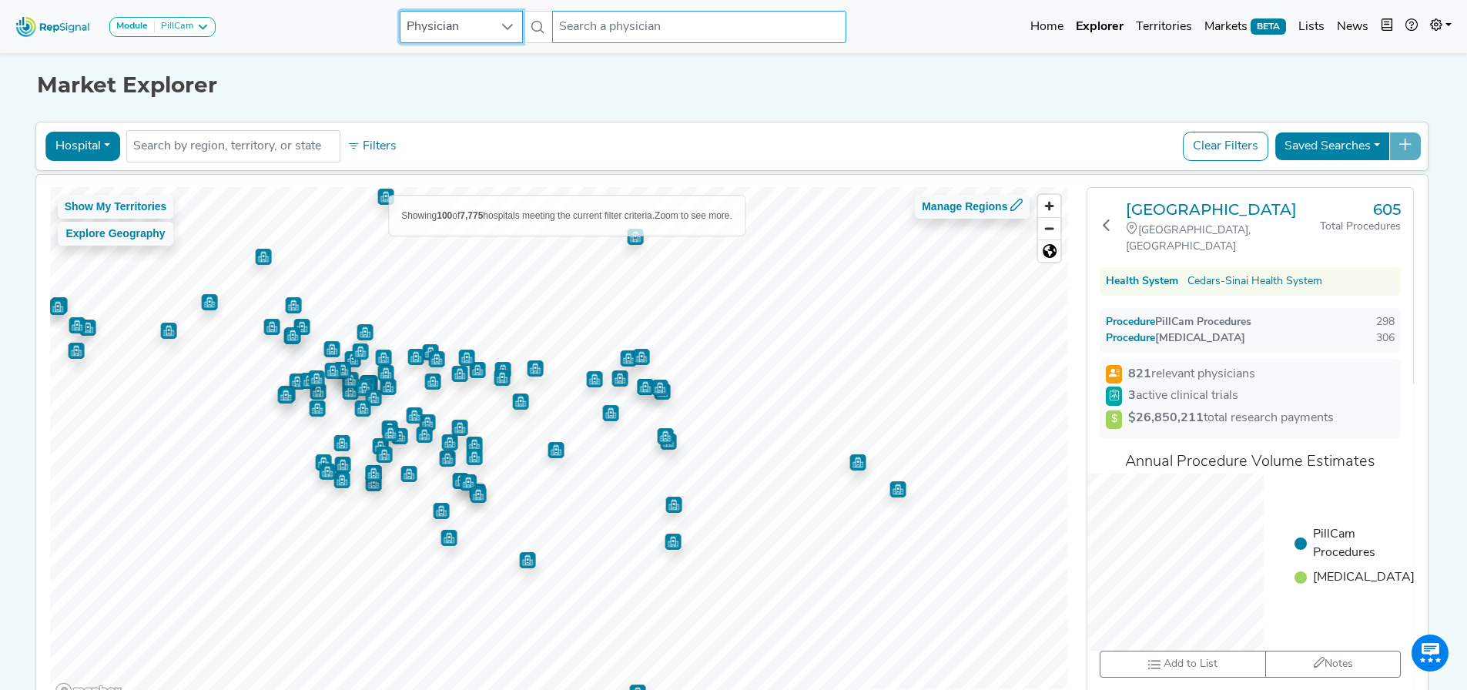
click at [613, 35] on input "text" at bounding box center [699, 27] width 294 height 32
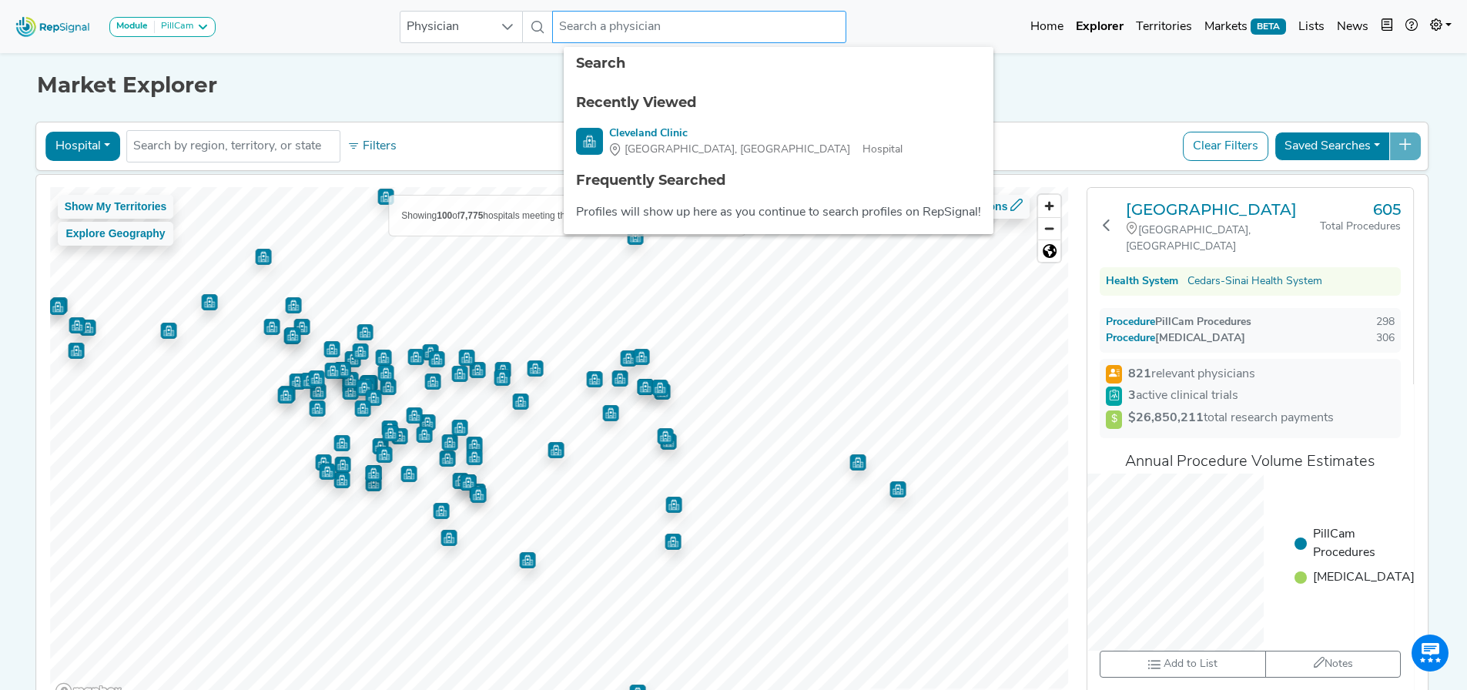
click at [617, 35] on input "text" at bounding box center [699, 27] width 294 height 32
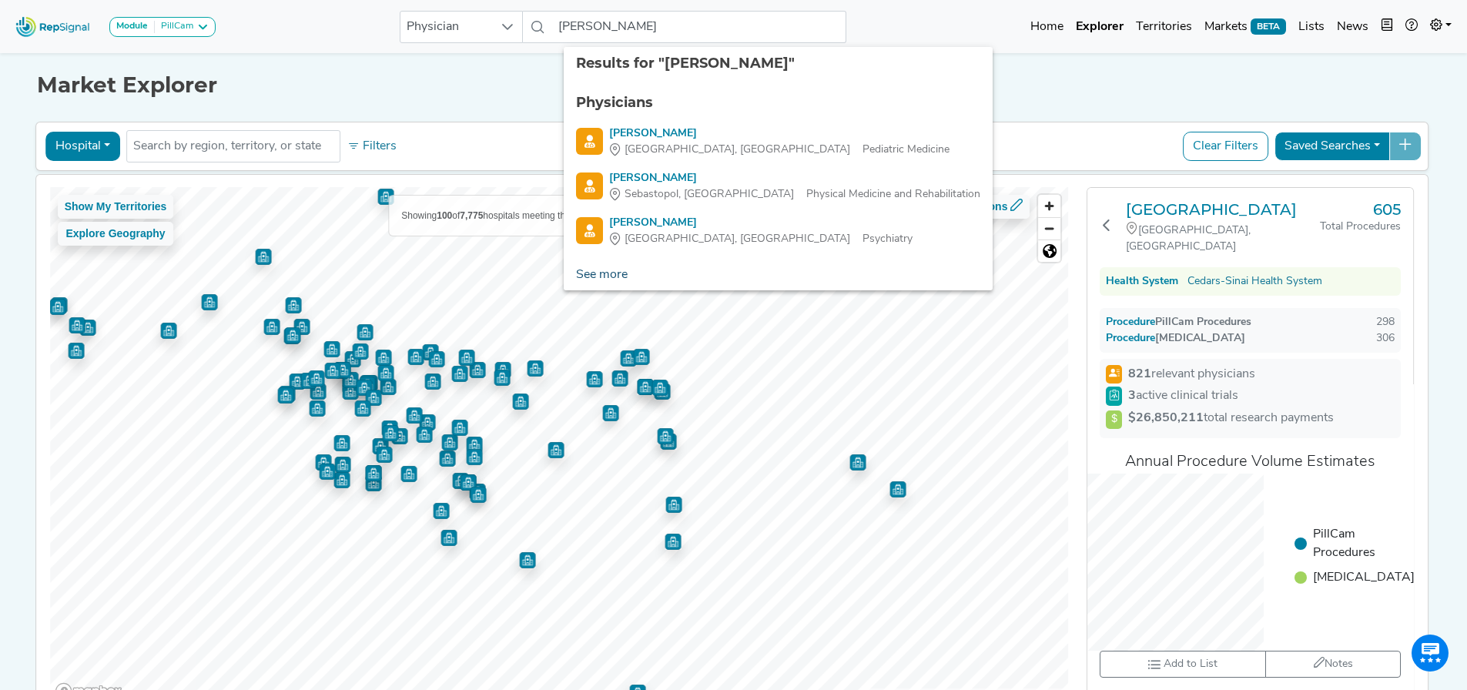
click at [578, 276] on link "See more" at bounding box center [602, 275] width 76 height 31
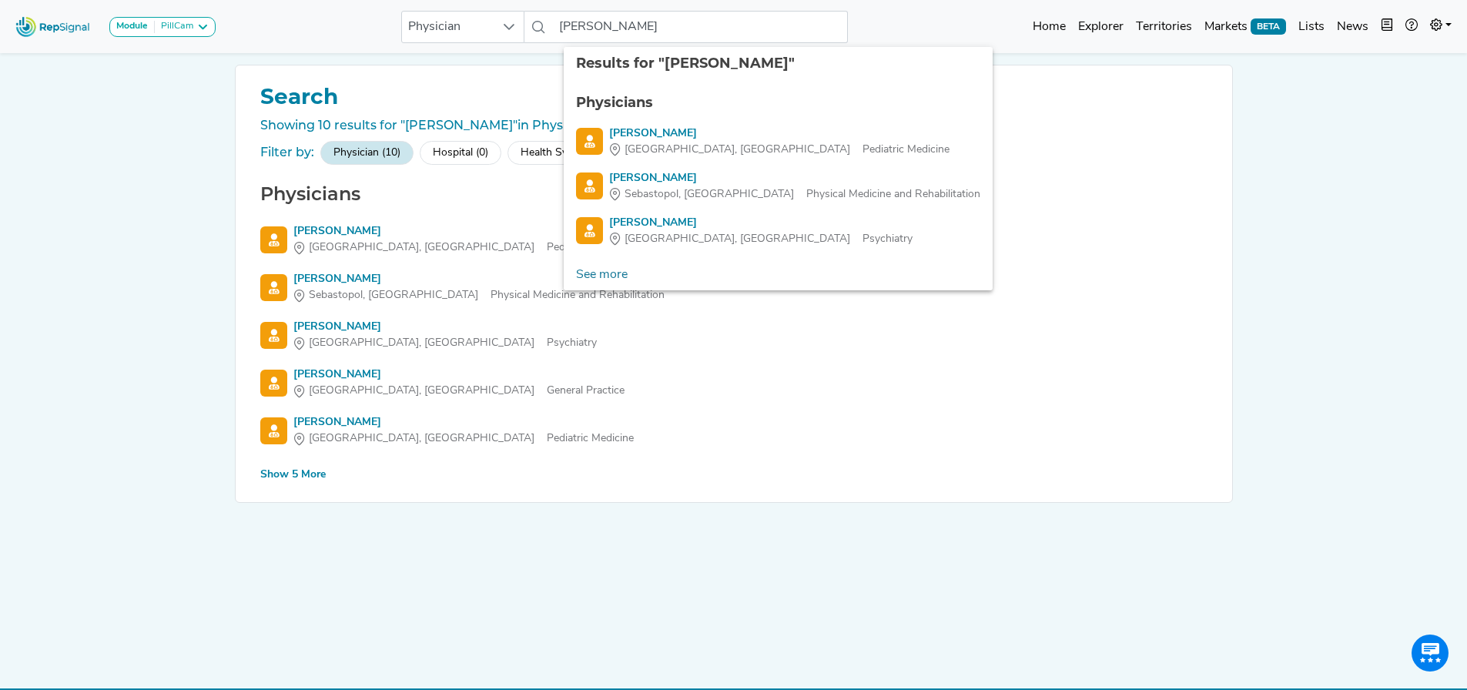
click at [287, 473] on div "Show 5 More" at bounding box center [292, 475] width 65 height 16
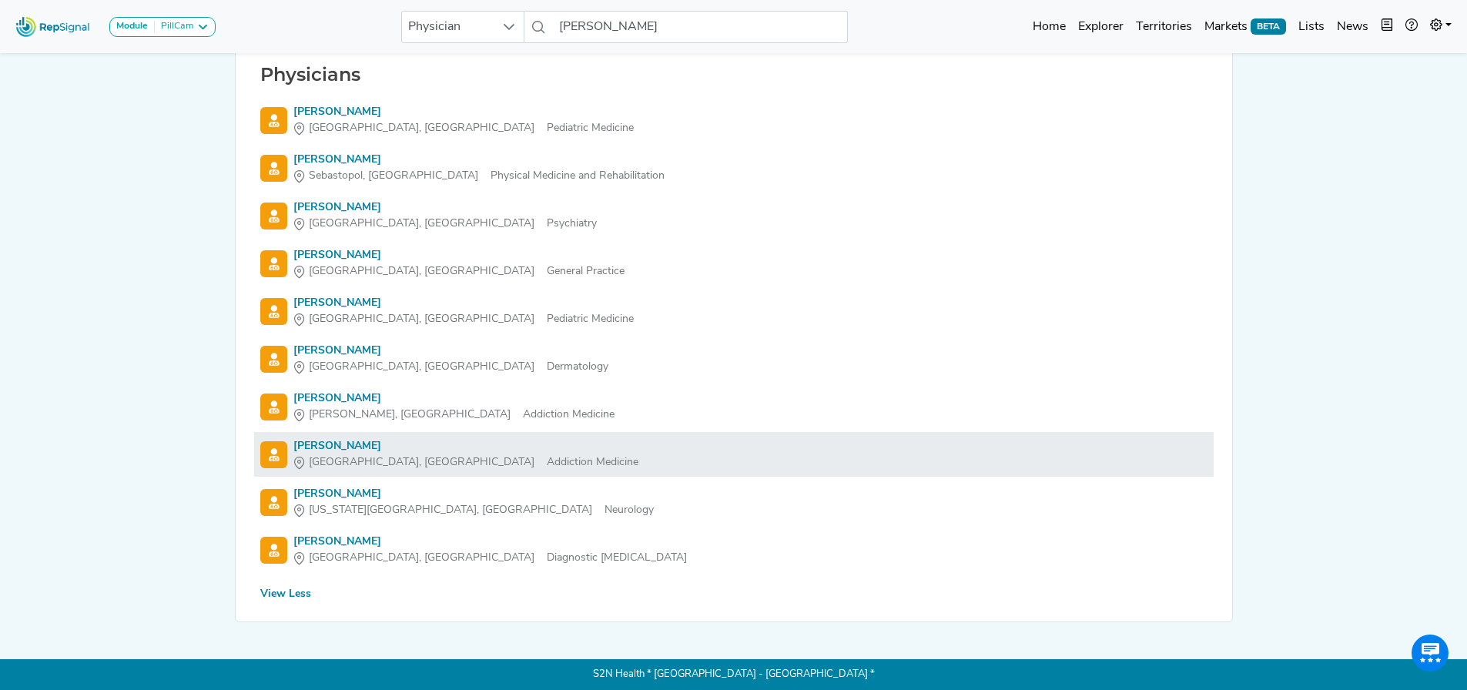
scroll to position [0, 12]
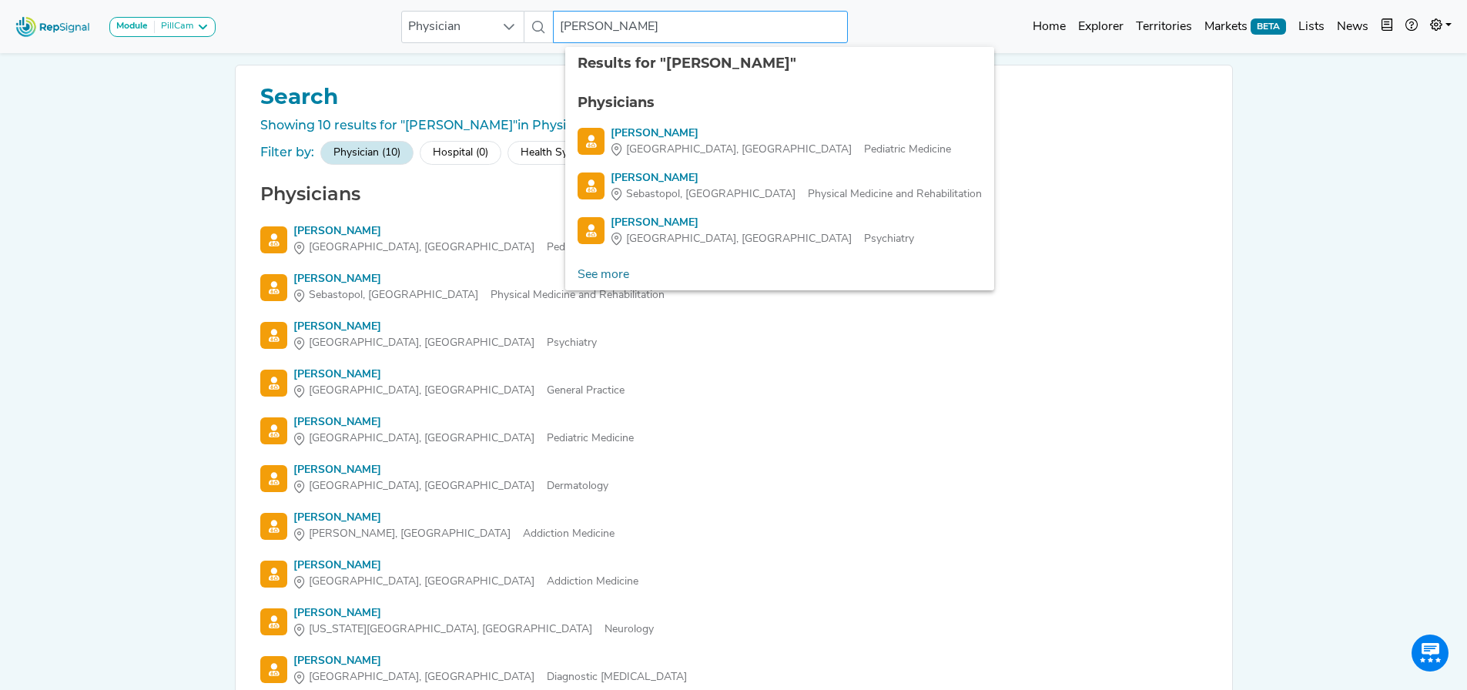
drag, startPoint x: 664, startPoint y: 32, endPoint x: 544, endPoint y: 46, distance: 120.2
click at [544, 46] on div "Module PillCam Barrx Bravo & Digitrapper ERCP & Cholangioscopy EUS & Related Pr…" at bounding box center [733, 26] width 1467 height 41
type input "b"
type input "[PERSON_NAME]"
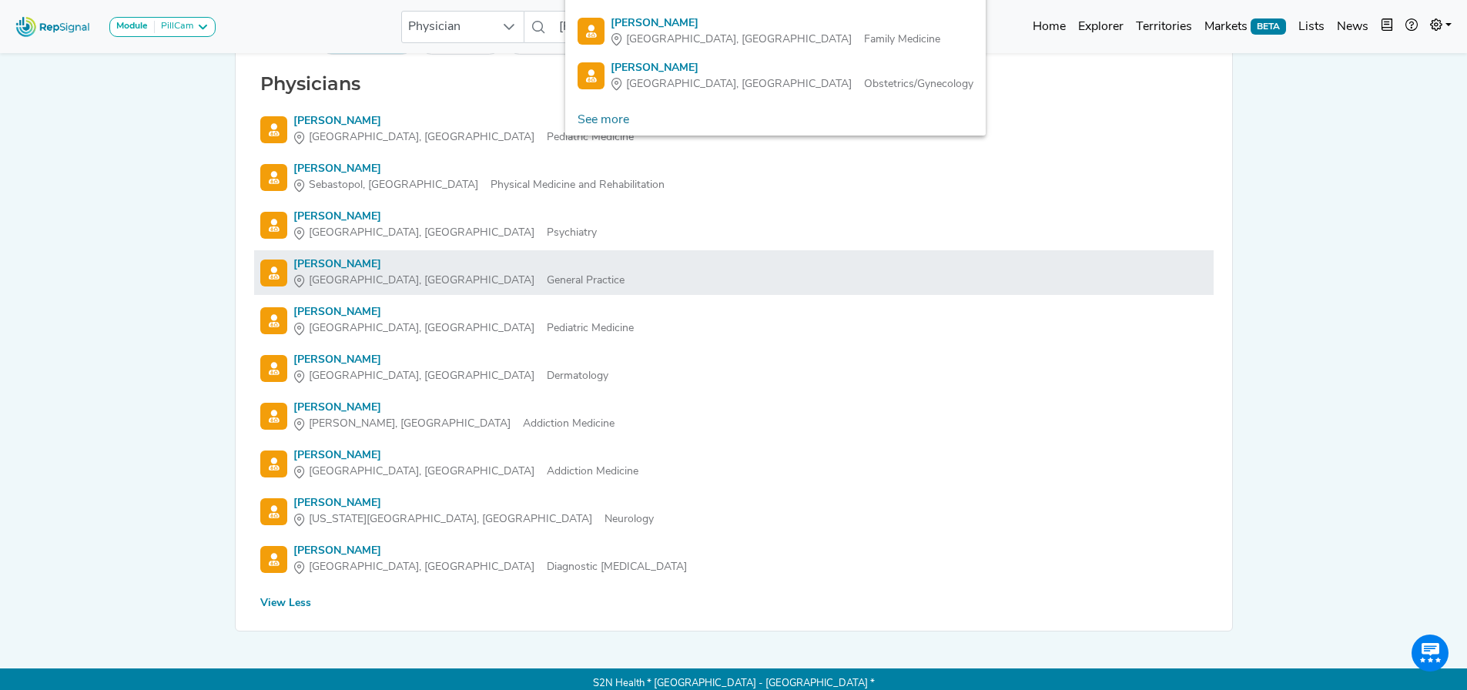
scroll to position [119, 12]
